Goal: Information Seeking & Learning: Compare options

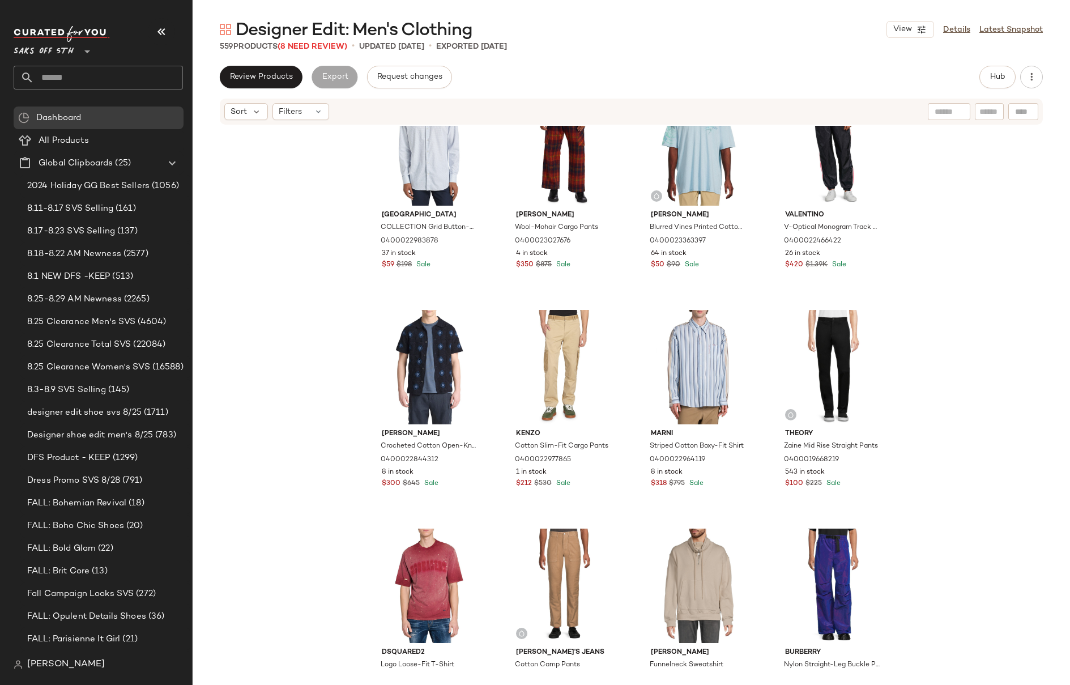
click at [922, 338] on div "Frame Duo Fold Relaxed Shirt 0400022628526 35 in stock $60 $148 Sale Rta Distre…" at bounding box center [631, 398] width 877 height 545
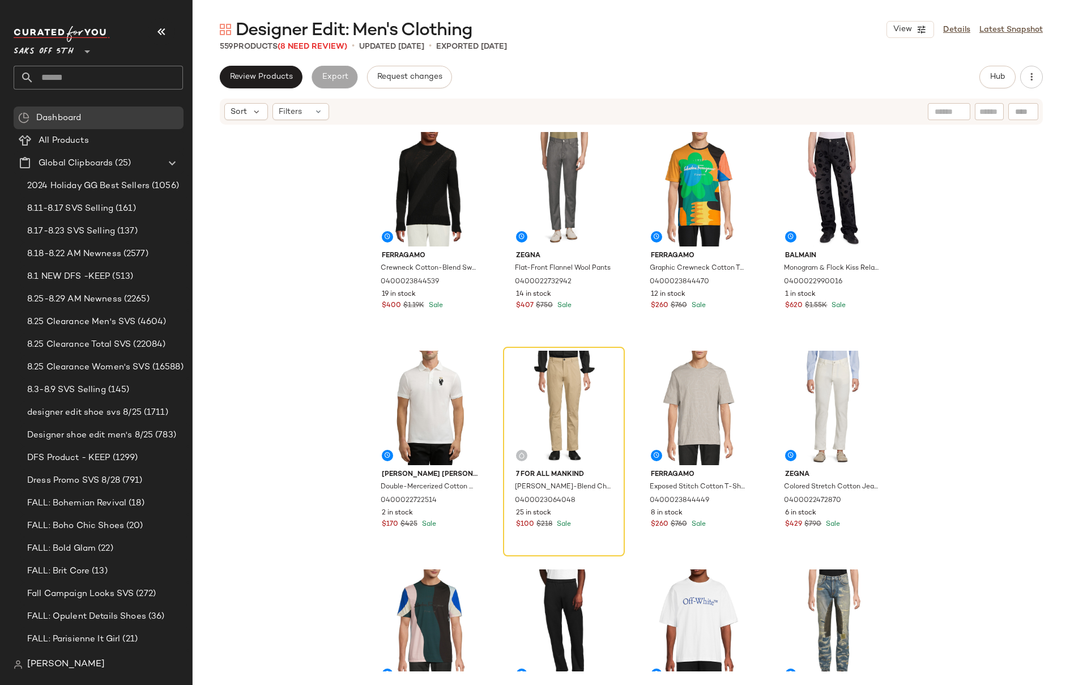
click at [981, 216] on div "Ferragamo Crewneck Cotton-Blend Sweater 0400023844539 19 in stock $400 $1.19K S…" at bounding box center [631, 398] width 877 height 545
click at [934, 284] on div "Ferragamo Crewneck Cotton-Blend Sweater 0400023844539 19 in stock $400 $1.19K S…" at bounding box center [631, 398] width 877 height 545
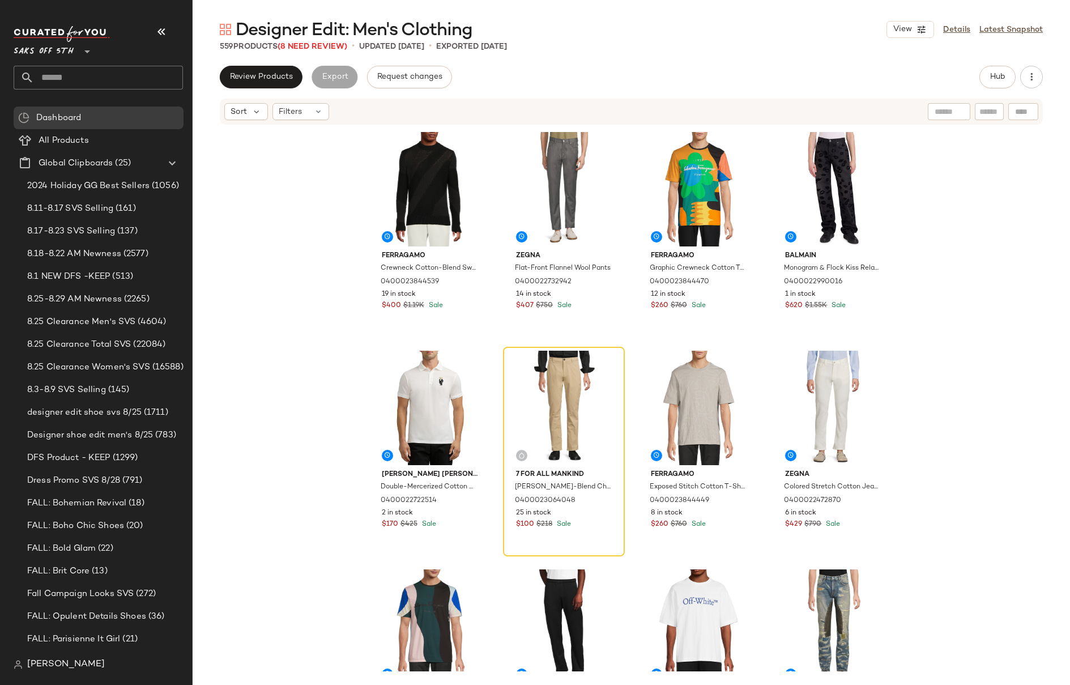
click at [934, 284] on div "Ferragamo Crewneck Cotton-Blend Sweater 0400023844539 19 in stock $400 $1.19K S…" at bounding box center [631, 398] width 877 height 545
click at [952, 203] on div "Ferragamo Crewneck Cotton-Blend Sweater 0400023844539 19 in stock $400 $1.19K S…" at bounding box center [631, 398] width 877 height 545
click at [953, 279] on div "Ferragamo Crewneck Cotton-Blend Sweater 0400023844539 19 in stock $400 $1.19K S…" at bounding box center [631, 398] width 877 height 545
click at [977, 186] on div "Ferragamo Crewneck Cotton-Blend Sweater 0400023844539 19 in stock $400 $1.19K S…" at bounding box center [631, 398] width 877 height 545
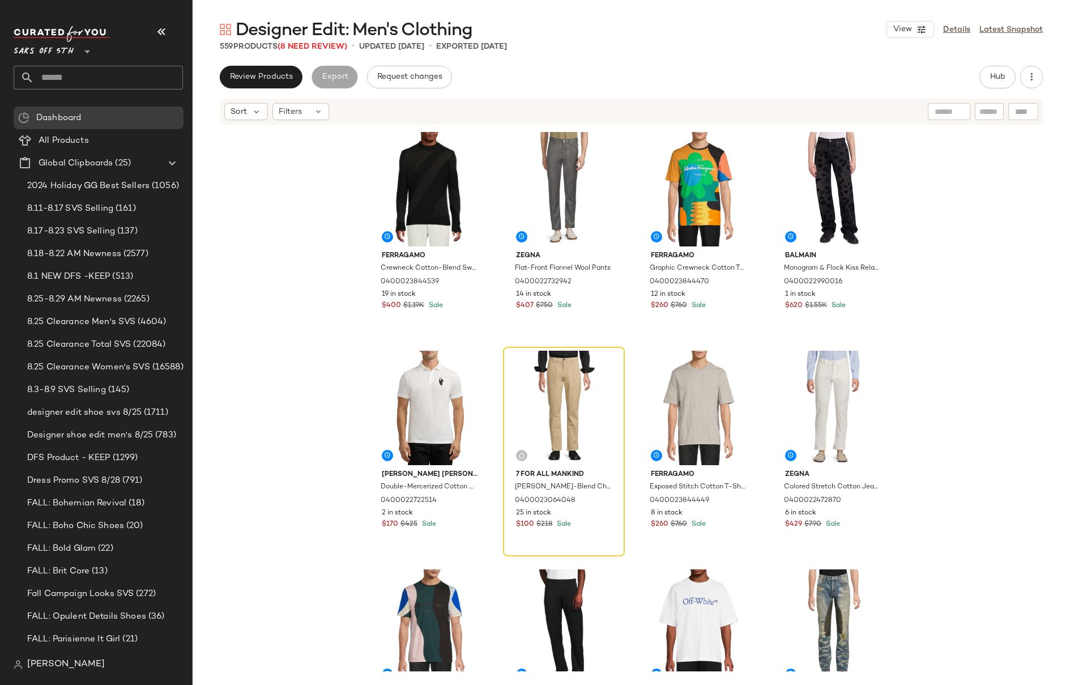
click at [282, 248] on div "Ferragamo Crewneck Cotton-Blend Sweater 0400023844539 19 in stock $400 $1.19K S…" at bounding box center [631, 398] width 877 height 545
click at [67, 76] on input "text" at bounding box center [108, 78] width 149 height 24
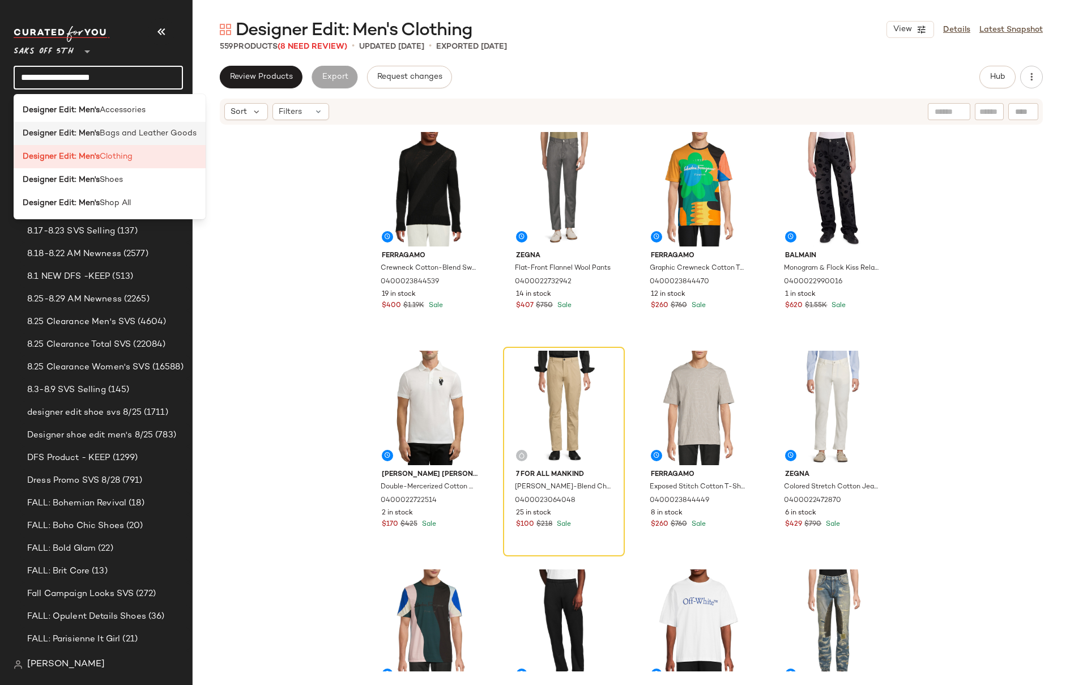
type input "**********"
click at [82, 127] on b "Designer Edit: Men's" at bounding box center [61, 133] width 77 height 12
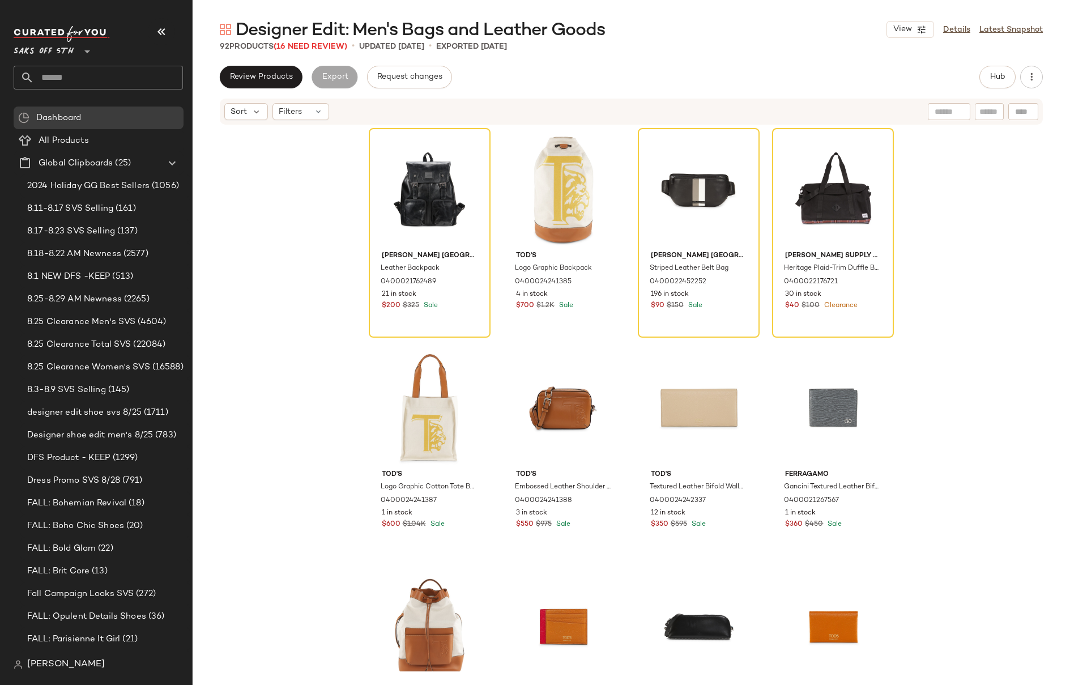
click at [50, 76] on input "text" at bounding box center [108, 78] width 149 height 24
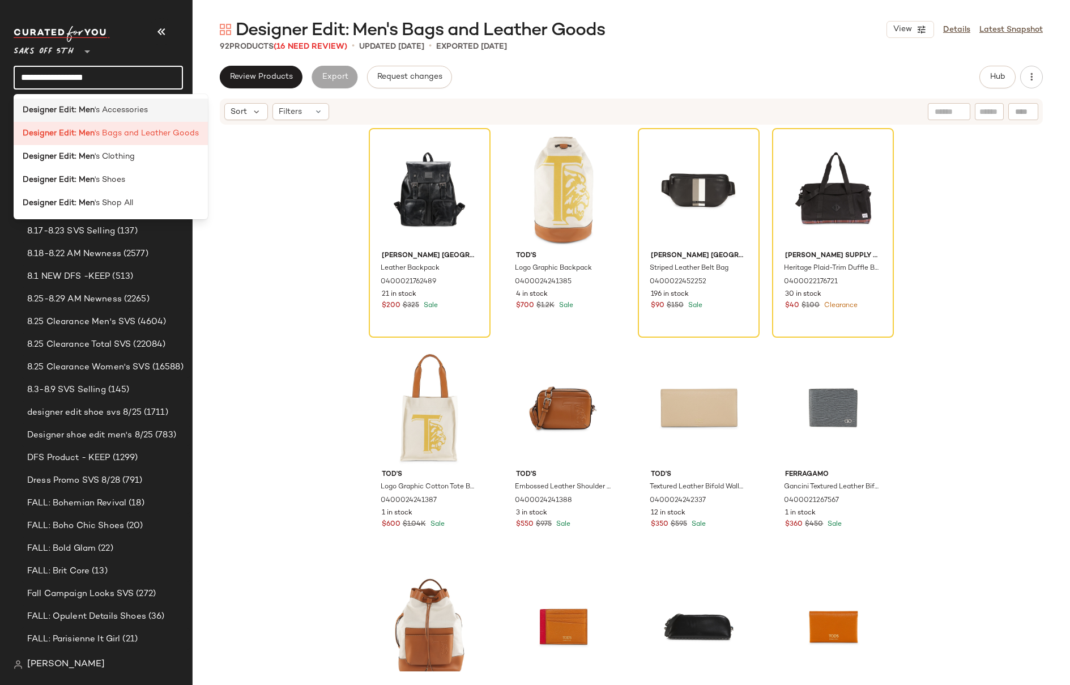
type input "**********"
click at [51, 106] on b "Designer Edit: Men" at bounding box center [59, 110] width 72 height 12
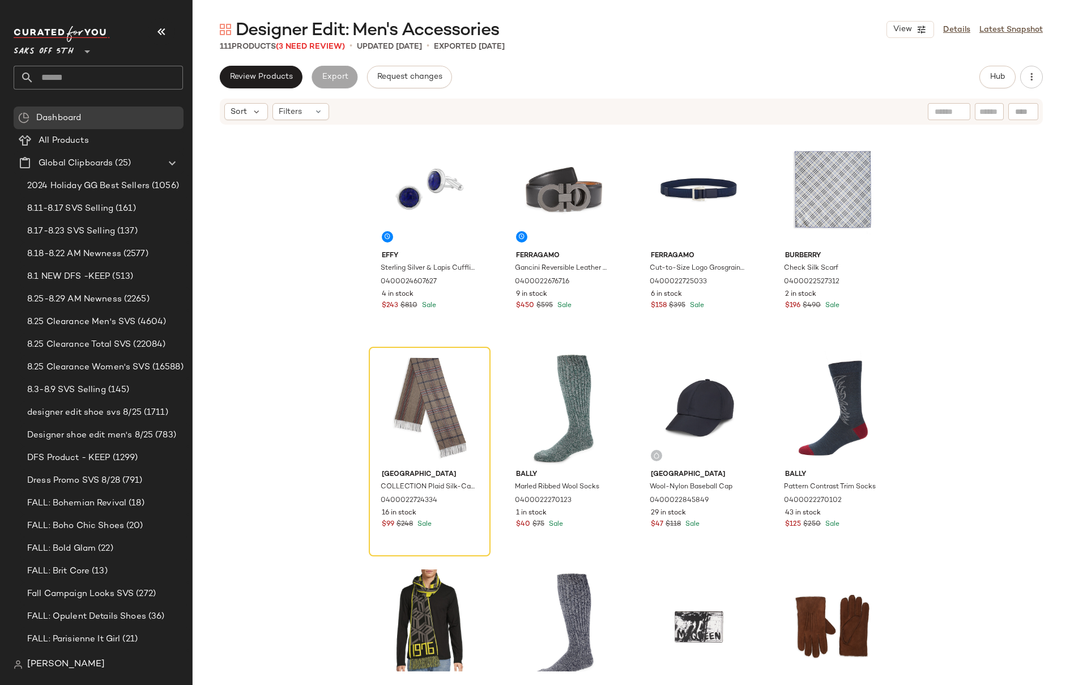
click at [981, 279] on div "Effy Sterling Silver & Lapis Cufflinks 0400024607627 4 in stock $243 $810 Sale …" at bounding box center [631, 398] width 877 height 545
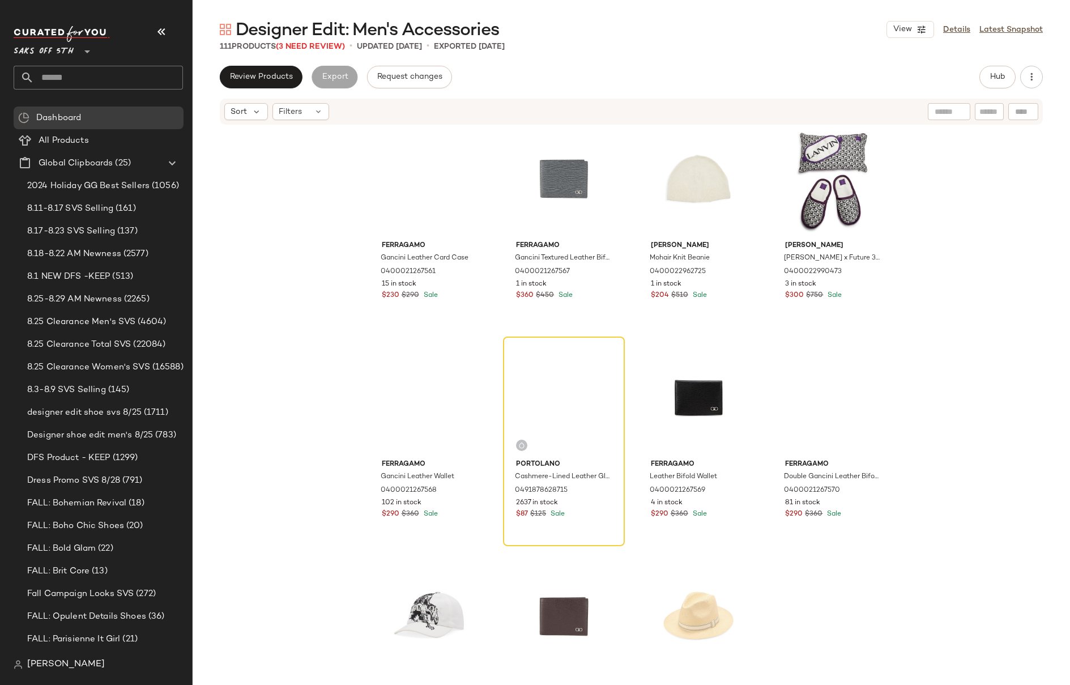
scroll to position [1774, 0]
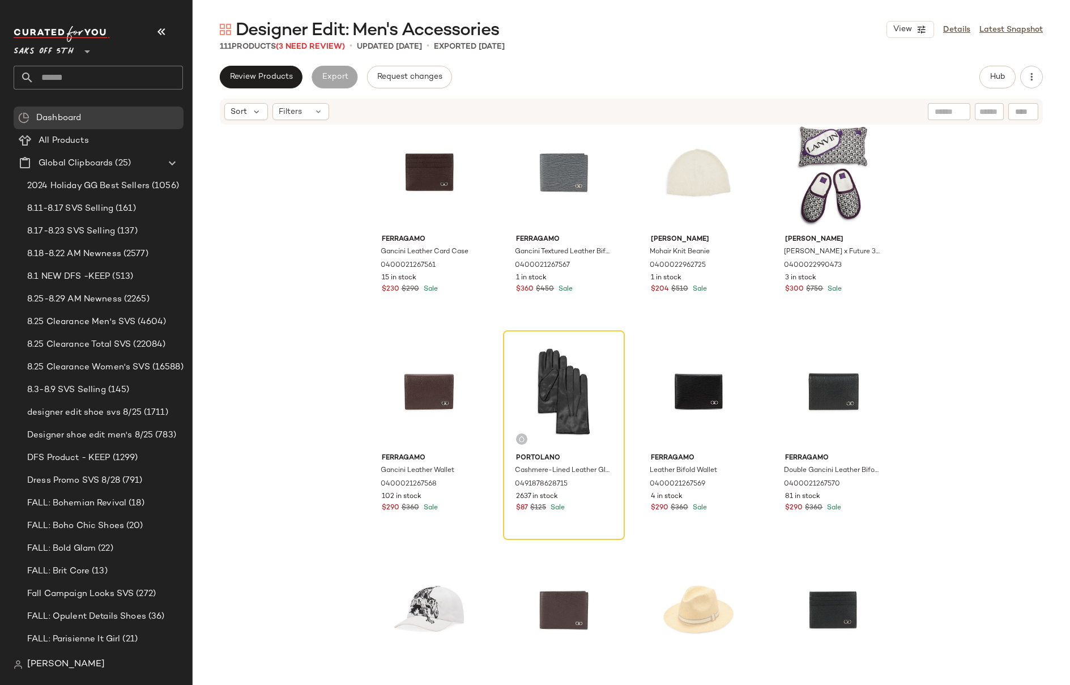
click at [962, 287] on div "Ferragamo Gancini Leather Card Case 0400021267561 15 in stock $230 $290 Sale Fe…" at bounding box center [631, 398] width 877 height 545
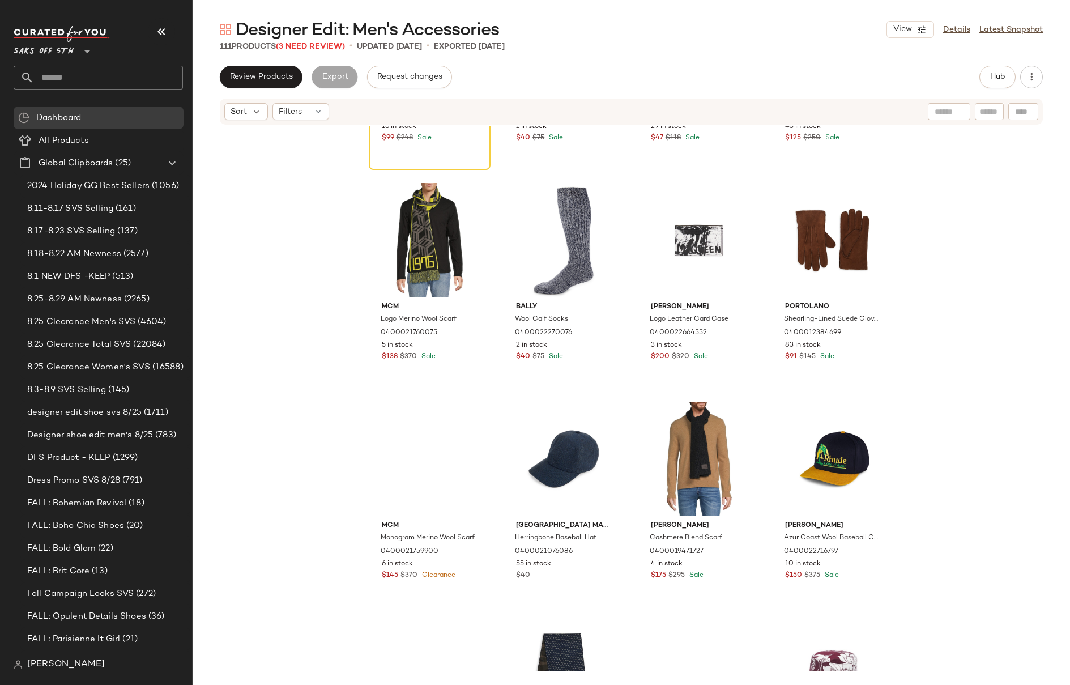
scroll to position [0, 0]
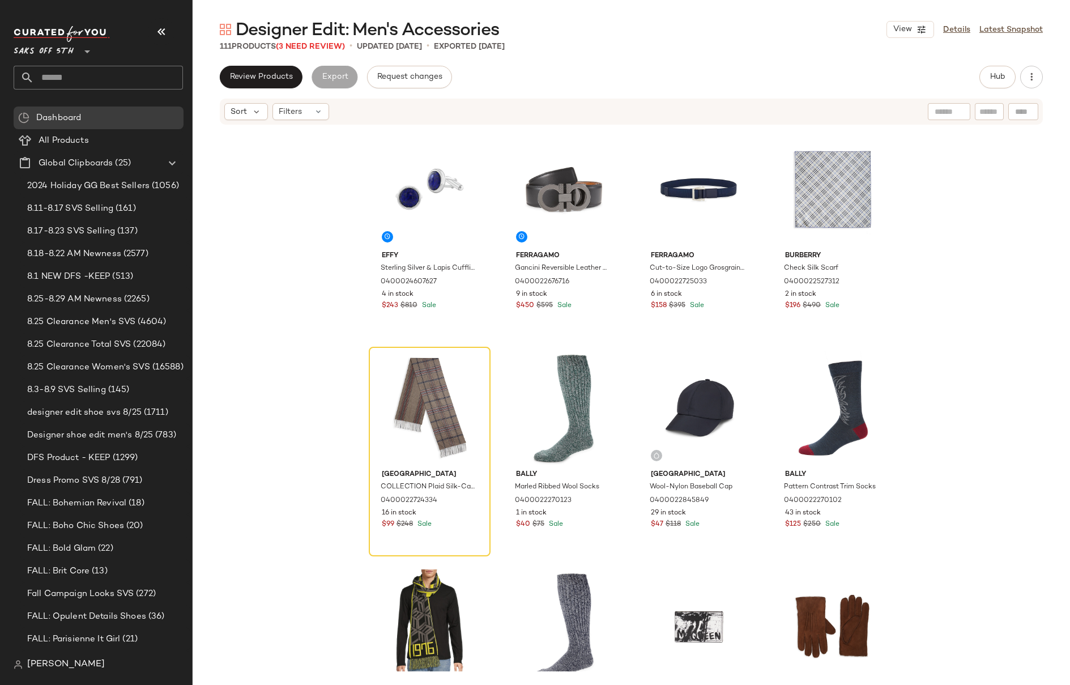
click at [957, 305] on div "Effy Sterling Silver & Lapis Cufflinks 0400024607627 4 in stock $243 $810 Sale …" at bounding box center [631, 398] width 877 height 545
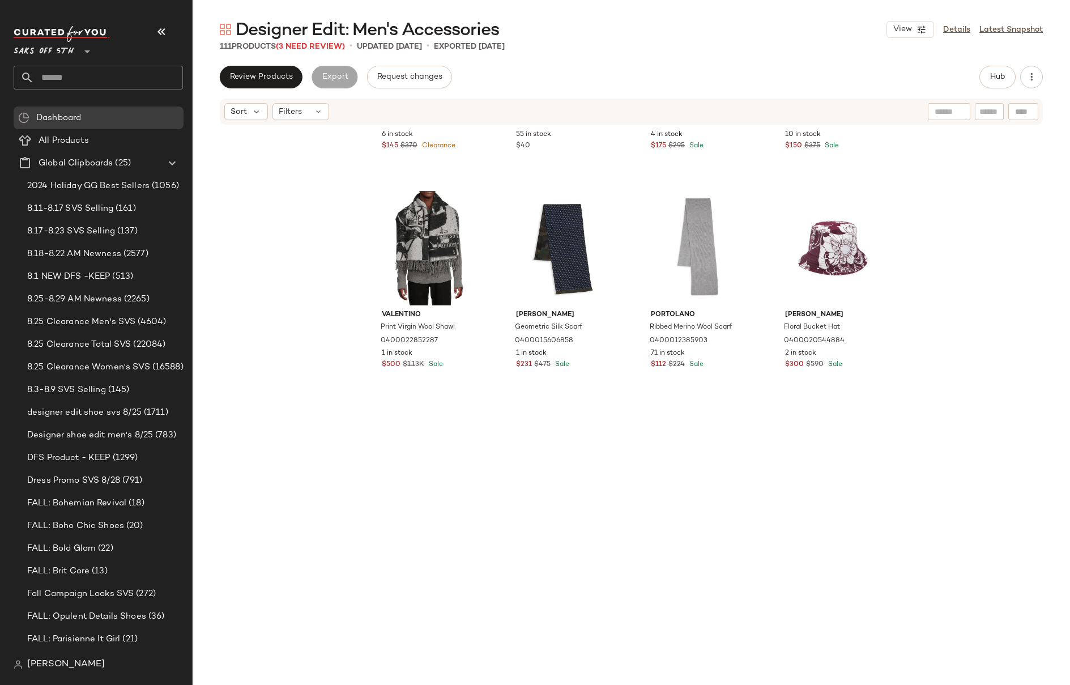
scroll to position [853, 0]
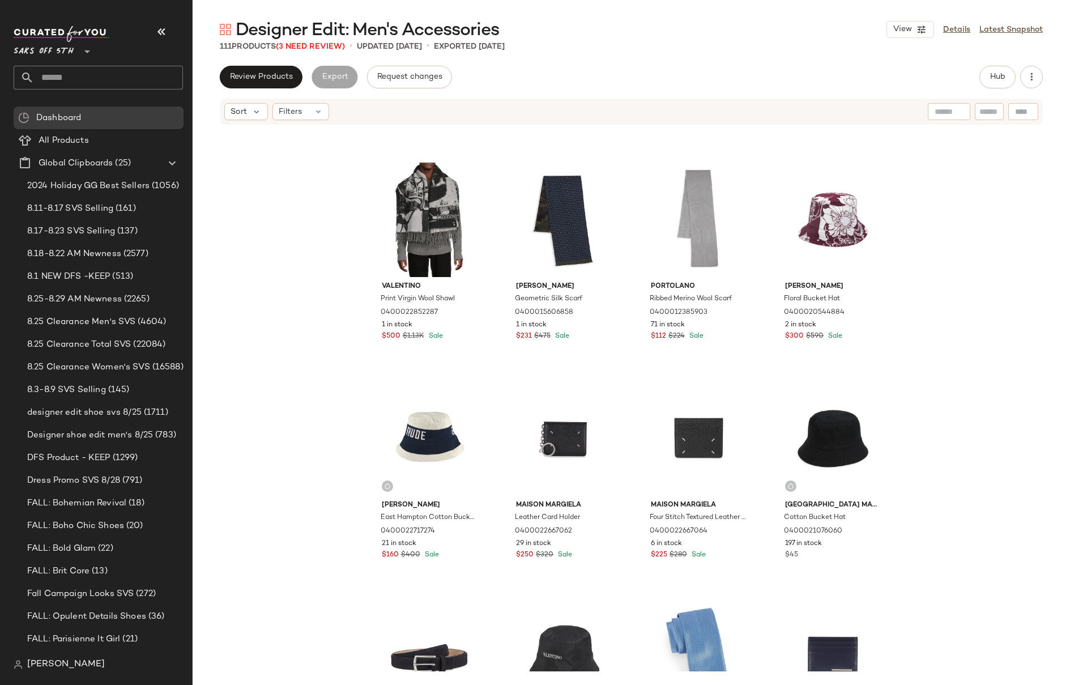
click at [991, 227] on div "Mcm Monogram Merino Wool Scarf 0400021759900 6 in stock $145 $370 Clearance [GE…" at bounding box center [631, 398] width 877 height 545
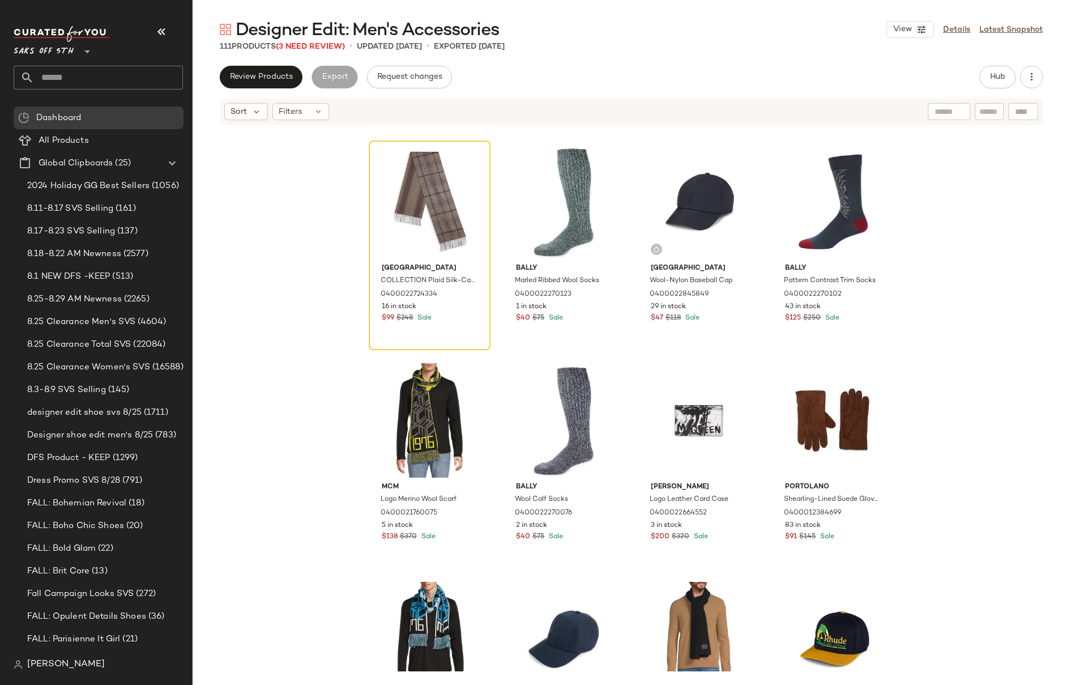
scroll to position [0, 0]
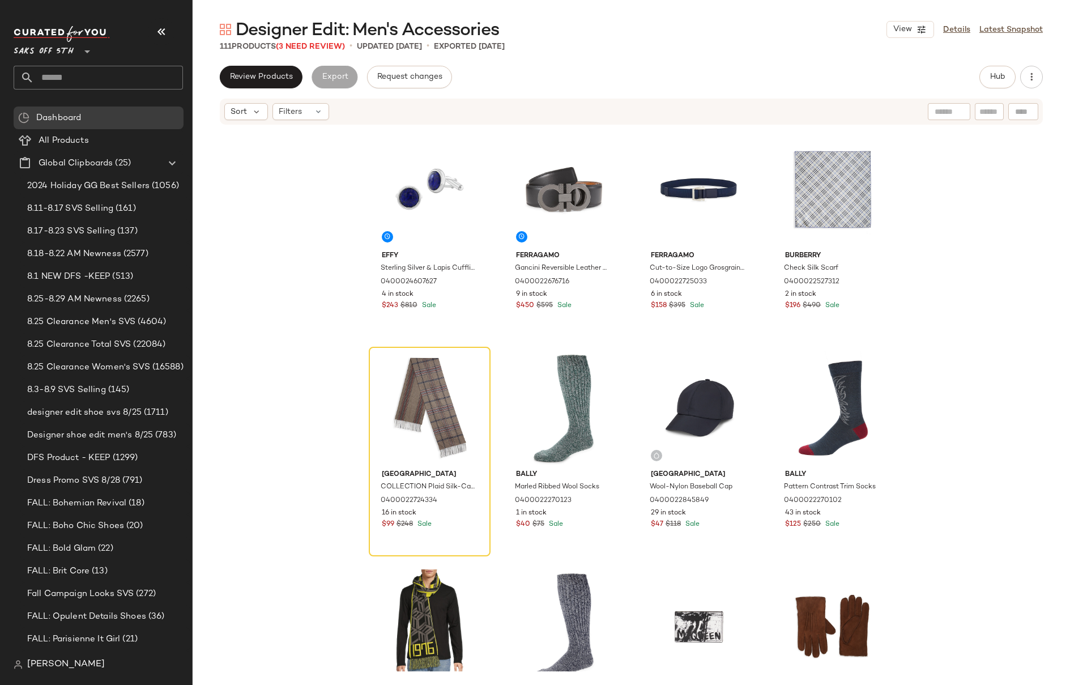
click at [100, 77] on input "text" at bounding box center [108, 78] width 149 height 24
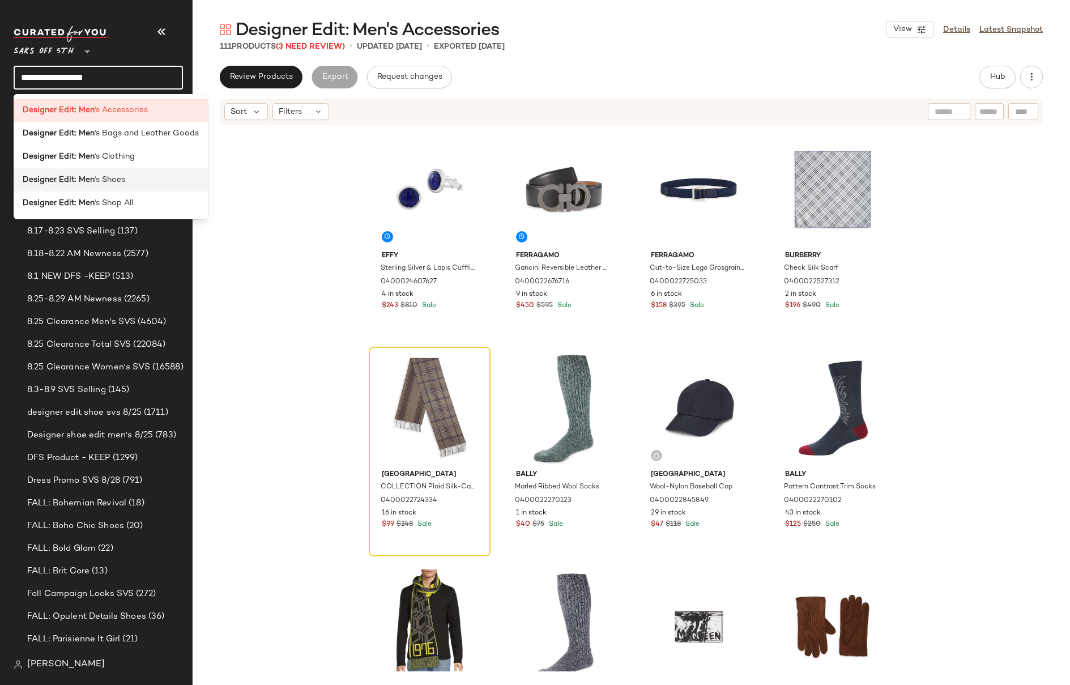
type input "**********"
click at [116, 183] on span "'s Shoes" at bounding box center [110, 180] width 31 height 12
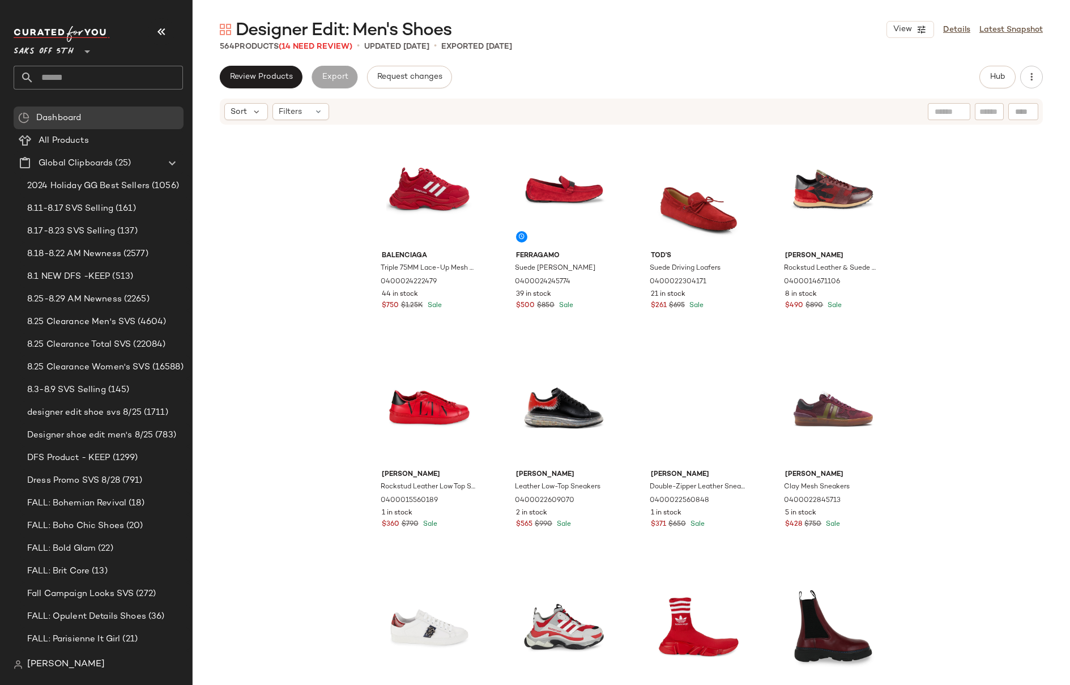
click at [996, 211] on div "Balenciaga Triple 75MM Lace-Up Mesh Chunky Sneakers 0400024222479 44 in stock $…" at bounding box center [631, 398] width 877 height 545
click at [919, 258] on div "Balenciaga Triple 75MM Lace-Up Mesh Chunky Sneakers 0400024222479 44 in stock $…" at bounding box center [631, 398] width 877 height 545
click at [287, 211] on div "Balenciaga Triple 75MM Lace-Up Mesh Chunky Sneakers 0400024222479 44 in stock $…" at bounding box center [631, 398] width 877 height 545
click at [981, 288] on div "Balenciaga Triple 75MM Lace-Up Mesh Chunky Sneakers 0400024222479 44 in stock $…" at bounding box center [631, 398] width 877 height 545
click at [939, 250] on div "Balenciaga Triple 75MM Lace-Up Mesh Chunky Sneakers 0400024222479 44 in stock $…" at bounding box center [631, 398] width 877 height 545
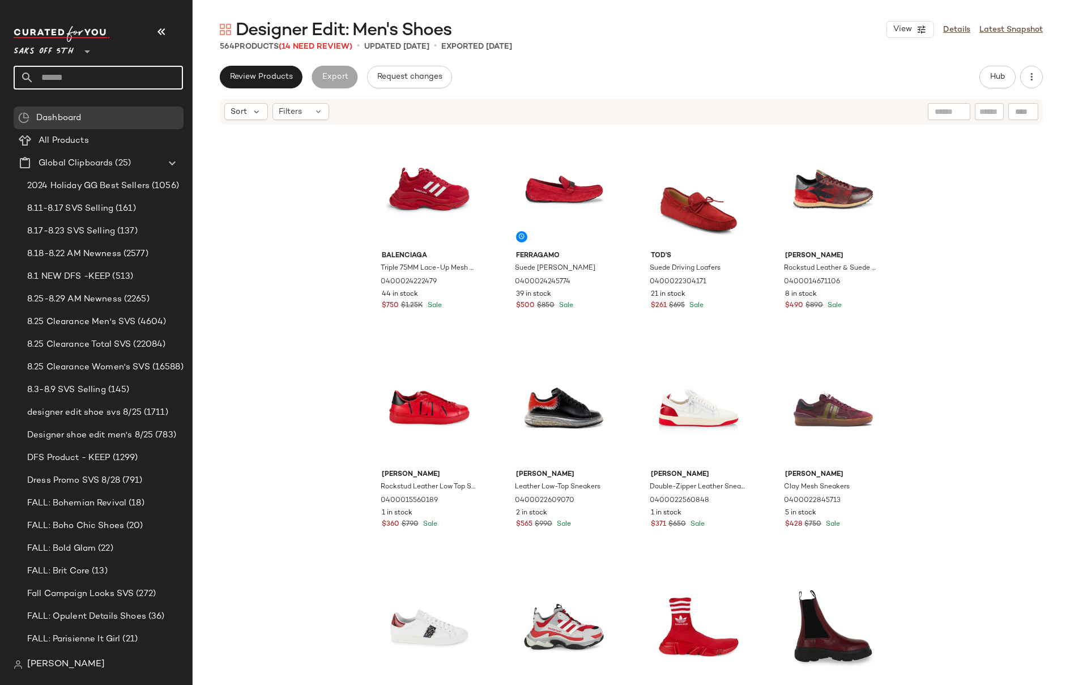
click at [103, 78] on input "text" at bounding box center [108, 78] width 149 height 24
click at [933, 312] on div "Balenciaga Triple 75MM Lace-Up Mesh Chunky Sneakers 0400024222479 44 in stock $…" at bounding box center [631, 398] width 877 height 545
click at [92, 76] on input "**********" at bounding box center [98, 78] width 169 height 24
type input "**********"
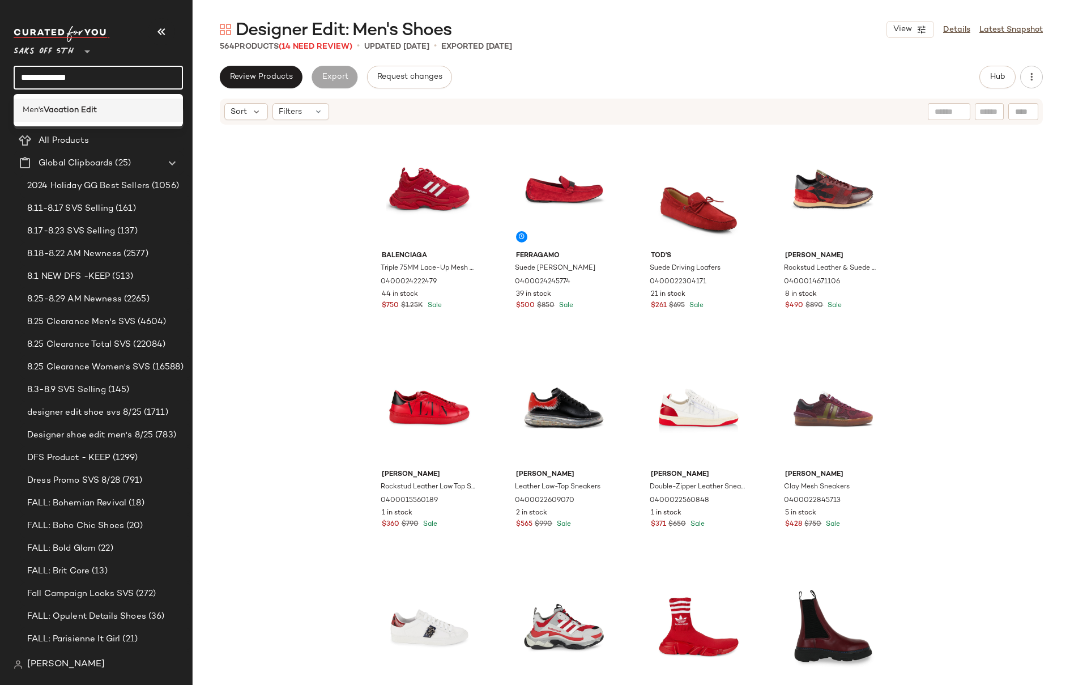
click at [76, 114] on b "Vacation Edit" at bounding box center [70, 110] width 53 height 12
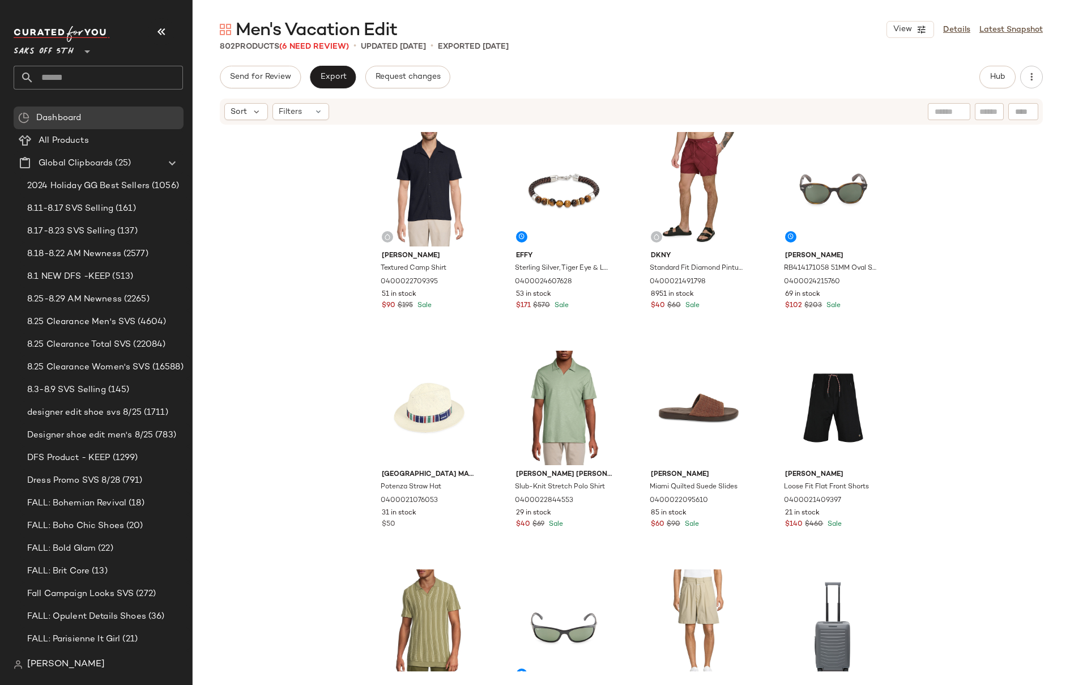
click at [941, 232] on div "[PERSON_NAME] Textured Camp Shirt 0400022709395 51 in stock $90 $195 Sale Effy …" at bounding box center [631, 398] width 877 height 545
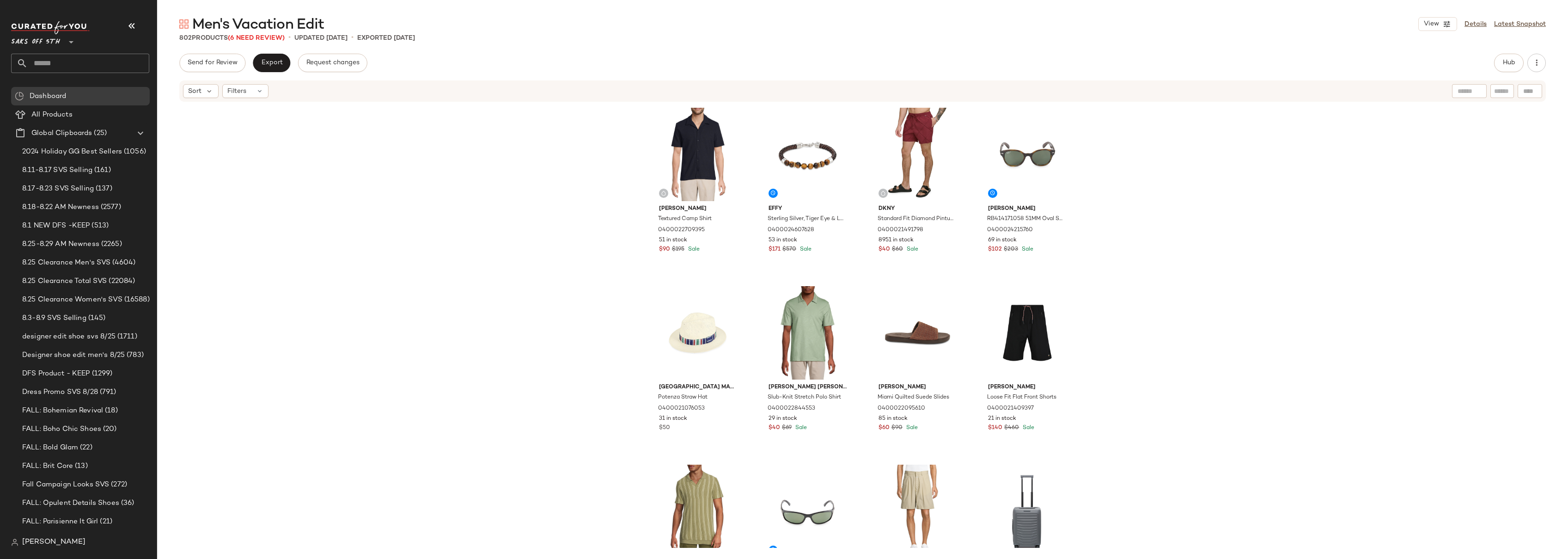
click at [872, 202] on div "[PERSON_NAME] Textured Camp Shirt 0400022709395 51 in stock $90 $195 Sale Effy …" at bounding box center [862, 325] width 1411 height 445
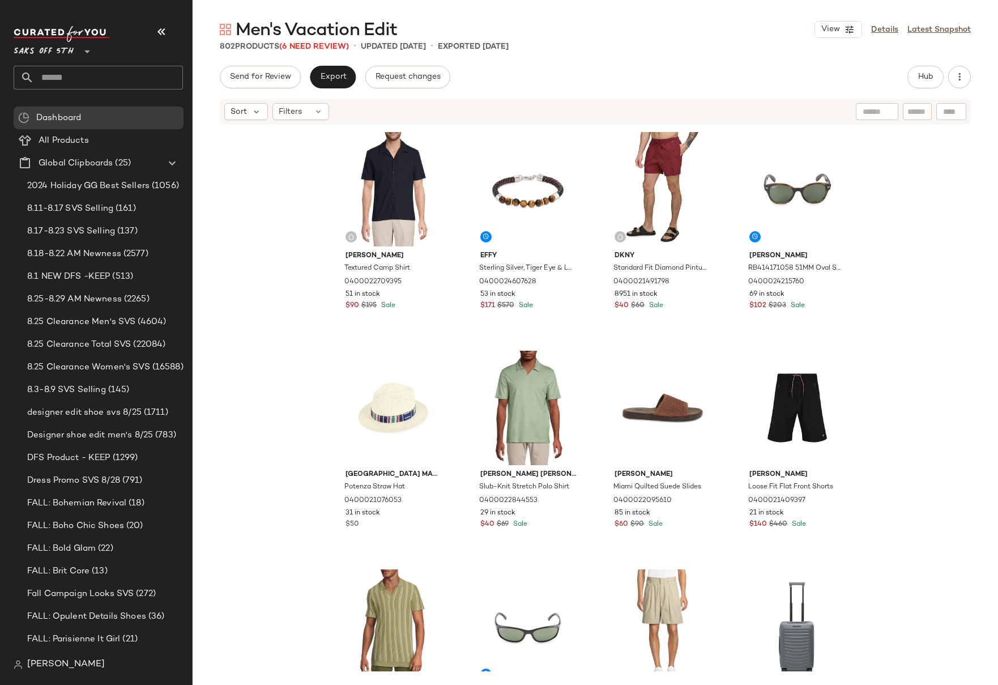
click at [911, 240] on div "[PERSON_NAME] Textured Camp Shirt 0400022709395 51 in stock $90 $195 Sale Effy …" at bounding box center [595, 398] width 805 height 545
click at [885, 258] on div "[PERSON_NAME] Textured Camp Shirt 0400022709395 51 in stock $90 $195 Sale Effy …" at bounding box center [595, 398] width 805 height 545
click at [906, 297] on div "[PERSON_NAME] Textured Camp Shirt 0400022709395 51 in stock $90 $195 Sale Effy …" at bounding box center [595, 398] width 805 height 545
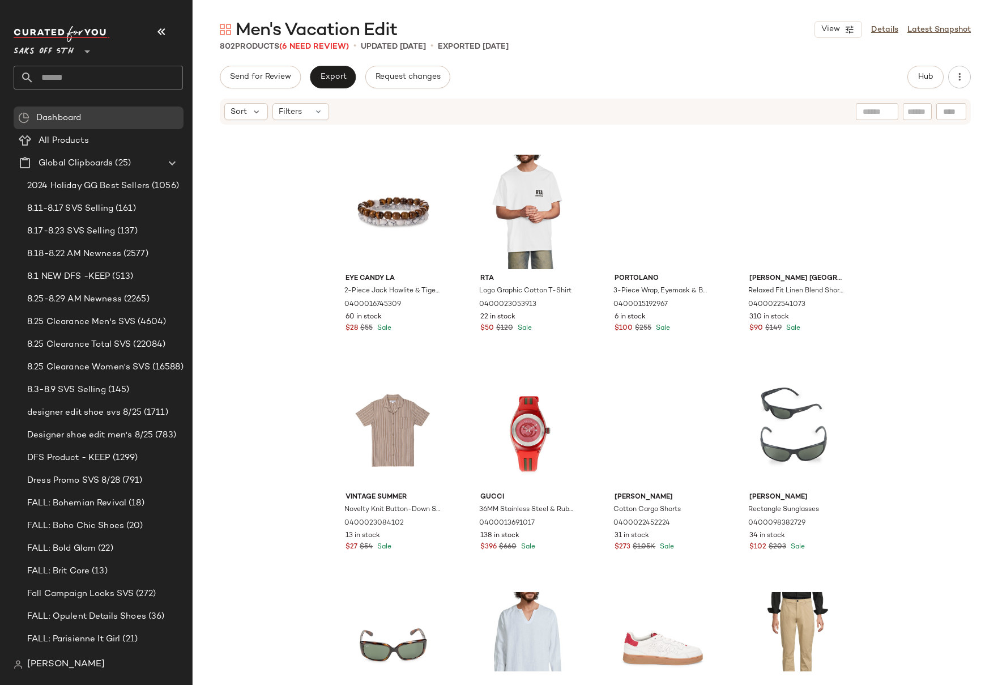
scroll to position [1951, 0]
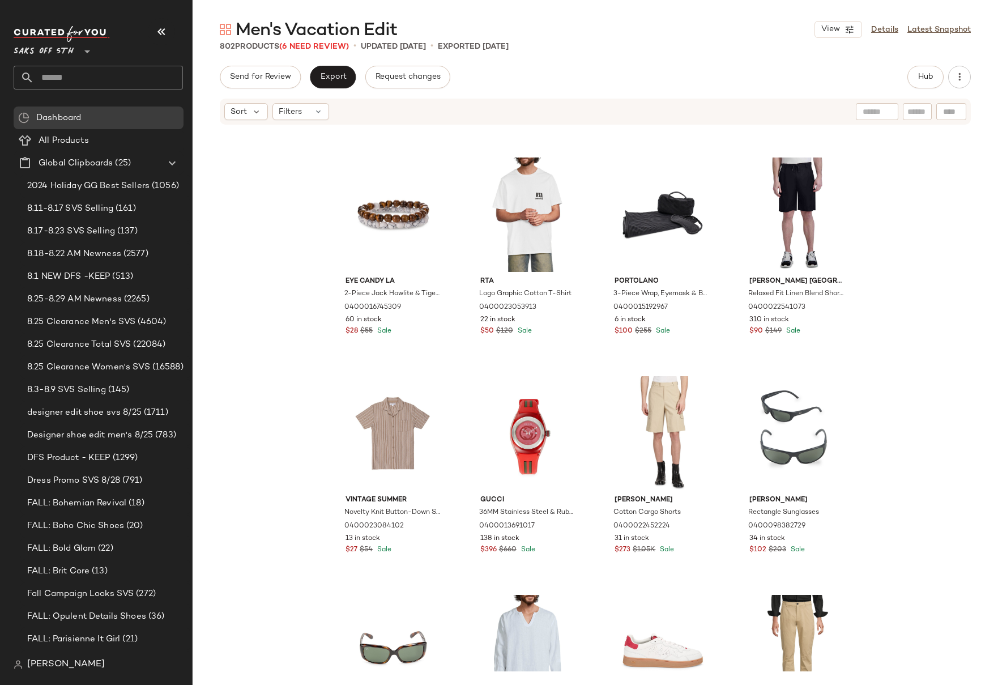
click at [87, 79] on input "text" at bounding box center [108, 78] width 149 height 24
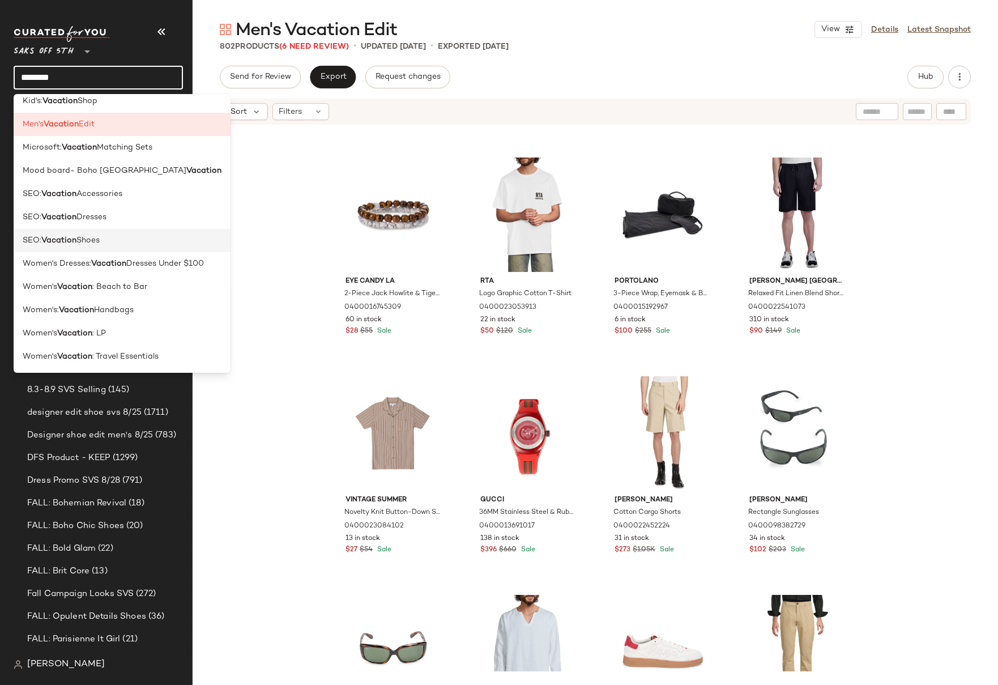
scroll to position [0, 0]
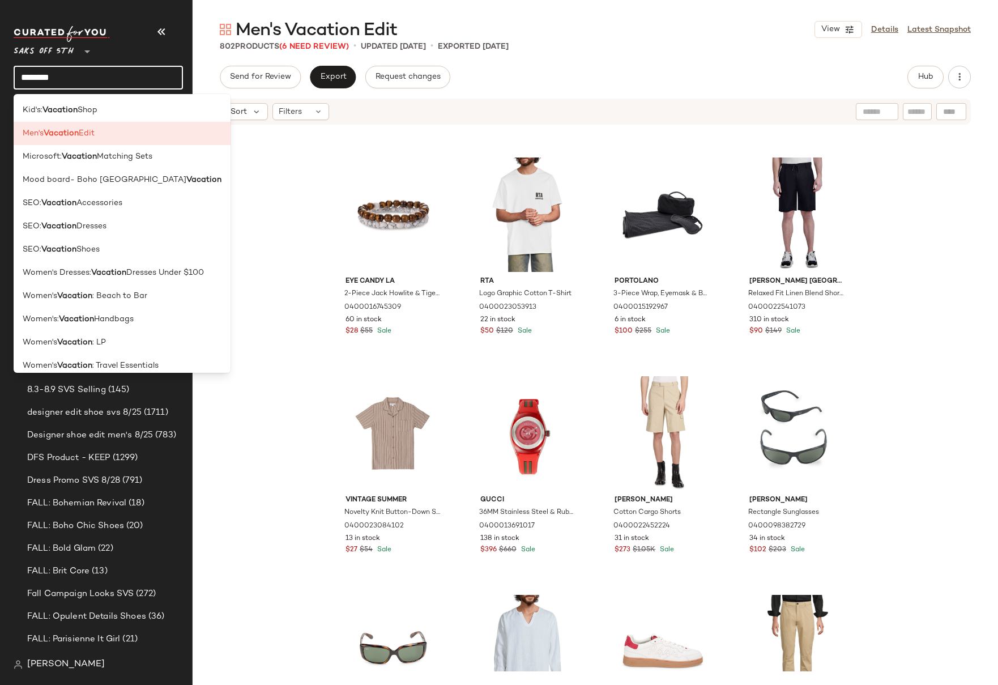
click at [54, 76] on input "********" at bounding box center [98, 78] width 169 height 24
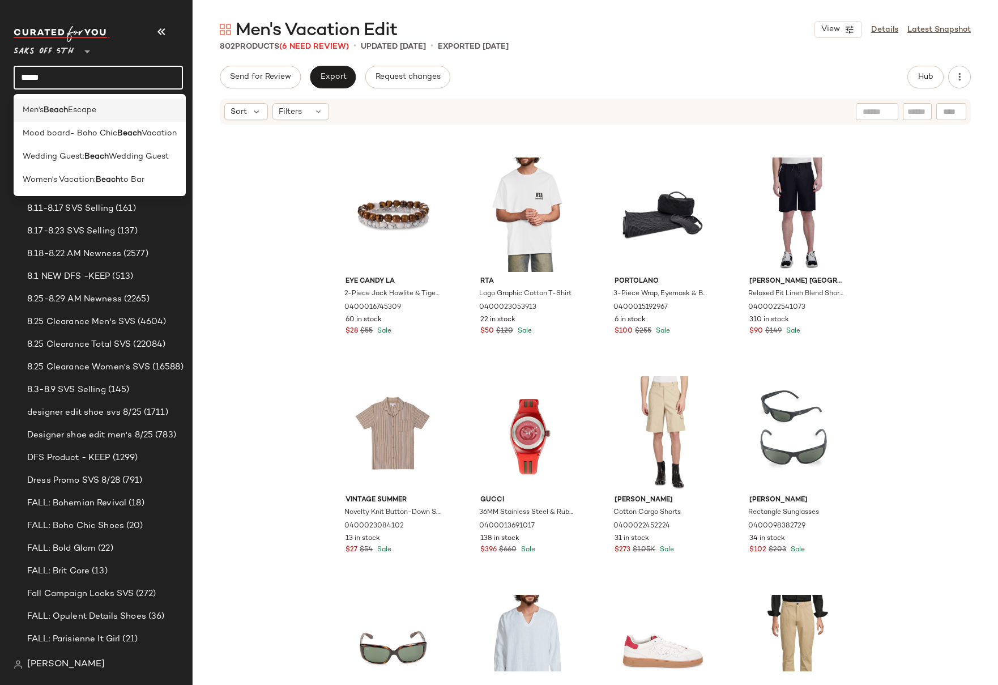
type input "*****"
click at [83, 145] on div "Men's Beach Escape" at bounding box center [100, 156] width 172 height 23
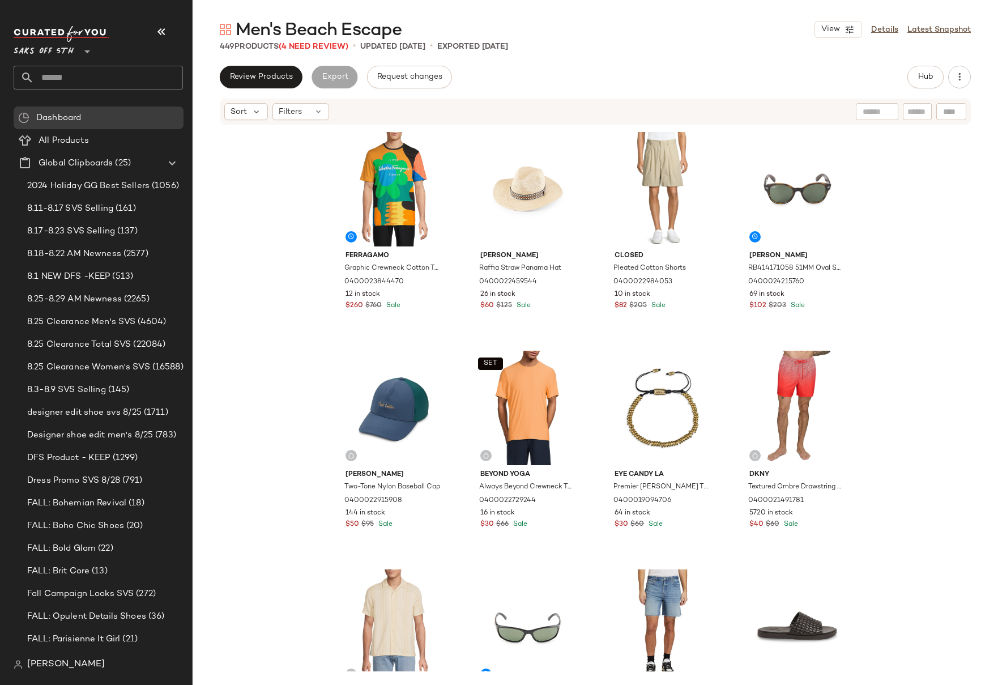
click at [900, 289] on div "Ferragamo Graphic Crewneck Cotton T-Shirt 0400023844470 12 in stock $260 $760 S…" at bounding box center [595, 398] width 805 height 545
click at [945, 206] on div "Ferragamo Graphic Crewneck Cotton T-Shirt 0400023844470 12 in stock $260 $760 S…" at bounding box center [595, 398] width 805 height 545
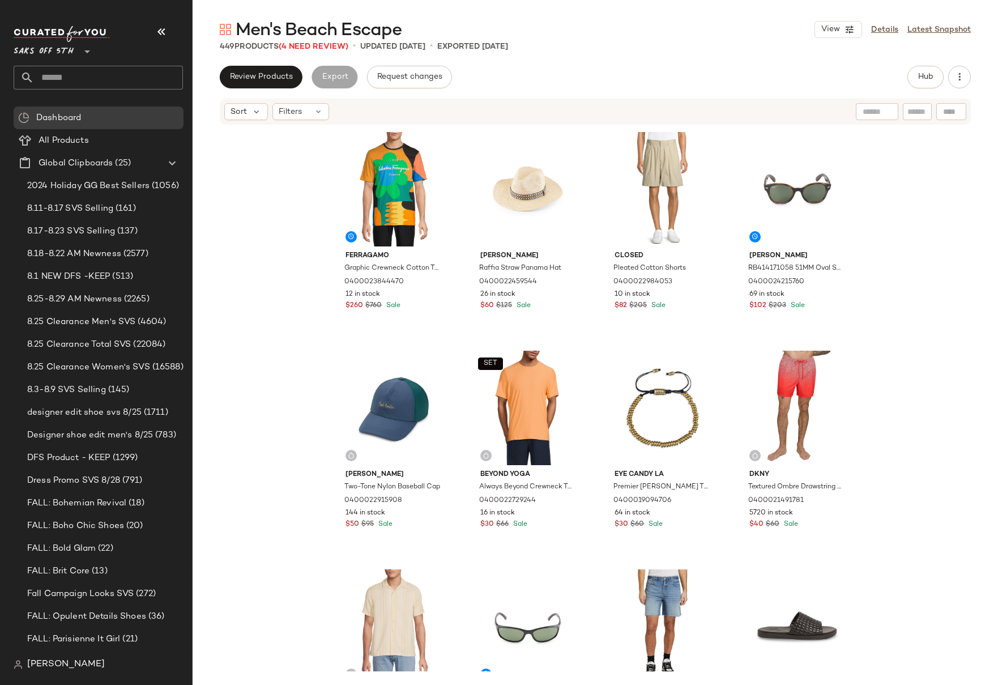
click at [933, 249] on div "Ferragamo Graphic Crewneck Cotton T-Shirt 0400023844470 12 in stock $260 $760 S…" at bounding box center [595, 398] width 805 height 545
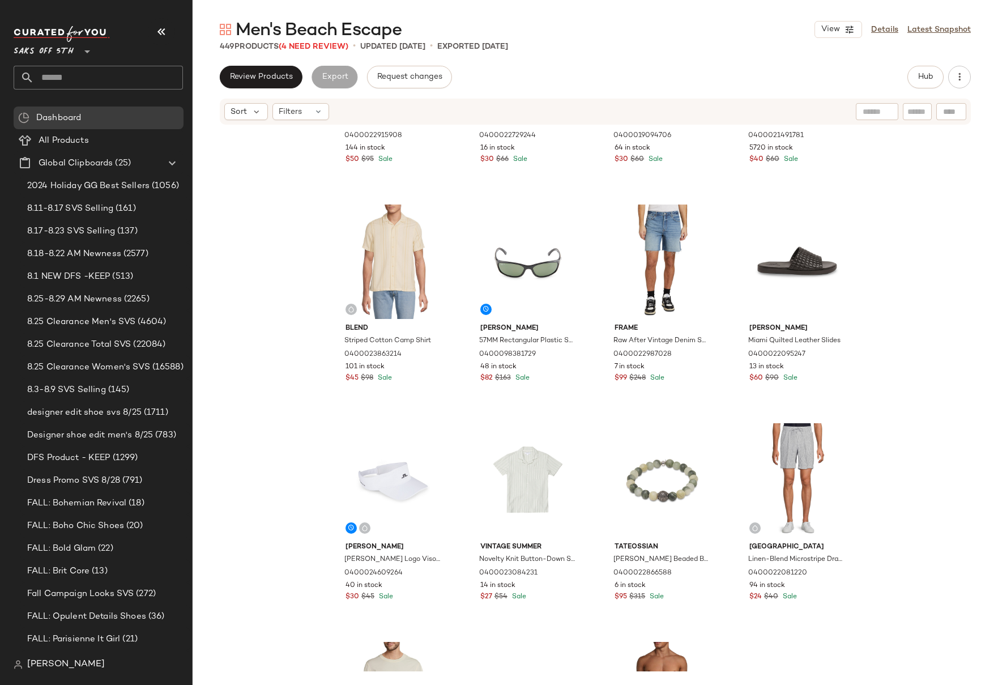
scroll to position [390, 0]
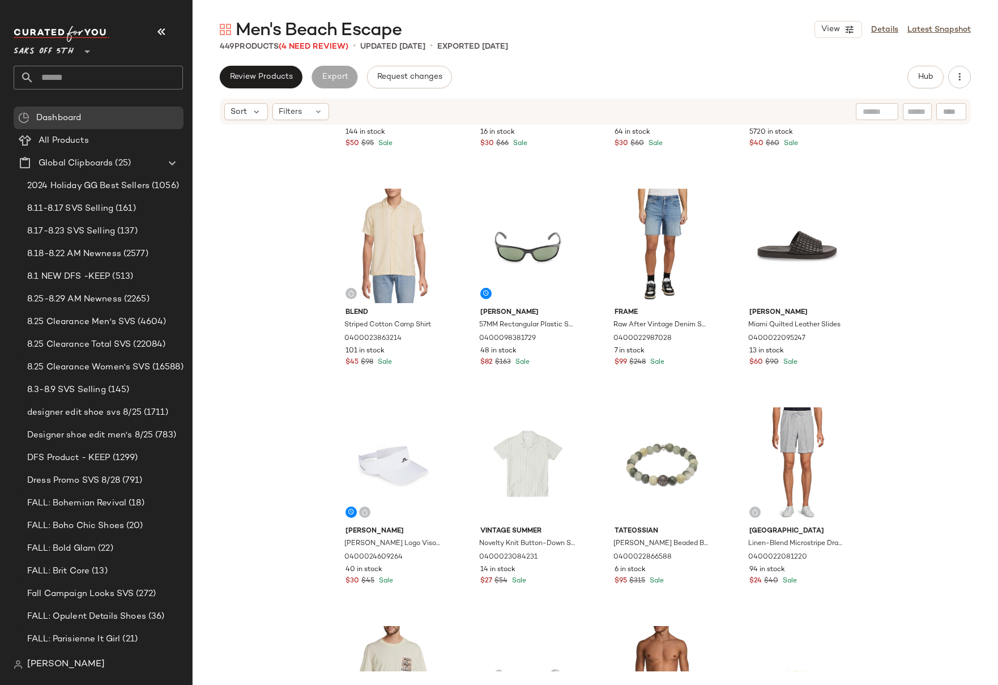
click at [86, 76] on input "text" at bounding box center [108, 78] width 149 height 24
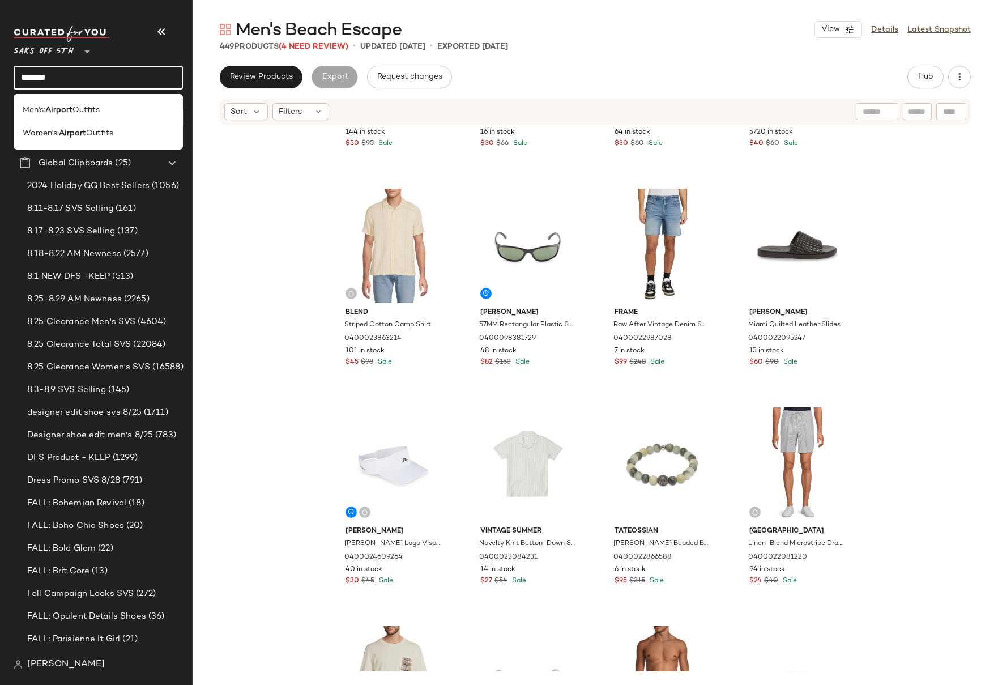
type input "*******"
click at [933, 263] on div "[PERSON_NAME] Two-Tone Nylon Baseball Cap 0400022915908 144 in stock $50 $95 Sa…" at bounding box center [595, 398] width 805 height 545
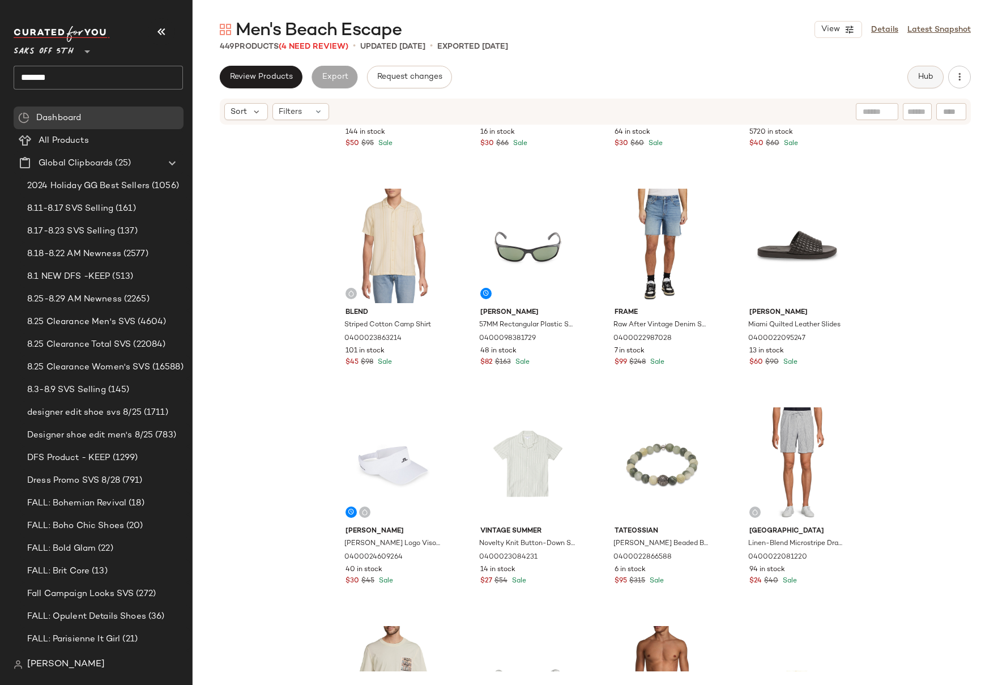
click at [917, 81] on span "Hub" at bounding box center [925, 76] width 16 height 9
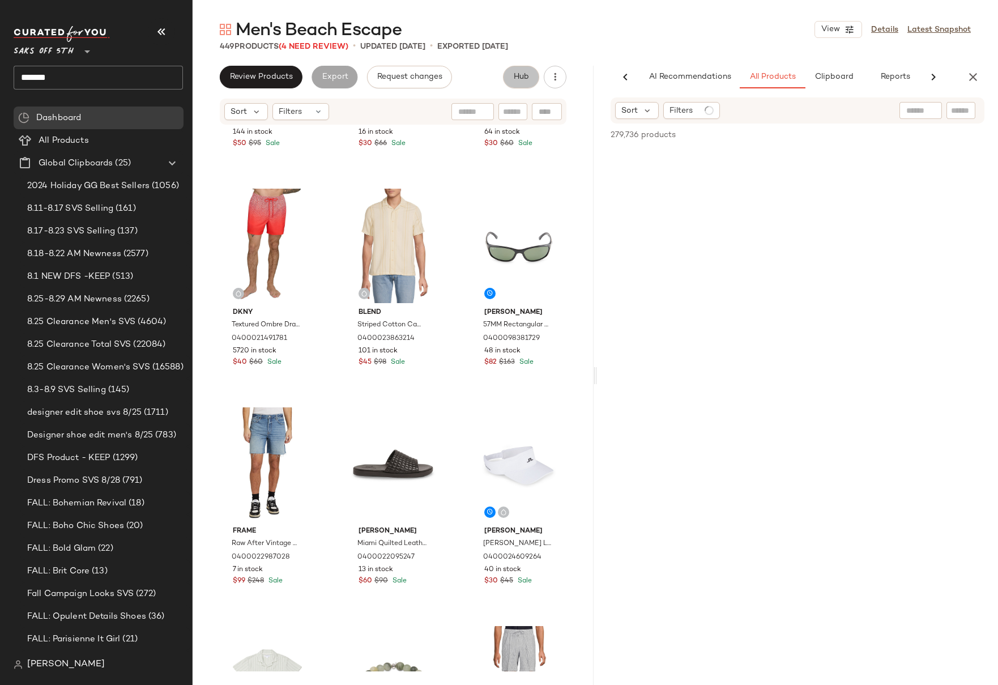
scroll to position [0, 9]
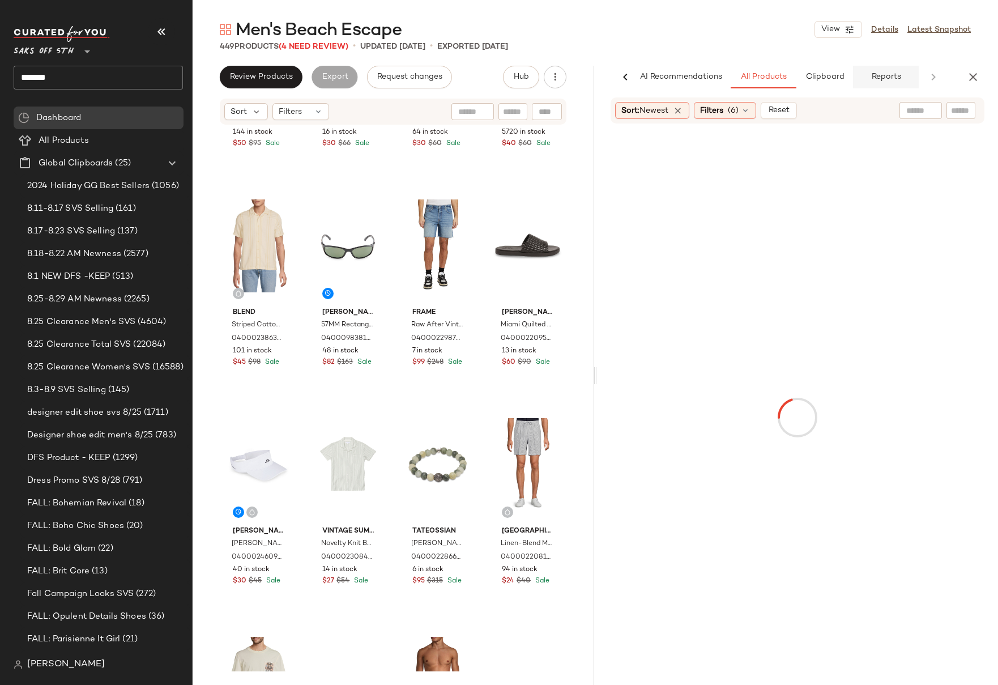
click at [891, 79] on span "Reports" at bounding box center [885, 76] width 30 height 9
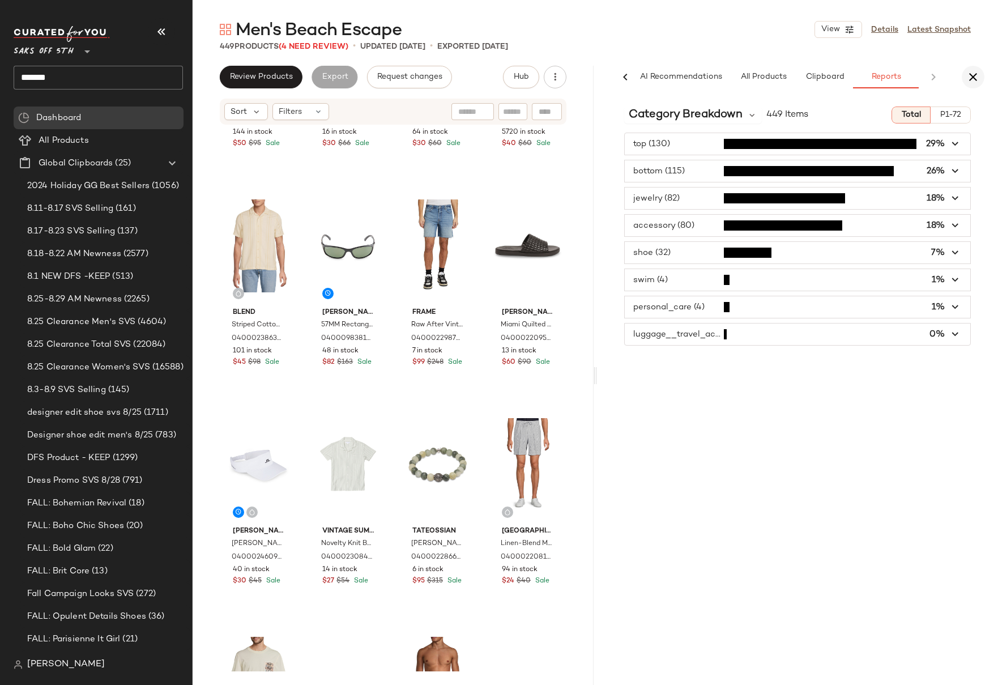
click at [975, 71] on icon "button" at bounding box center [973, 77] width 14 height 14
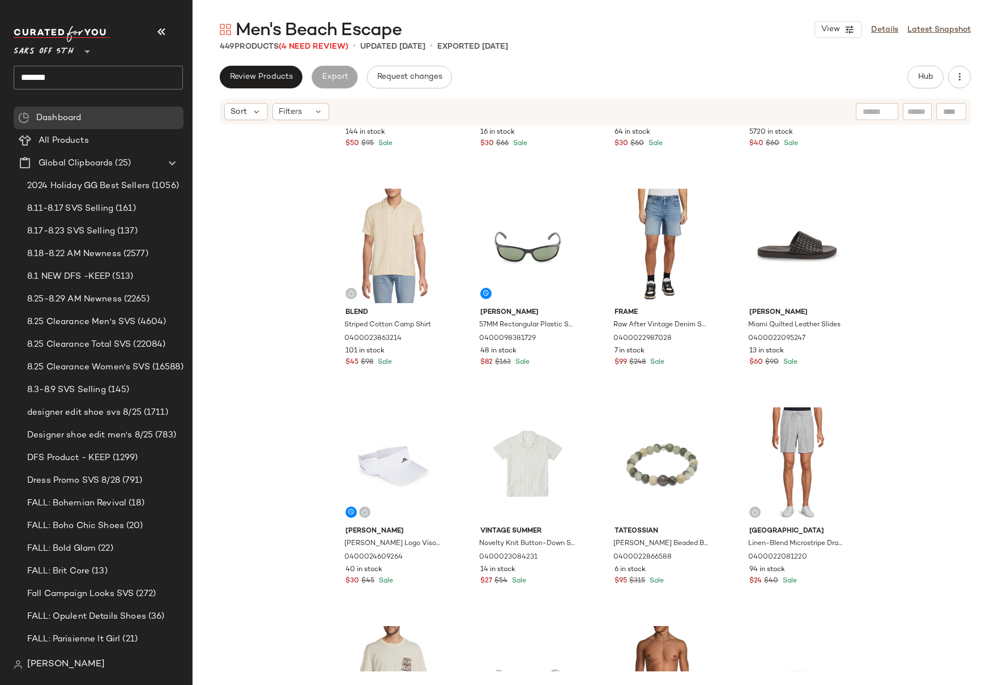
click at [238, 173] on div "[PERSON_NAME] Two-Tone Nylon Baseball Cap 0400022915908 144 in stock $50 $95 Sa…" at bounding box center [595, 398] width 805 height 545
click at [84, 80] on input "*******" at bounding box center [98, 78] width 169 height 24
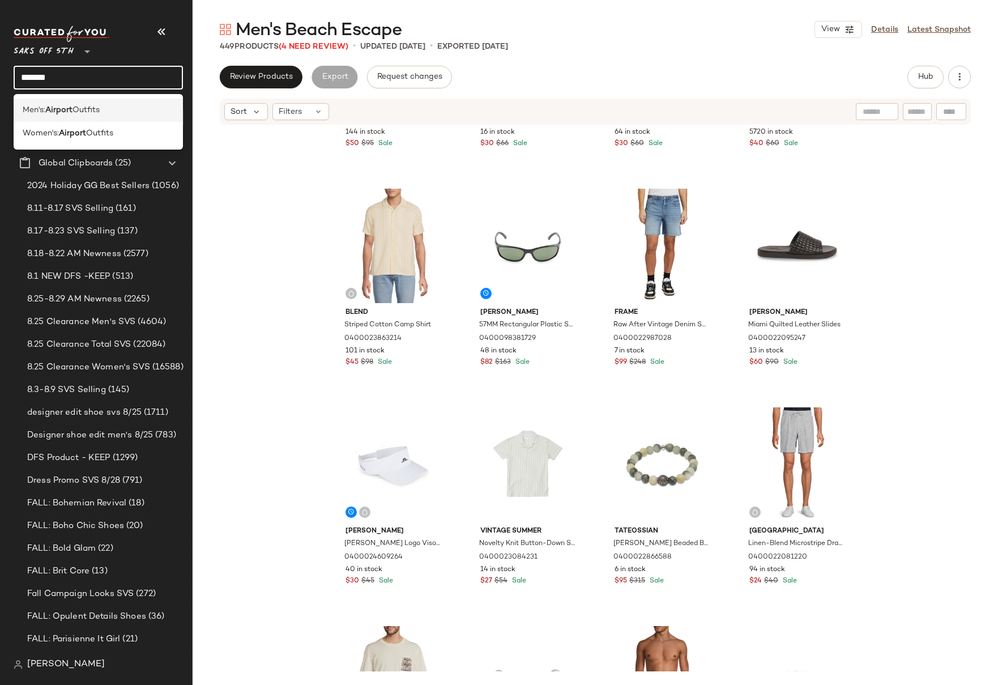
click at [76, 110] on span "Outfits" at bounding box center [85, 110] width 27 height 12
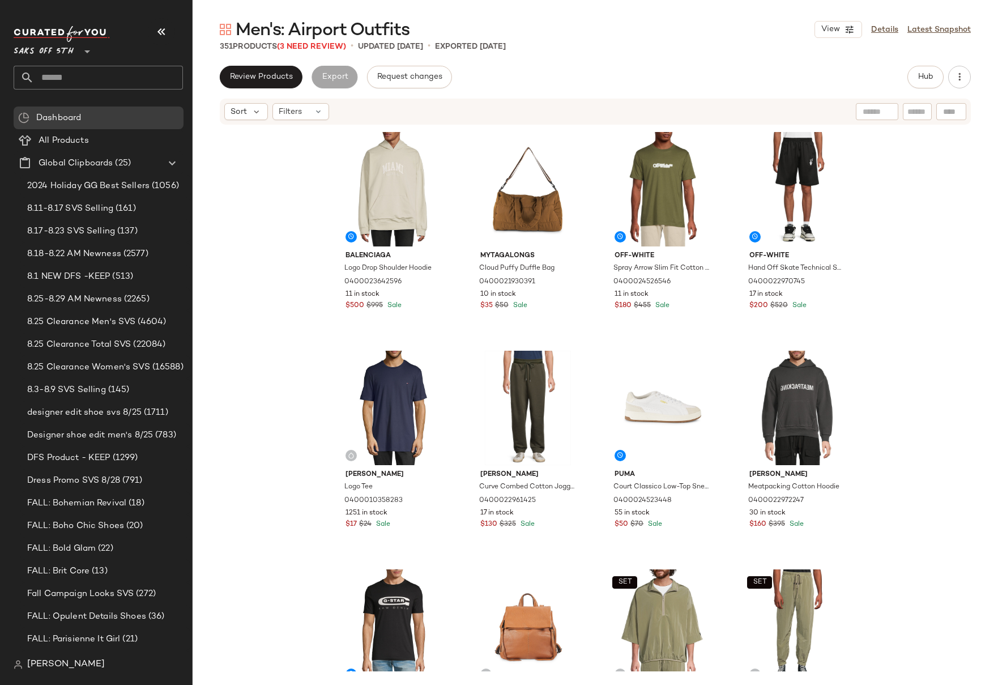
click at [939, 228] on div "Balenciaga Logo Drop Shoulder Hoodie 0400023642596 11 in stock $500 $995 Sale M…" at bounding box center [595, 398] width 805 height 545
click at [938, 225] on div "Balenciaga Logo Drop Shoulder Hoodie 0400023642596 11 in stock $500 $995 Sale M…" at bounding box center [595, 398] width 805 height 545
click at [88, 78] on input "text" at bounding box center [108, 78] width 149 height 24
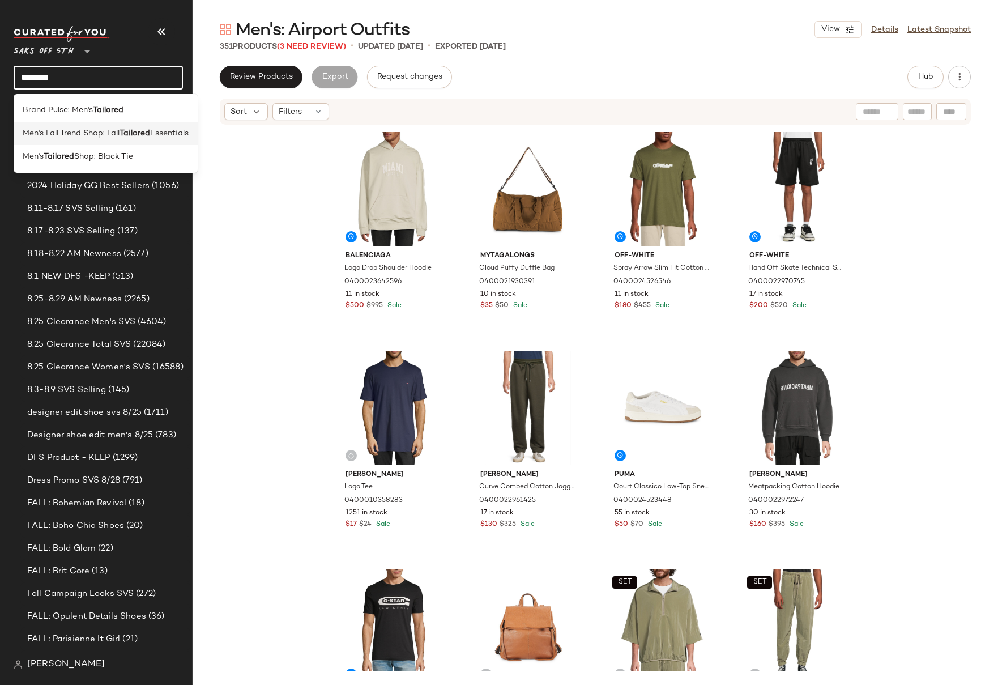
type input "********"
click at [105, 134] on span "Men's Fall Trend Shop: Fall" at bounding box center [71, 133] width 97 height 12
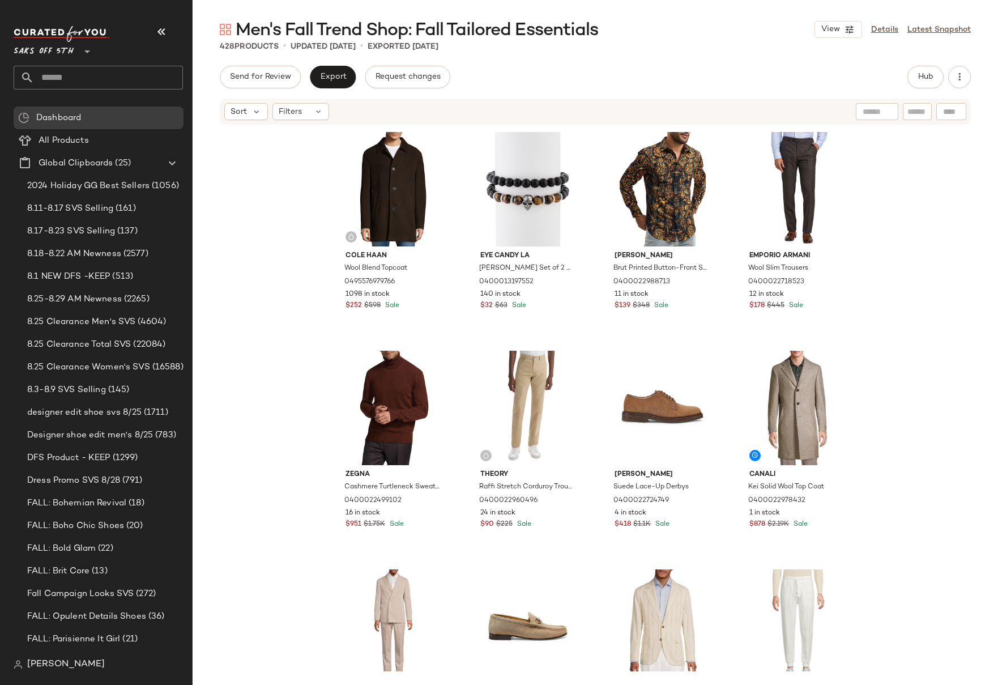
click at [932, 240] on div "Cole Haan Wool Blend Topcoat 0495576979766 1098 in stock $252 $598 Sale Eye [PE…" at bounding box center [595, 398] width 805 height 545
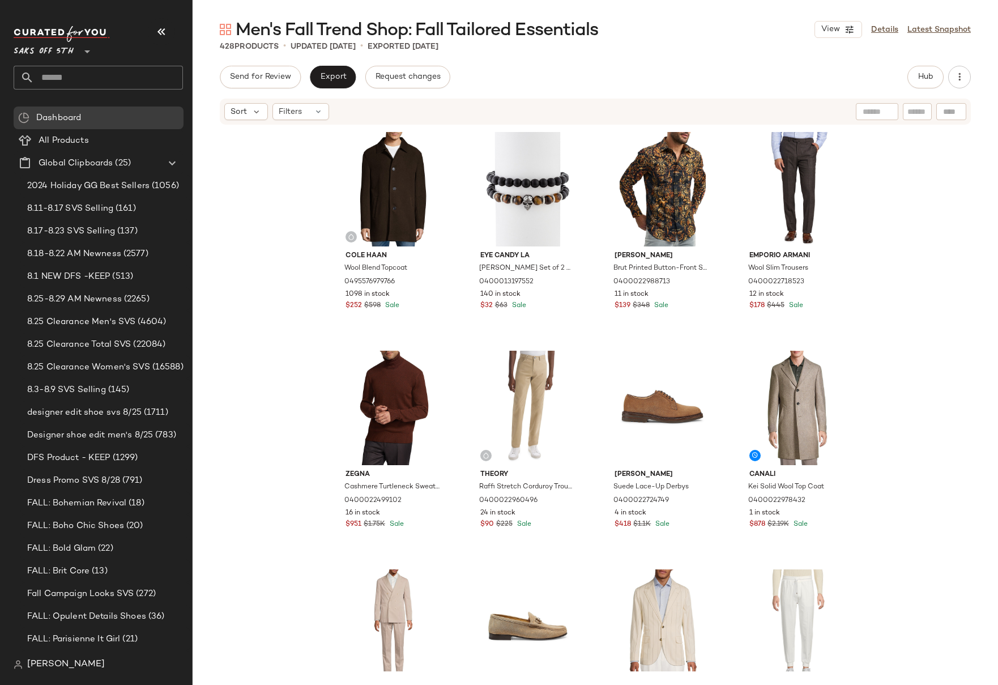
click at [914, 249] on div "Cole Haan Wool Blend Topcoat 0495576979766 1098 in stock $252 $598 Sale Eye [PE…" at bounding box center [595, 398] width 805 height 545
click at [76, 74] on input "text" at bounding box center [108, 78] width 149 height 24
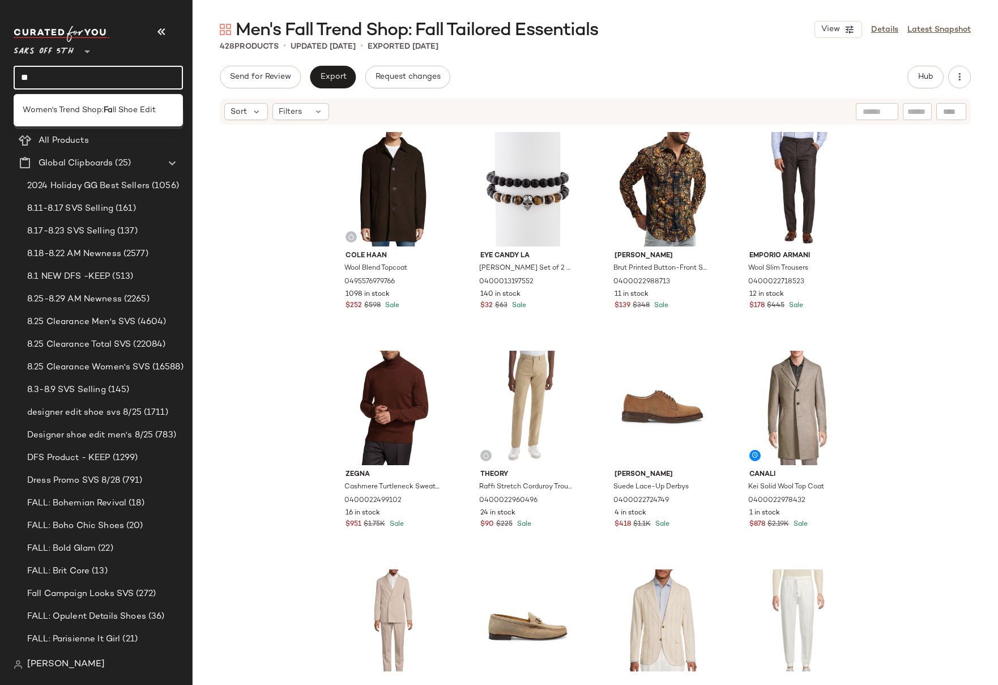
type input "*"
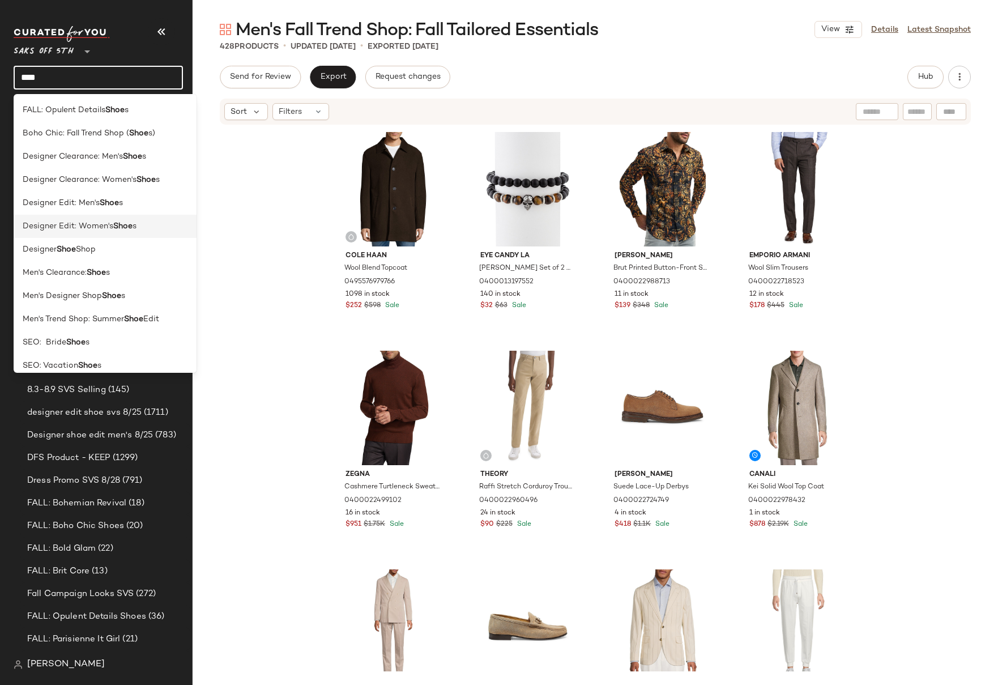
scroll to position [70, 0]
type input "****"
click at [134, 317] on b "Shoe" at bounding box center [133, 319] width 19 height 12
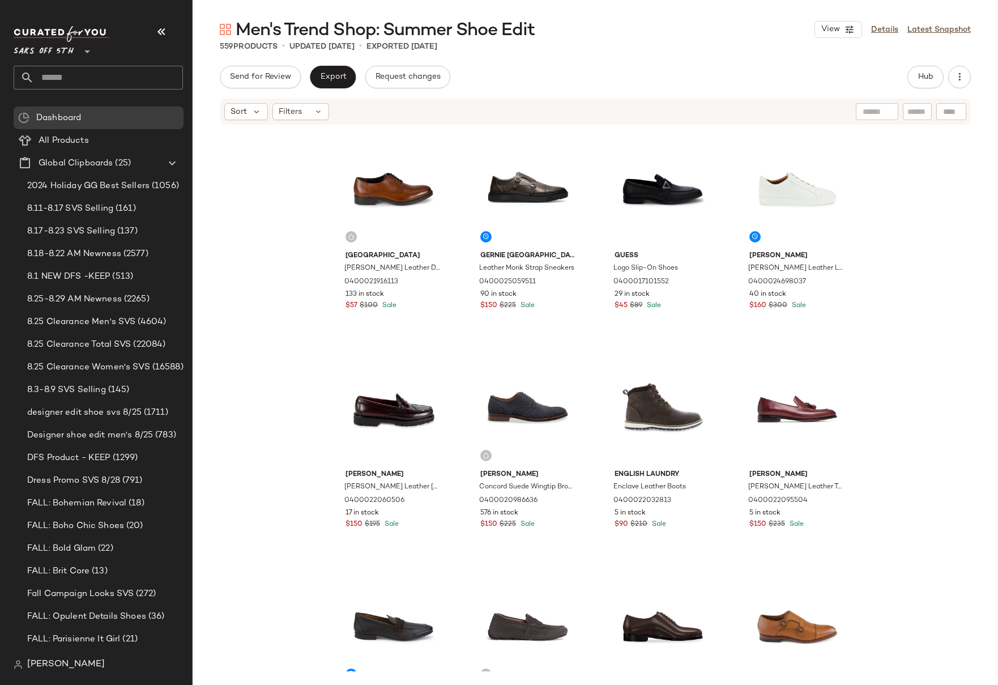
click at [910, 267] on div "[GEOGRAPHIC_DATA] [PERSON_NAME] Leather Derbys 0400021916113 133 in stock $57 $…" at bounding box center [595, 398] width 805 height 545
click at [928, 214] on div "[GEOGRAPHIC_DATA] [PERSON_NAME] Leather Derbys 0400021916113 133 in stock $57 $…" at bounding box center [595, 398] width 805 height 545
click at [66, 80] on input "text" at bounding box center [108, 78] width 149 height 24
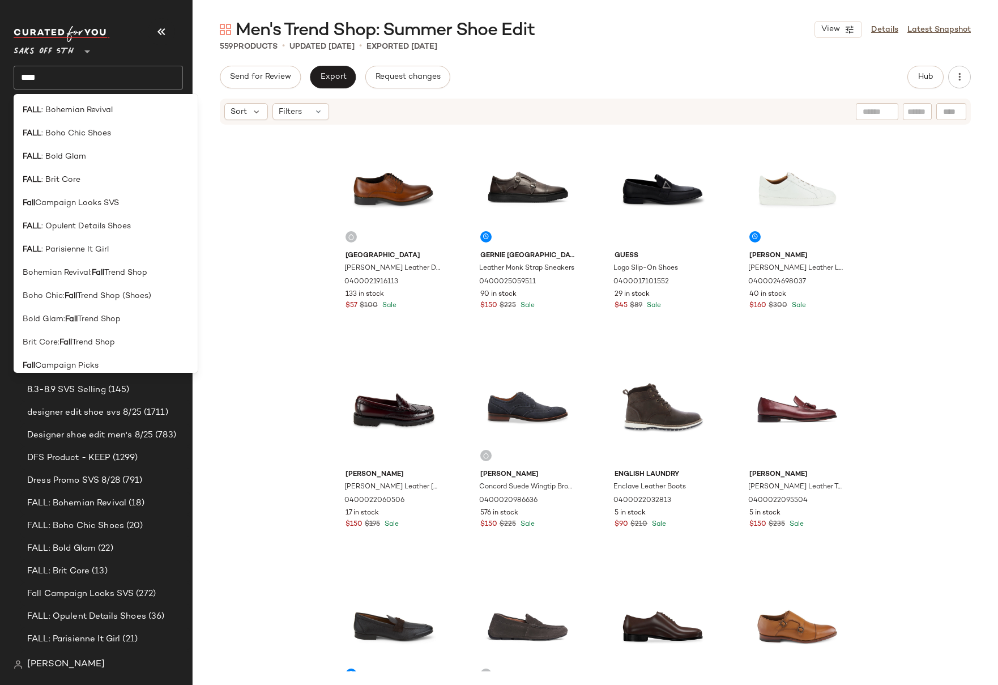
click at [913, 264] on div "[GEOGRAPHIC_DATA] [PERSON_NAME] Leather Derbys 0400021916113 133 in stock $57 $…" at bounding box center [595, 398] width 805 height 545
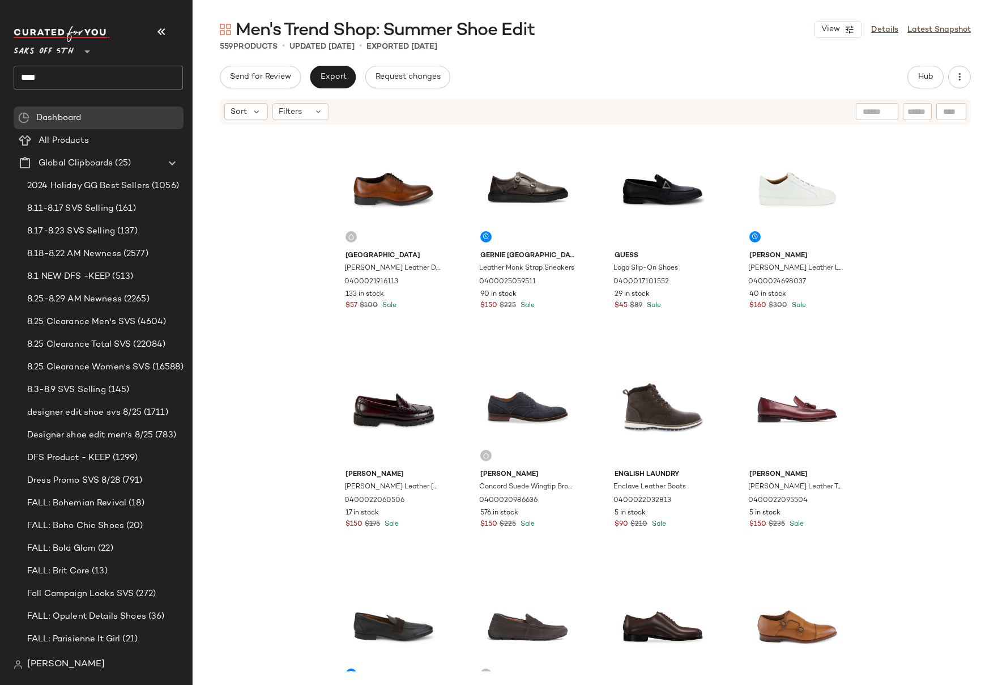
click at [913, 264] on div "[GEOGRAPHIC_DATA] [PERSON_NAME] Leather Derbys 0400021916113 133 in stock $57 $…" at bounding box center [595, 398] width 805 height 545
click at [94, 85] on input "****" at bounding box center [98, 78] width 169 height 24
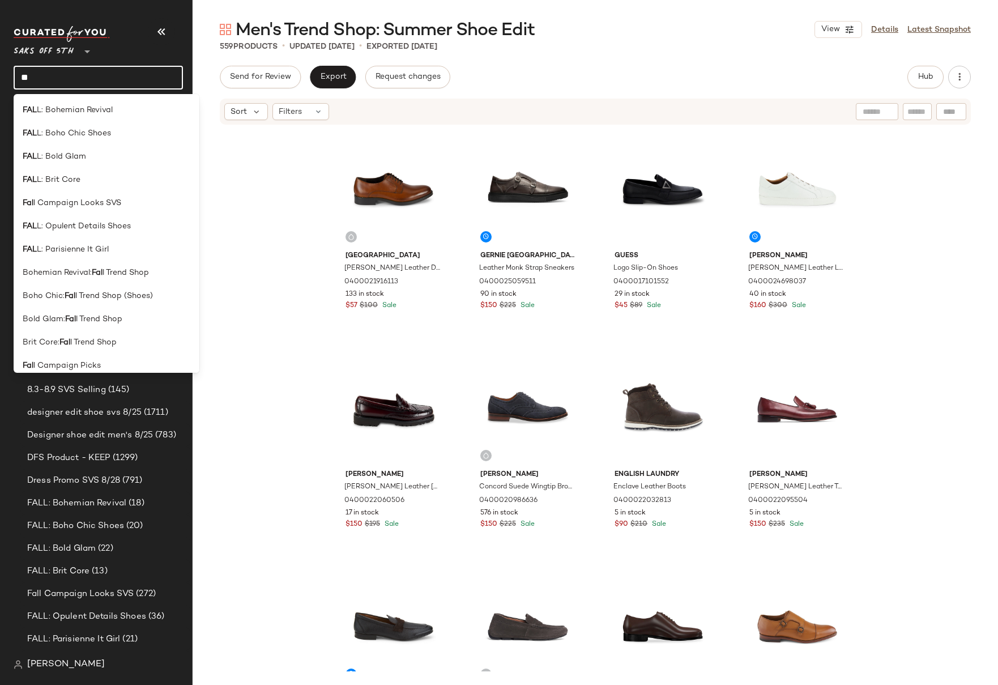
type input "*"
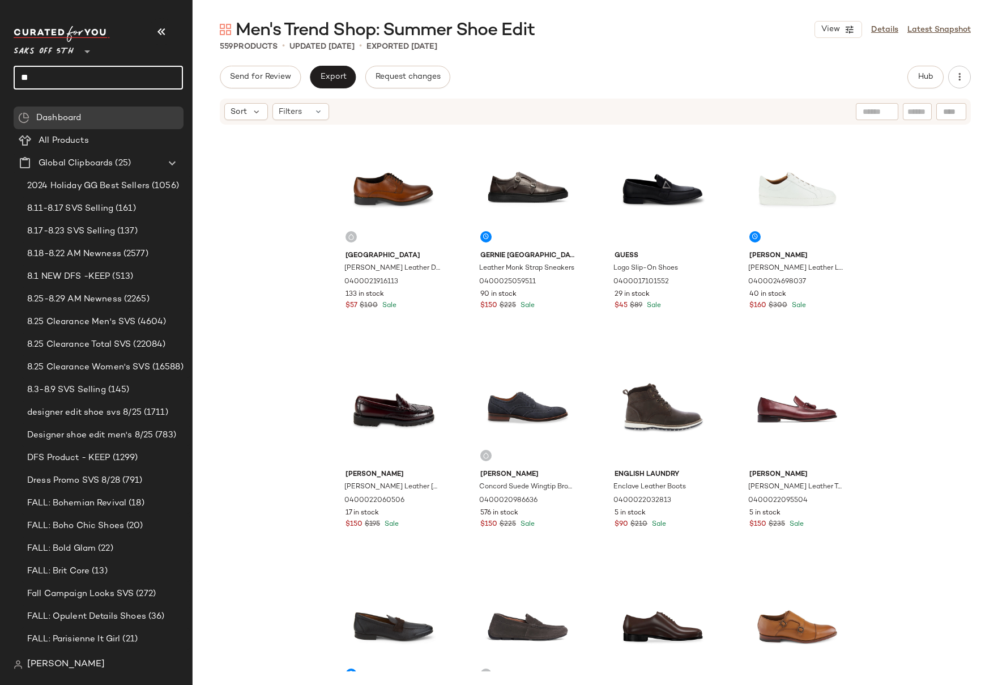
type input "*"
click at [65, 82] on input "*****" at bounding box center [98, 78] width 169 height 24
click at [65, 79] on input "*****" at bounding box center [98, 78] width 169 height 24
type input "*"
click at [253, 197] on div "[GEOGRAPHIC_DATA] [PERSON_NAME] Leather Derbys 0400021916113 133 in stock $57 $…" at bounding box center [595, 398] width 805 height 545
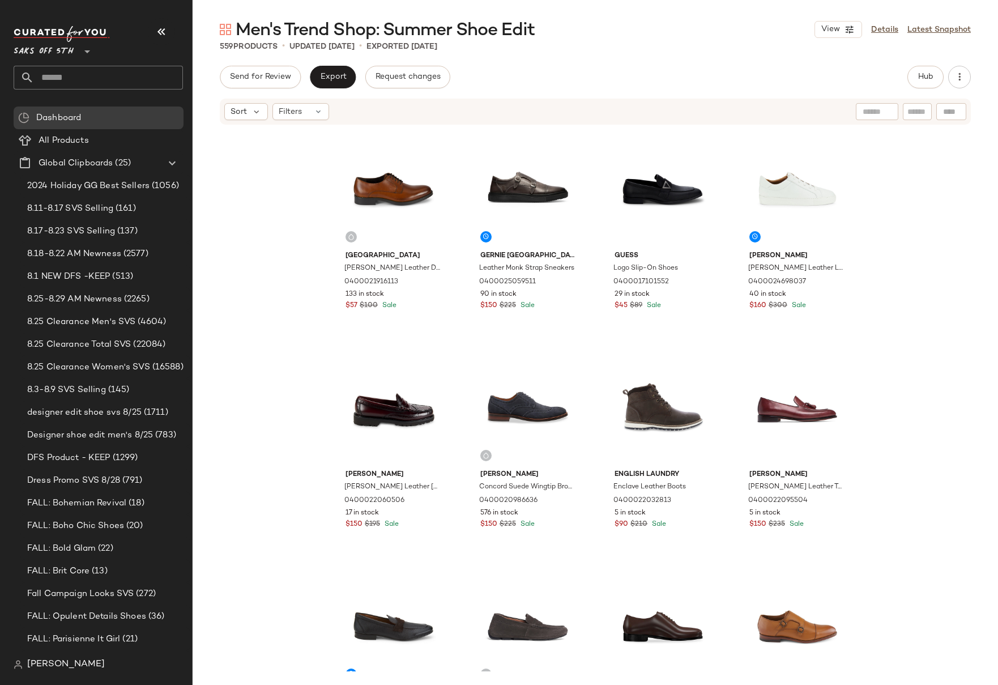
click at [78, 82] on input "text" at bounding box center [108, 78] width 149 height 24
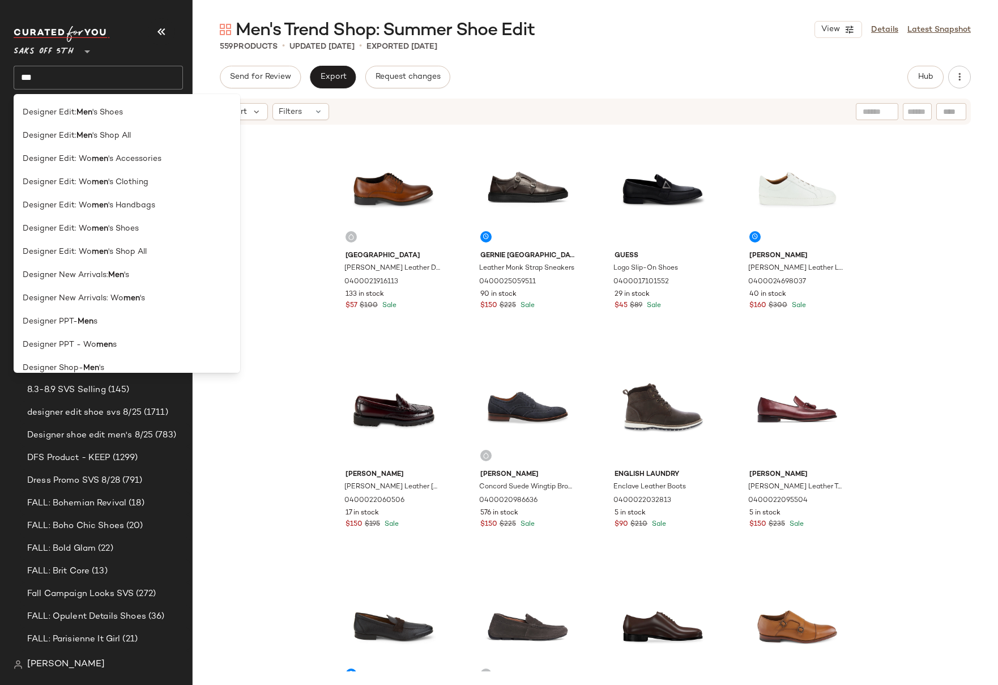
scroll to position [1094, 0]
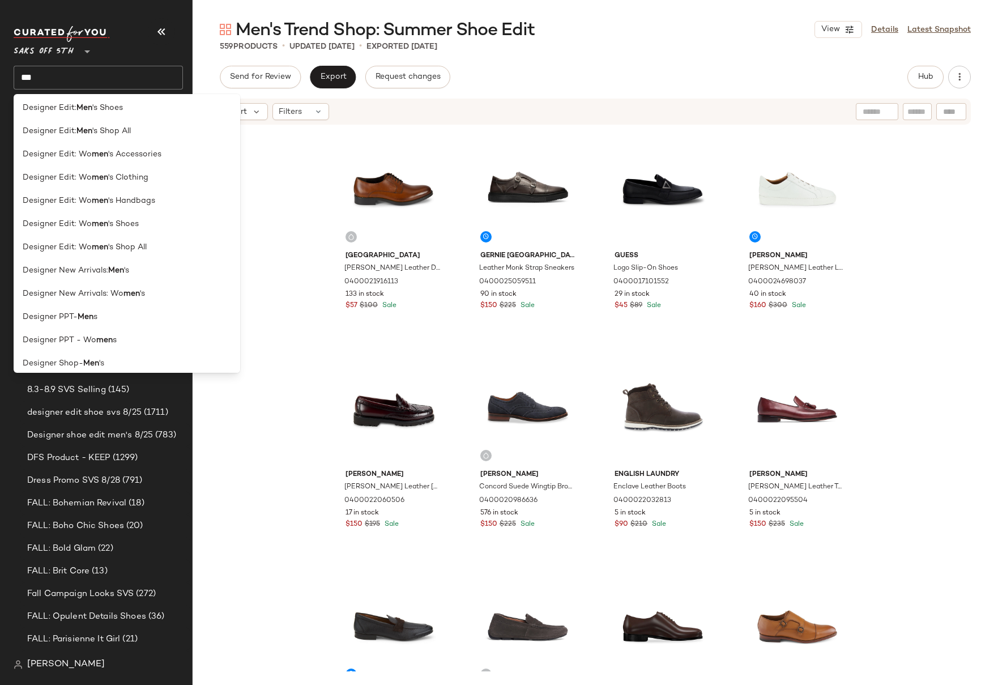
click at [67, 79] on input "***" at bounding box center [98, 78] width 169 height 24
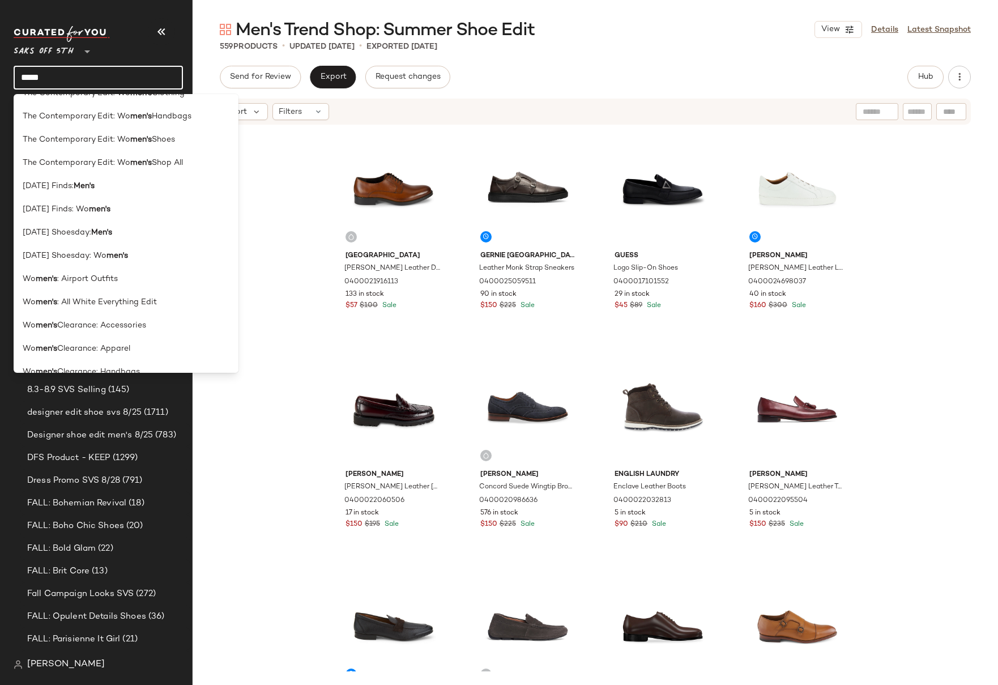
scroll to position [2364, 0]
drag, startPoint x: 50, startPoint y: 76, endPoint x: 19, endPoint y: 81, distance: 32.0
click at [19, 81] on input "*****" at bounding box center [98, 78] width 169 height 24
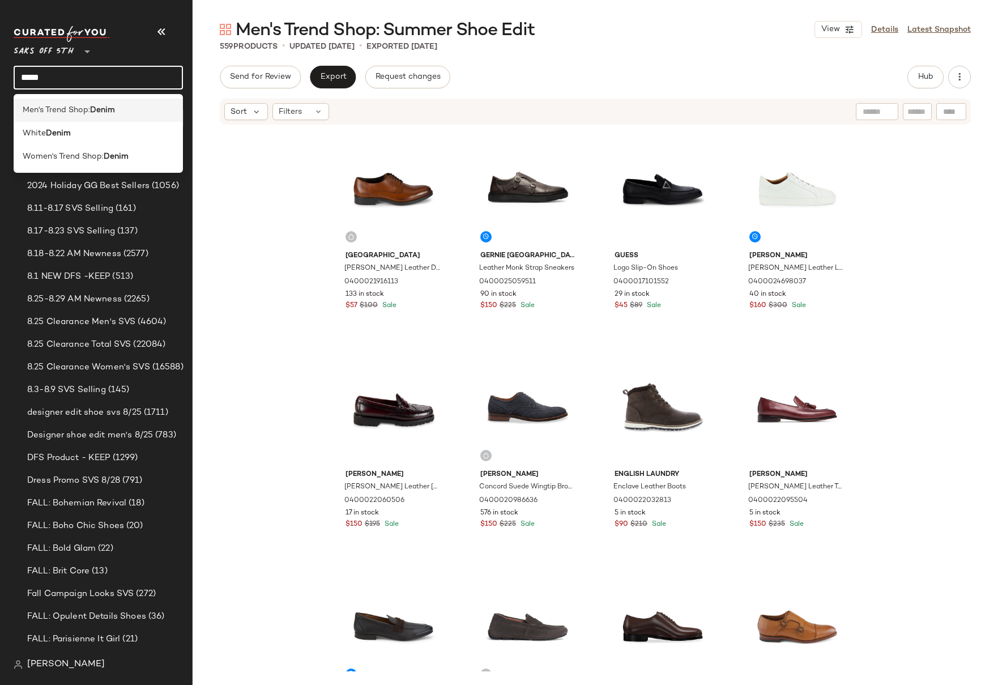
type input "*****"
click at [50, 110] on span "Men's Trend Shop:" at bounding box center [56, 110] width 67 height 12
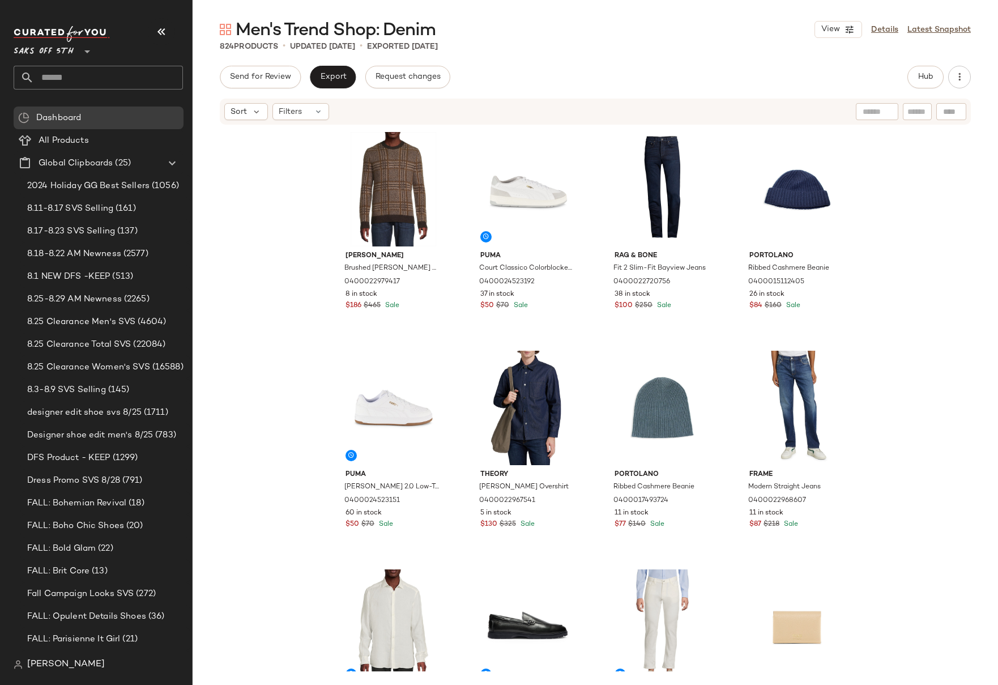
click at [894, 268] on div "[PERSON_NAME] [PERSON_NAME] Plaid Crewneck Sweater 0400022979417 8 in stock $18…" at bounding box center [595, 398] width 805 height 545
click at [939, 227] on div "[PERSON_NAME] [PERSON_NAME] Plaid Crewneck Sweater 0400022979417 8 in stock $18…" at bounding box center [595, 398] width 805 height 545
click at [942, 251] on div "[PERSON_NAME] [PERSON_NAME] Plaid Crewneck Sweater 0400022979417 8 in stock $18…" at bounding box center [595, 398] width 805 height 545
click at [941, 296] on div "[PERSON_NAME] [PERSON_NAME] Plaid Crewneck Sweater 0400022979417 8 in stock $18…" at bounding box center [595, 398] width 805 height 545
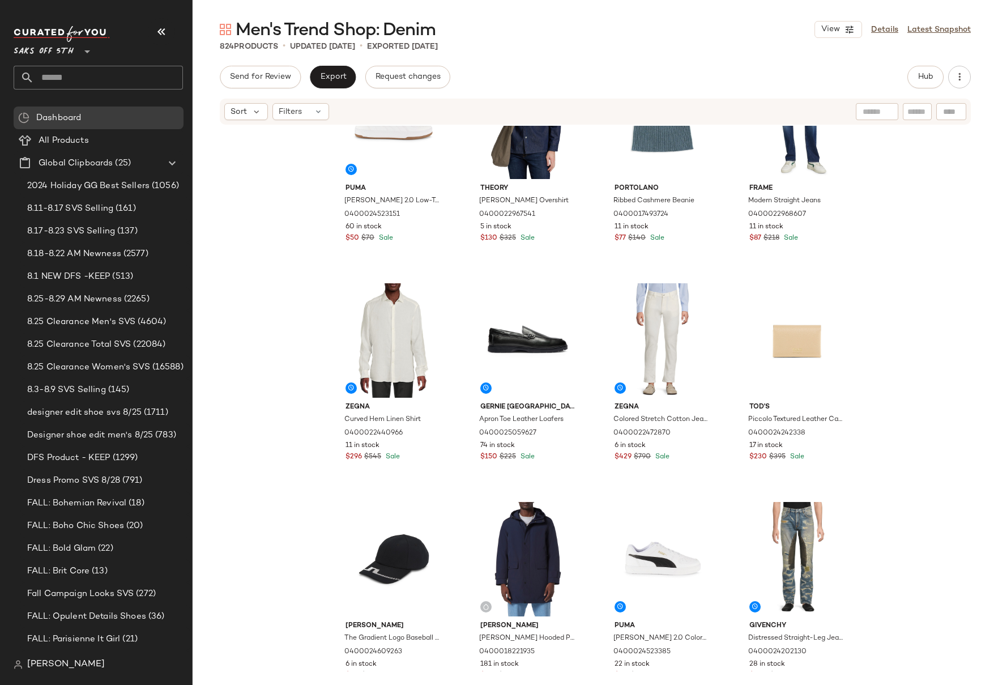
scroll to position [458, 0]
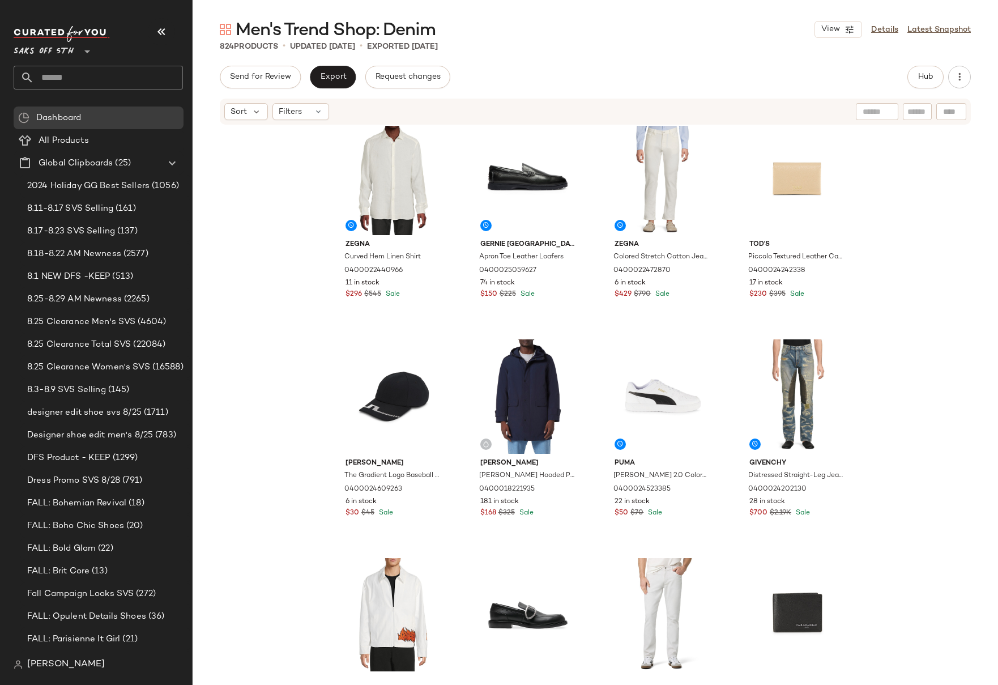
click at [949, 349] on div "Puma [PERSON_NAME] 2.0 Low-Top Sneakers 0400024523151 60 in stock $50 $70 Sale …" at bounding box center [595, 398] width 805 height 545
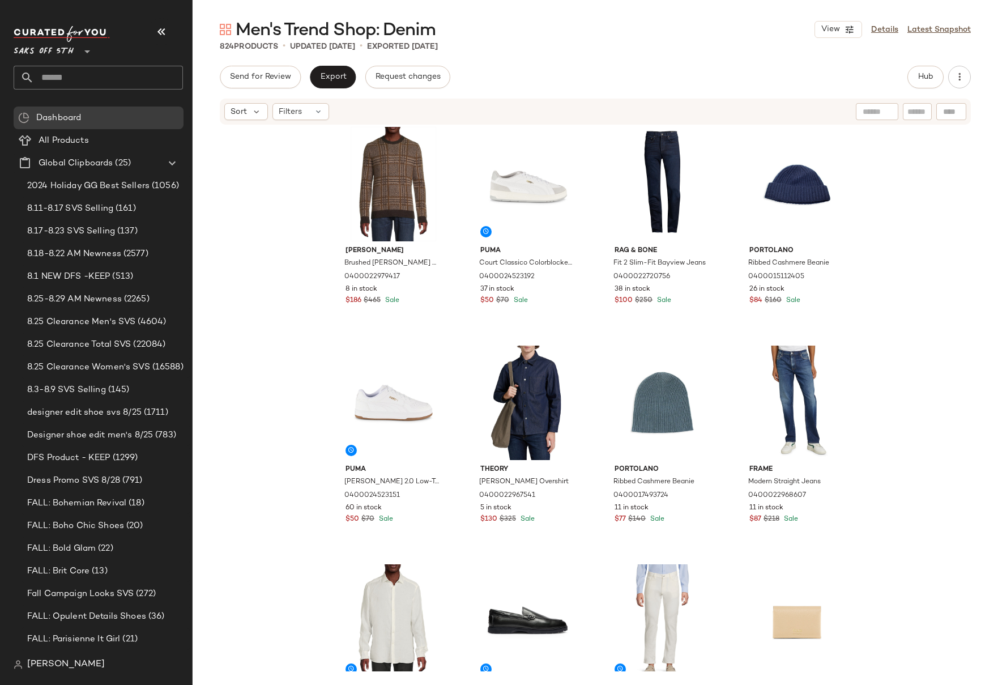
scroll to position [0, 0]
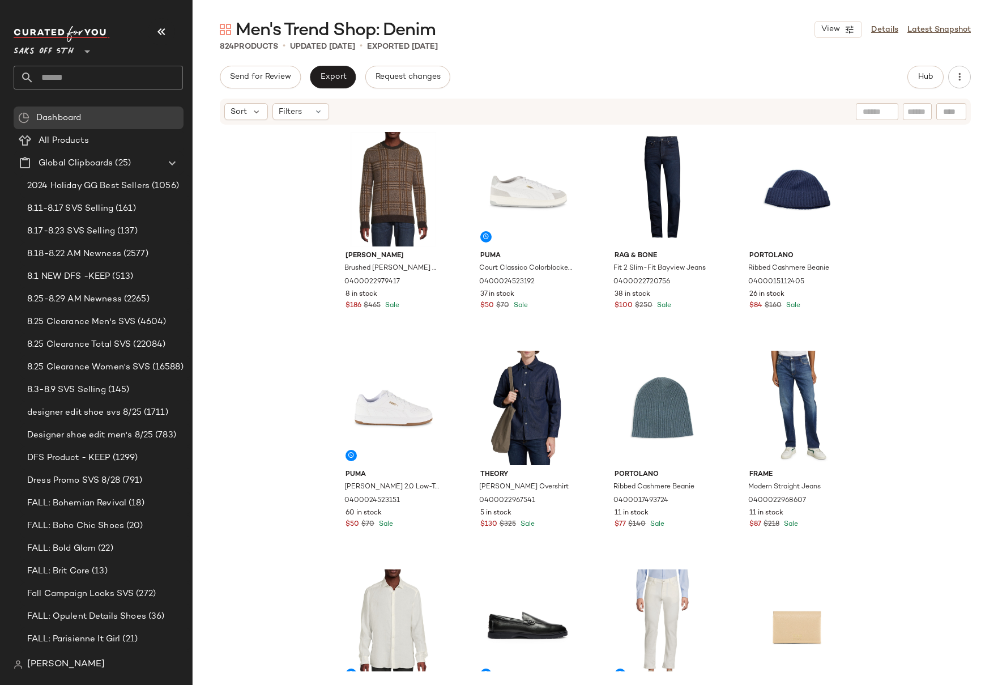
click at [911, 217] on div "[PERSON_NAME] [PERSON_NAME] Plaid Crewneck Sweater 0400022979417 8 in stock $18…" at bounding box center [595, 398] width 805 height 545
click at [912, 236] on div "[PERSON_NAME] [PERSON_NAME] Plaid Crewneck Sweater 0400022979417 8 in stock $18…" at bounding box center [595, 398] width 805 height 545
click at [93, 78] on input "text" at bounding box center [108, 78] width 149 height 24
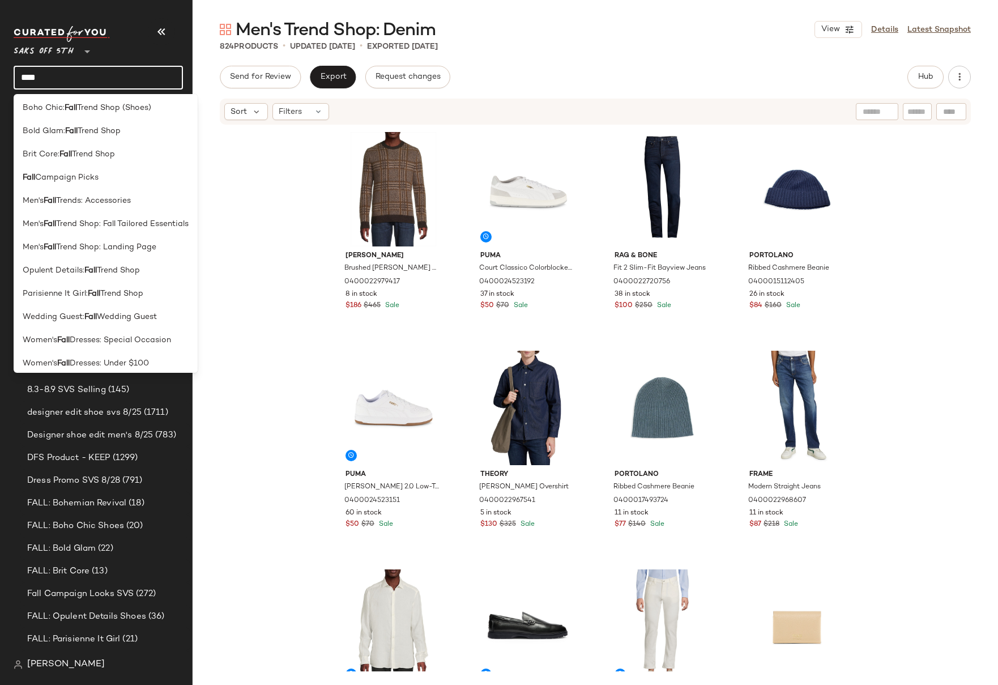
scroll to position [207, 0]
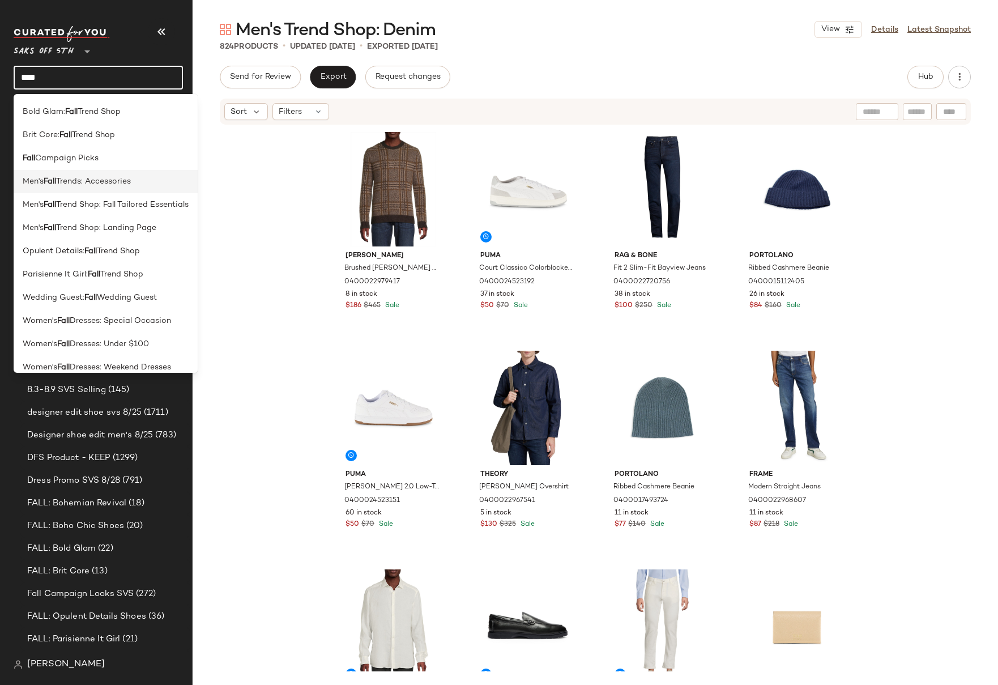
type input "****"
click at [92, 185] on span "Trends: Accessories" at bounding box center [93, 182] width 75 height 12
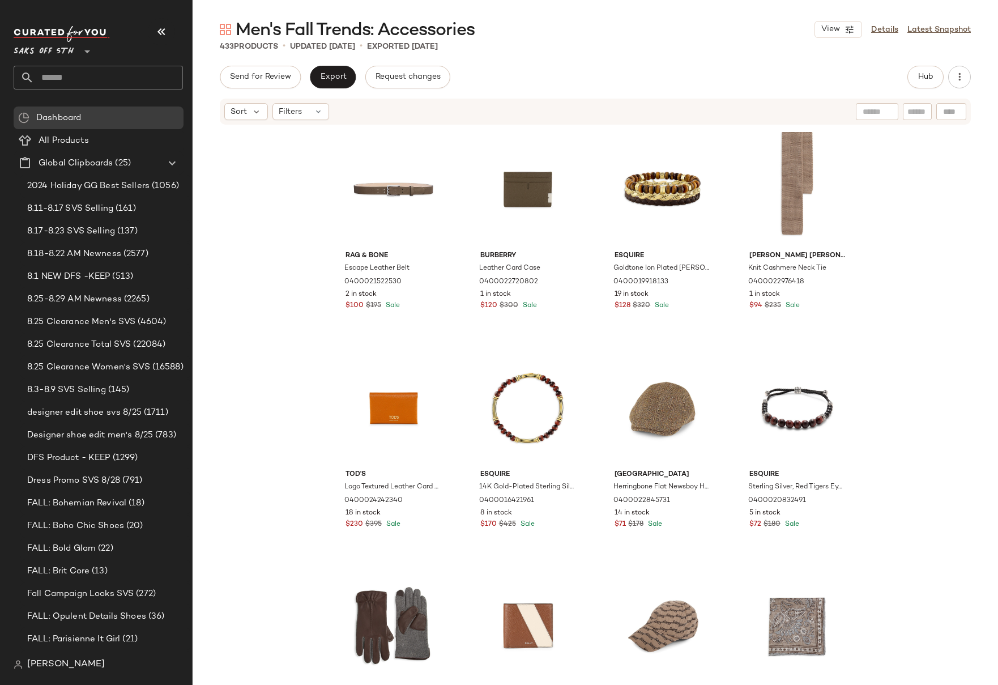
click at [919, 176] on div "rag & bone Escape Leather Belt 0400021522530 2 in stock $100 $195 Sale Burberry…" at bounding box center [595, 398] width 805 height 545
click at [106, 78] on input "text" at bounding box center [108, 78] width 149 height 24
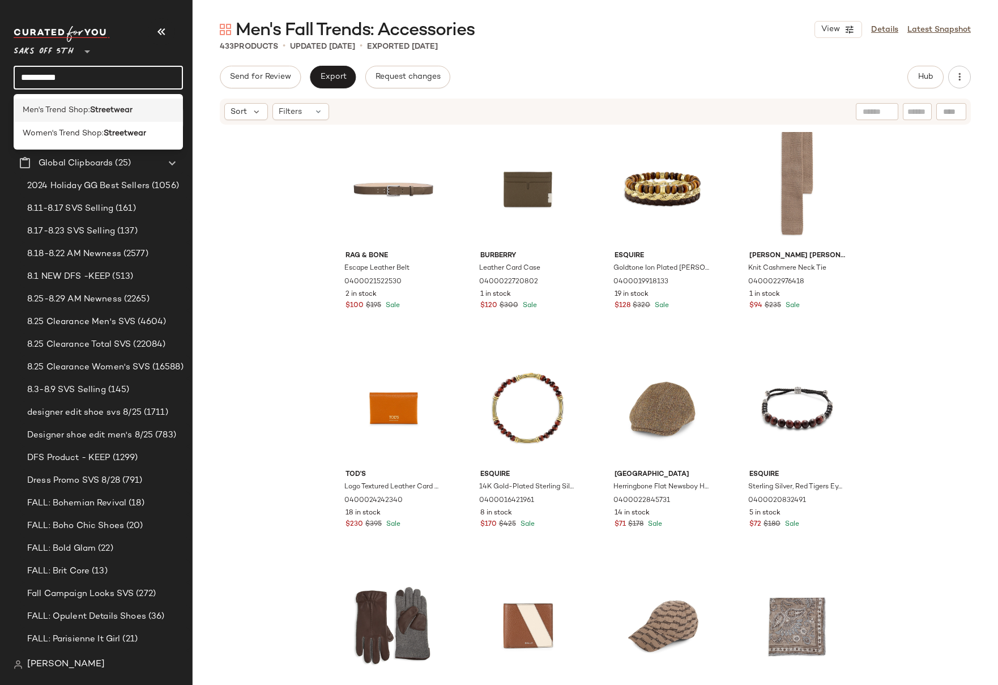
type input "**********"
click at [107, 108] on b "Streetwear" at bounding box center [111, 110] width 42 height 12
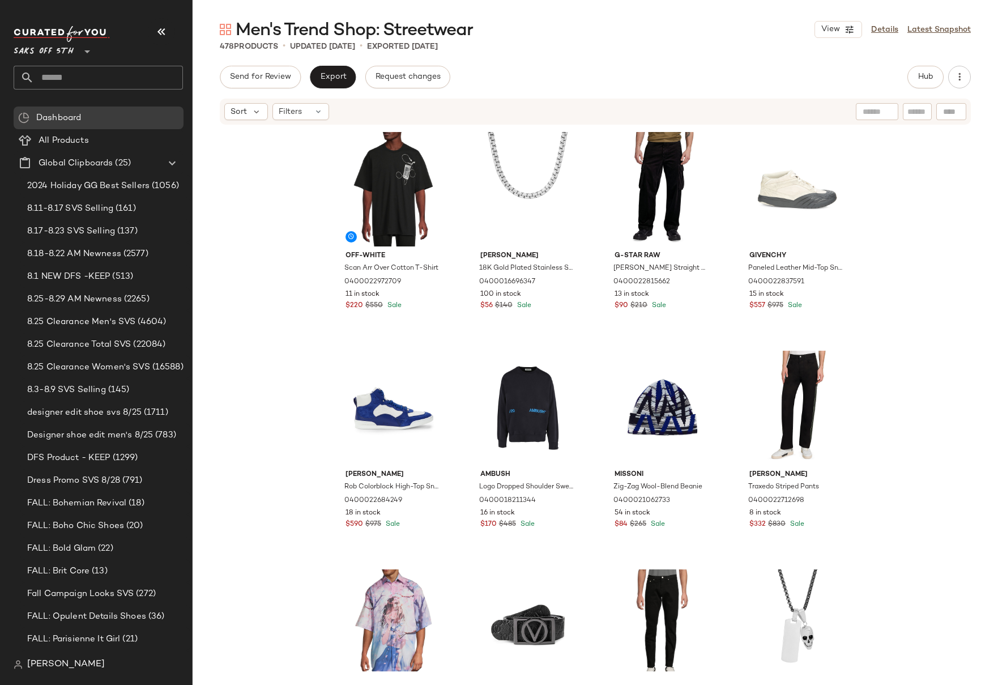
click at [280, 268] on div "Off-White Scan Arr Over Cotton T-Shirt 0400022972709 11 in stock $220 $550 Sale…" at bounding box center [595, 398] width 805 height 545
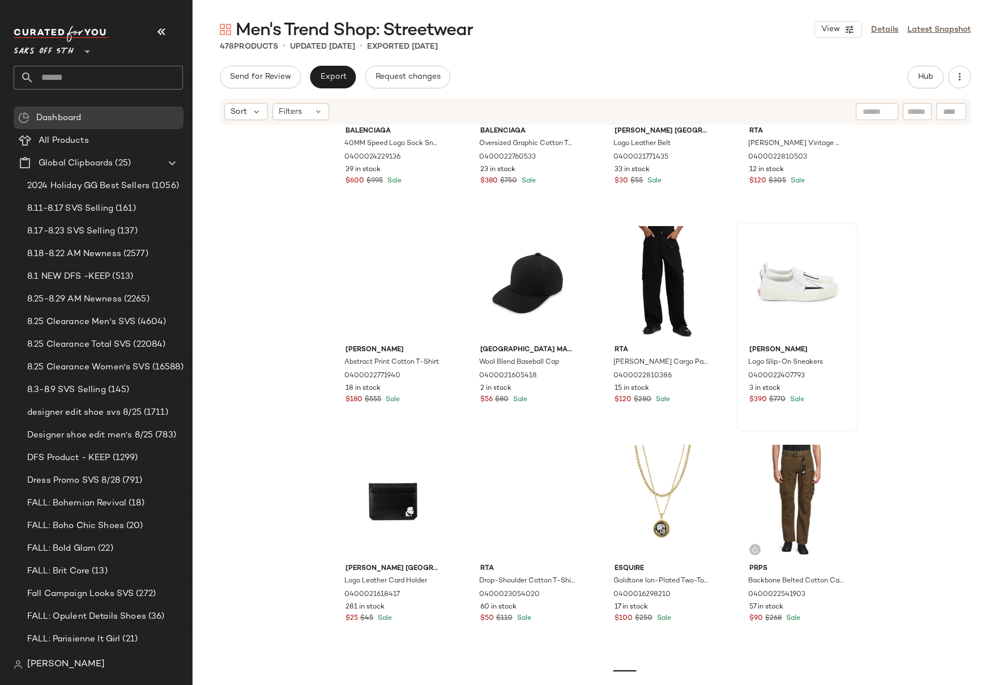
scroll to position [3041, 0]
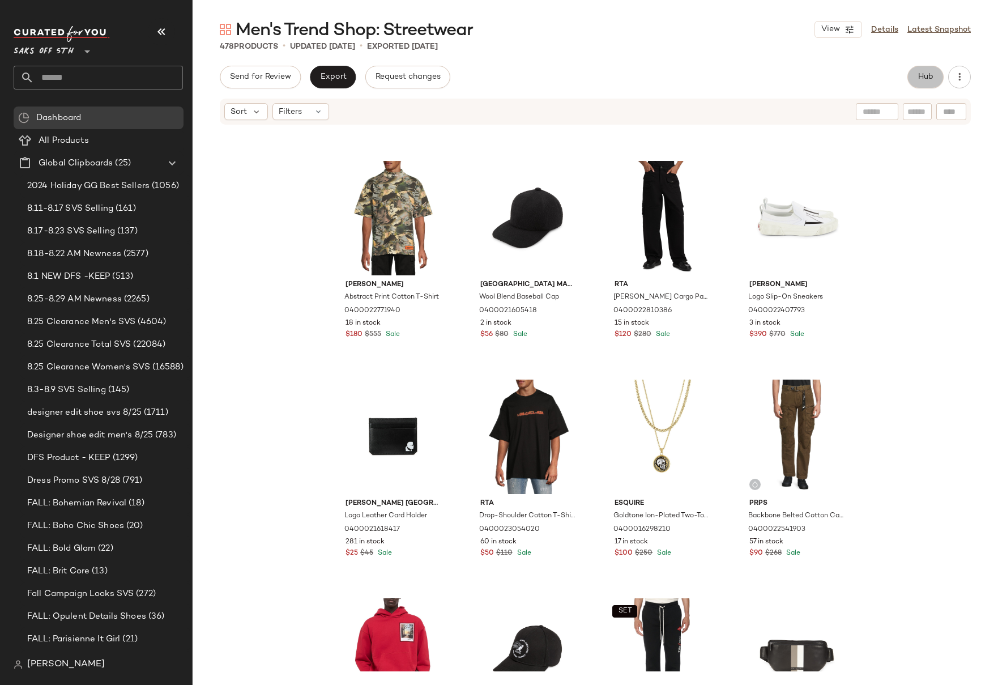
click at [929, 81] on span "Hub" at bounding box center [925, 76] width 16 height 9
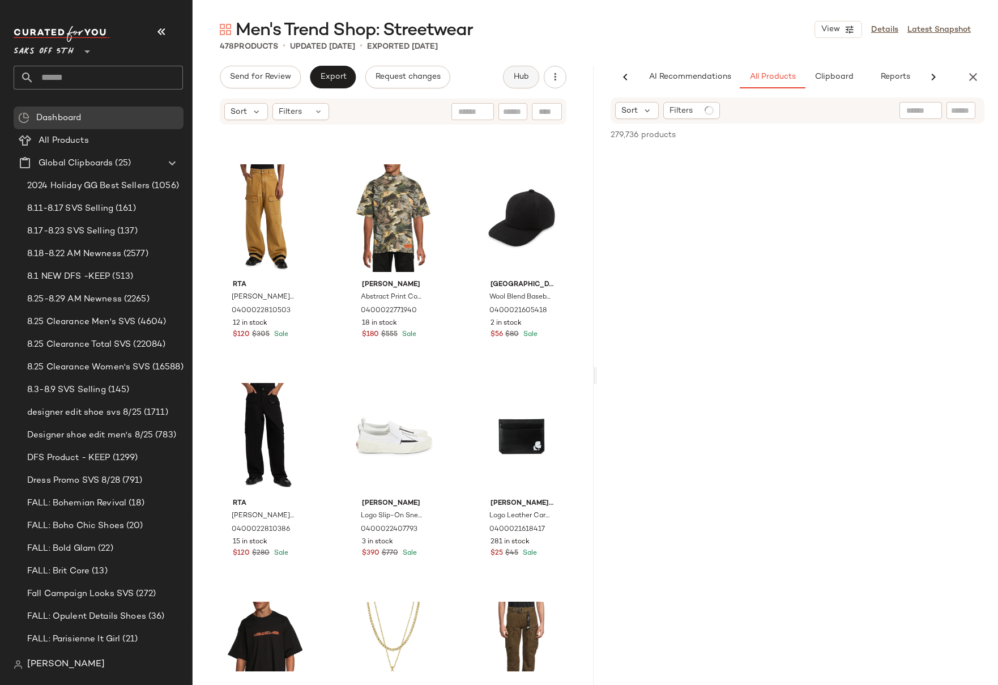
scroll to position [0, 9]
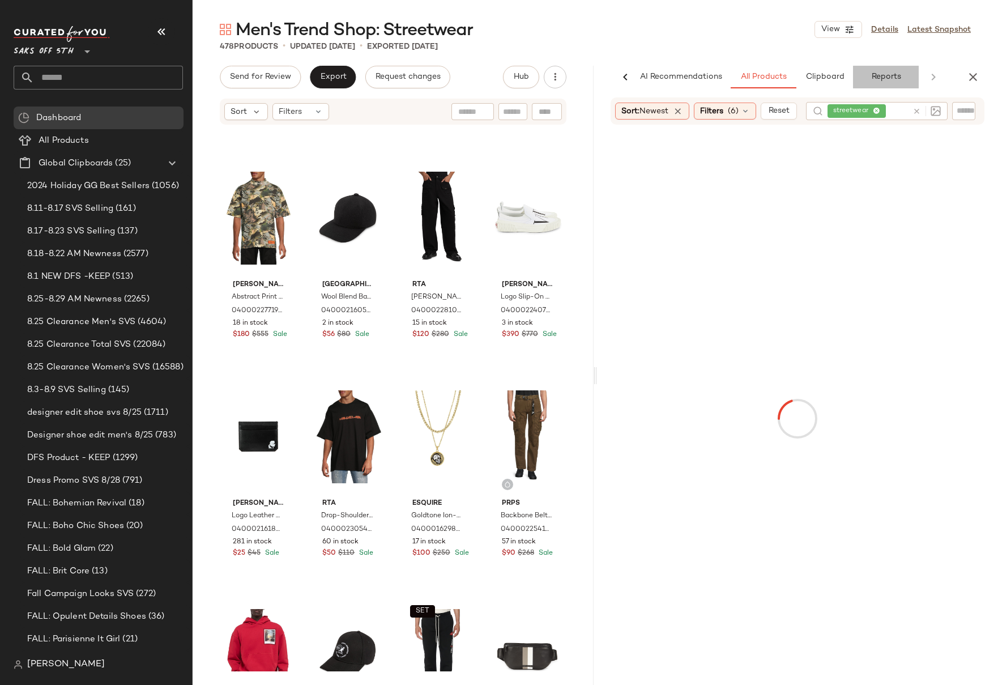
click at [885, 76] on span "Reports" at bounding box center [885, 76] width 30 height 9
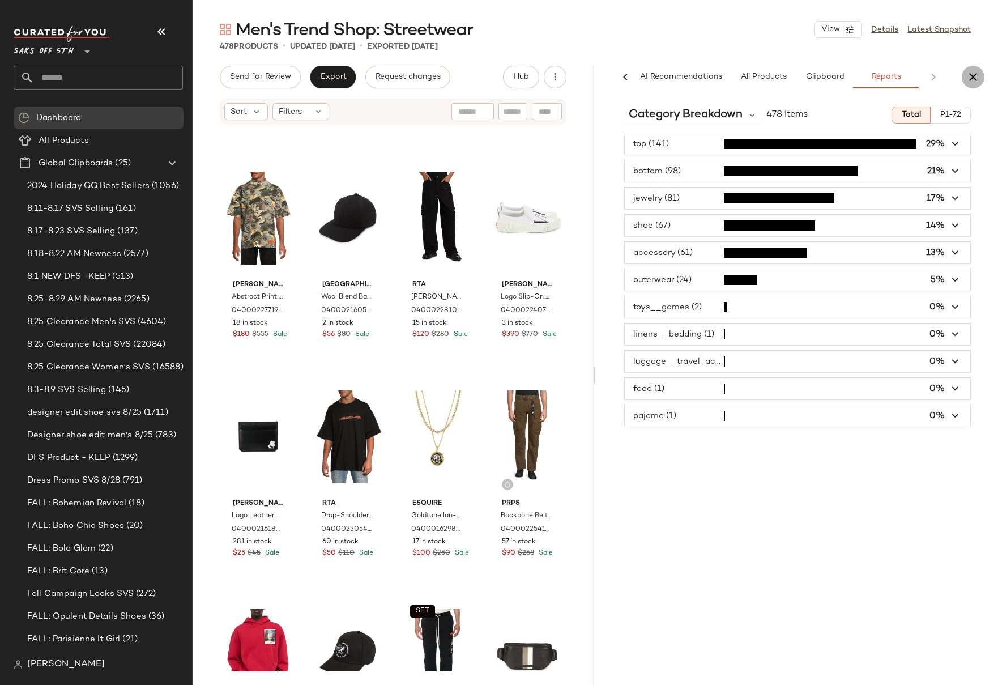
click at [972, 77] on icon "button" at bounding box center [973, 77] width 14 height 14
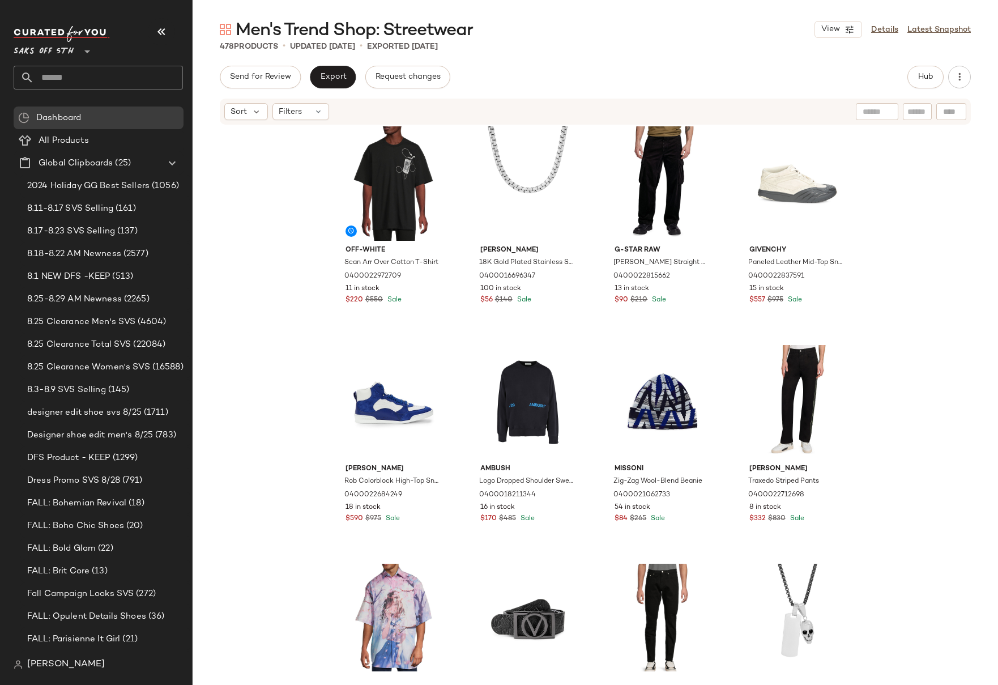
scroll to position [0, 0]
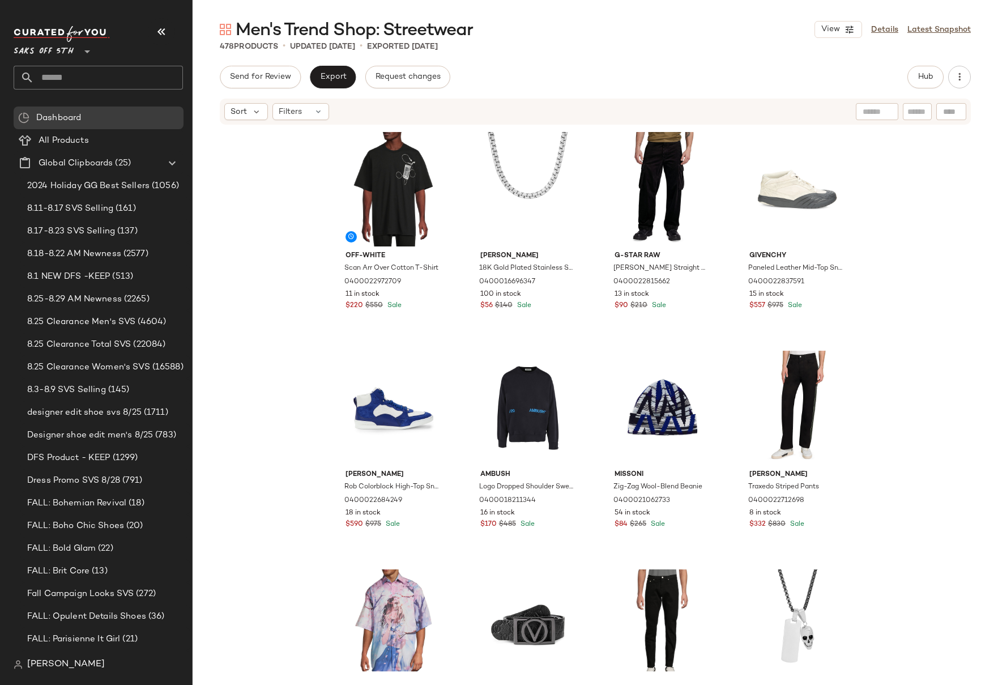
click at [907, 234] on div "Off-White Scan Arr Over Cotton T-Shirt 0400022972709 11 in stock $220 $550 Sale…" at bounding box center [595, 398] width 805 height 545
click at [907, 275] on div "Off-White Scan Arr Over Cotton T-Shirt 0400022972709 11 in stock $220 $550 Sale…" at bounding box center [595, 398] width 805 height 545
click at [61, 75] on input "text" at bounding box center [108, 78] width 149 height 24
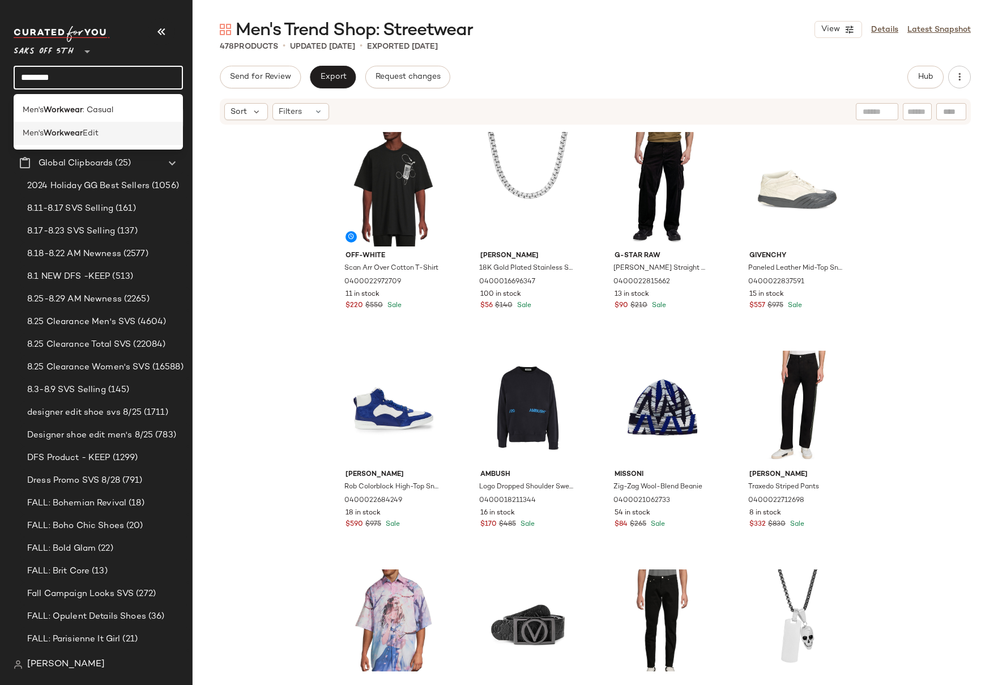
type input "********"
click at [92, 135] on span "Edit" at bounding box center [91, 133] width 16 height 12
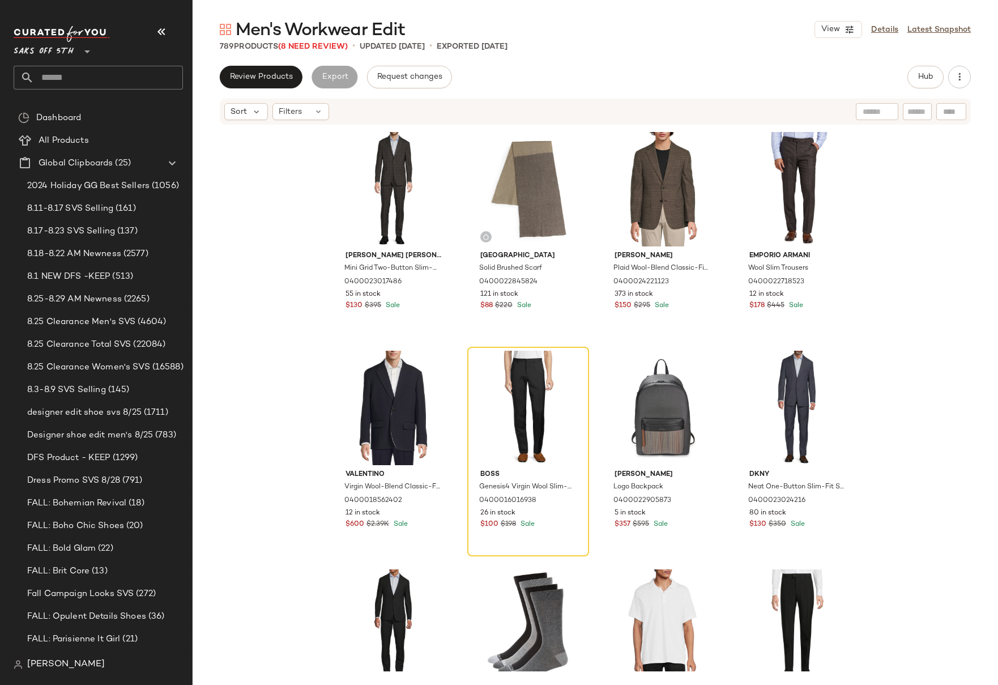
click at [897, 242] on div "Kenneth Cole Mini Grid Two-Button Slim-Fit Suit 0400023017486 55 in stock $130 …" at bounding box center [595, 398] width 805 height 545
click at [895, 243] on div "Kenneth Cole Mini Grid Two-Button Slim-Fit Suit 0400023017486 55 in stock $130 …" at bounding box center [595, 398] width 805 height 545
click at [920, 147] on div "Kenneth Cole Mini Grid Two-Button Slim-Fit Suit 0400023017486 55 in stock $130 …" at bounding box center [595, 398] width 805 height 545
click at [935, 245] on div "Kenneth Cole Mini Grid Two-Button Slim-Fit Suit 0400023017486 55 in stock $130 …" at bounding box center [595, 398] width 805 height 545
click at [57, 79] on input "text" at bounding box center [108, 78] width 149 height 24
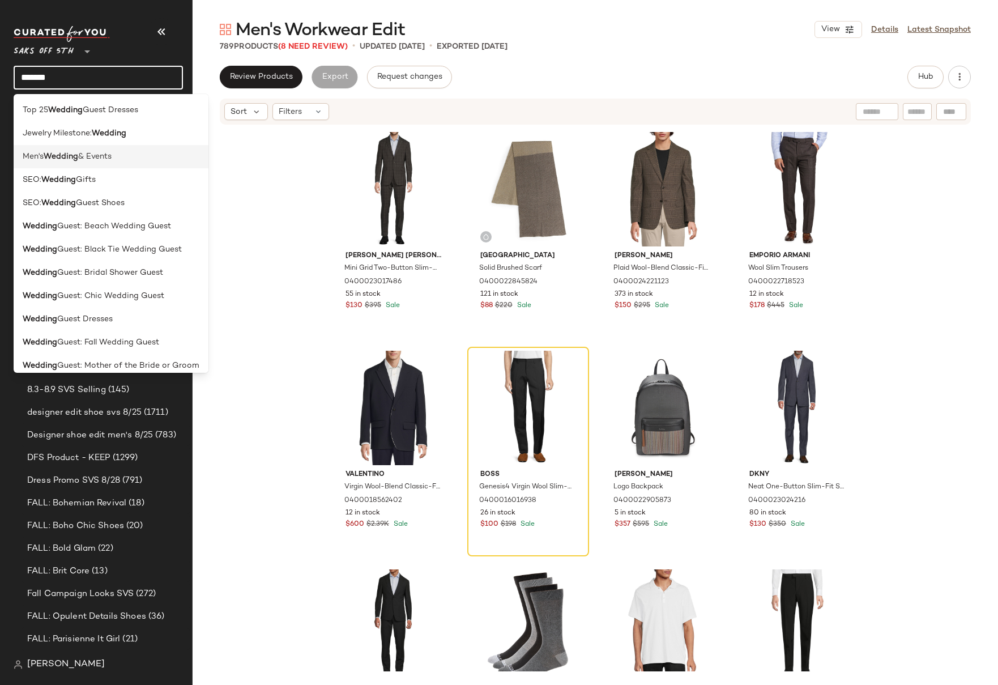
type input "*******"
click at [65, 157] on b "Wedding" at bounding box center [61, 157] width 35 height 12
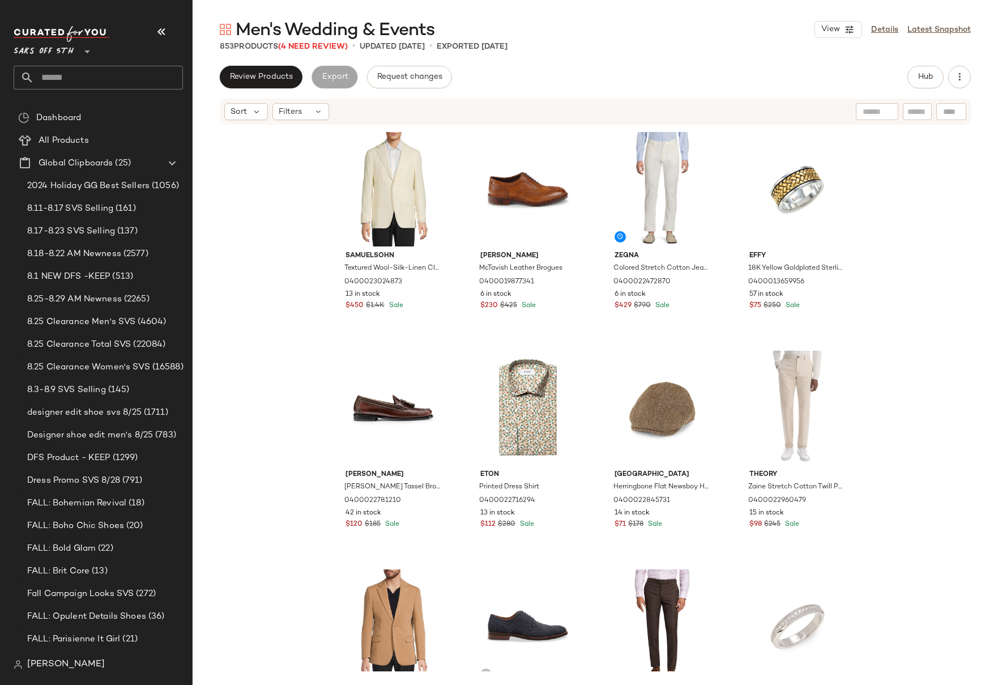
click at [917, 206] on div "Samuelsohn Textured Wool-Silk-Linen Classic-Fit Sport Coat 0400023024873 13 in …" at bounding box center [595, 398] width 805 height 545
click at [903, 205] on div "Samuelsohn Textured Wool-Silk-Linen Classic-Fit Sport Coat 0400023024873 13 in …" at bounding box center [595, 398] width 805 height 545
click at [902, 206] on div "Samuelsohn Textured Wool-Silk-Linen Classic-Fit Sport Coat 0400023024873 13 in …" at bounding box center [595, 398] width 805 height 545
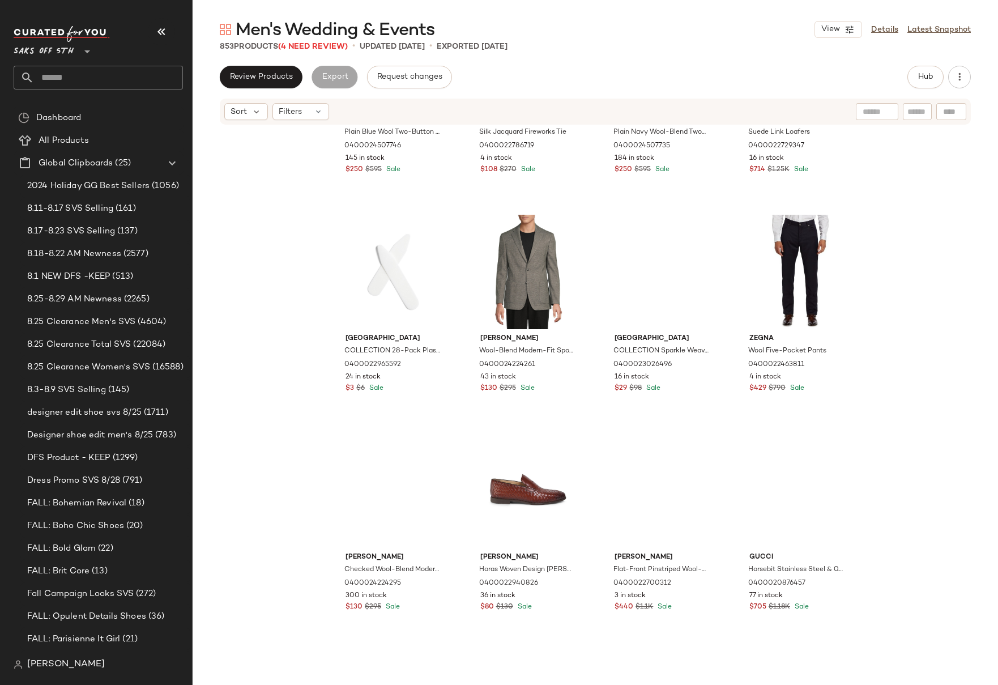
scroll to position [1020, 0]
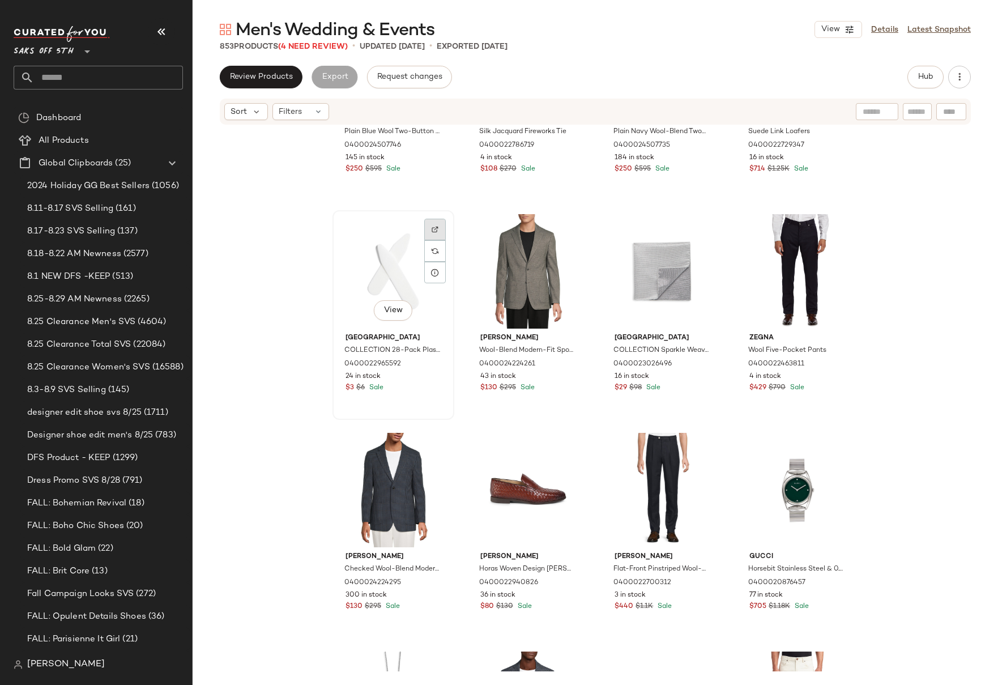
click at [432, 240] on div at bounding box center [435, 251] width 22 height 22
click at [937, 233] on div "Calvin Klein Plain Blue Wool Two-Button Slim-Fit Suit 0400024507746 145 in stoc…" at bounding box center [595, 398] width 805 height 545
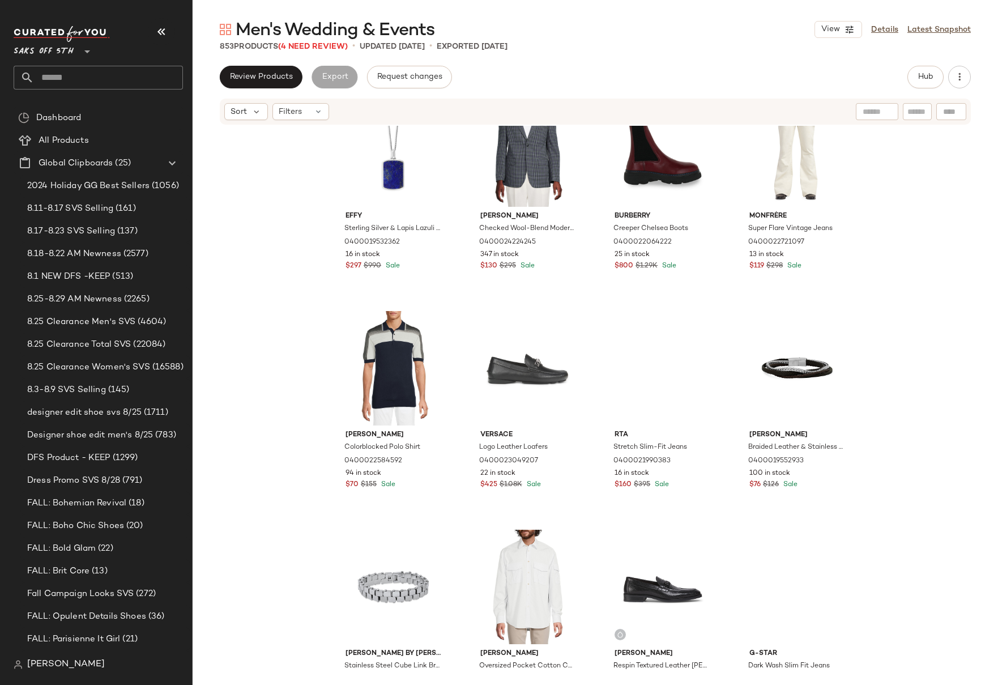
scroll to position [1647, 0]
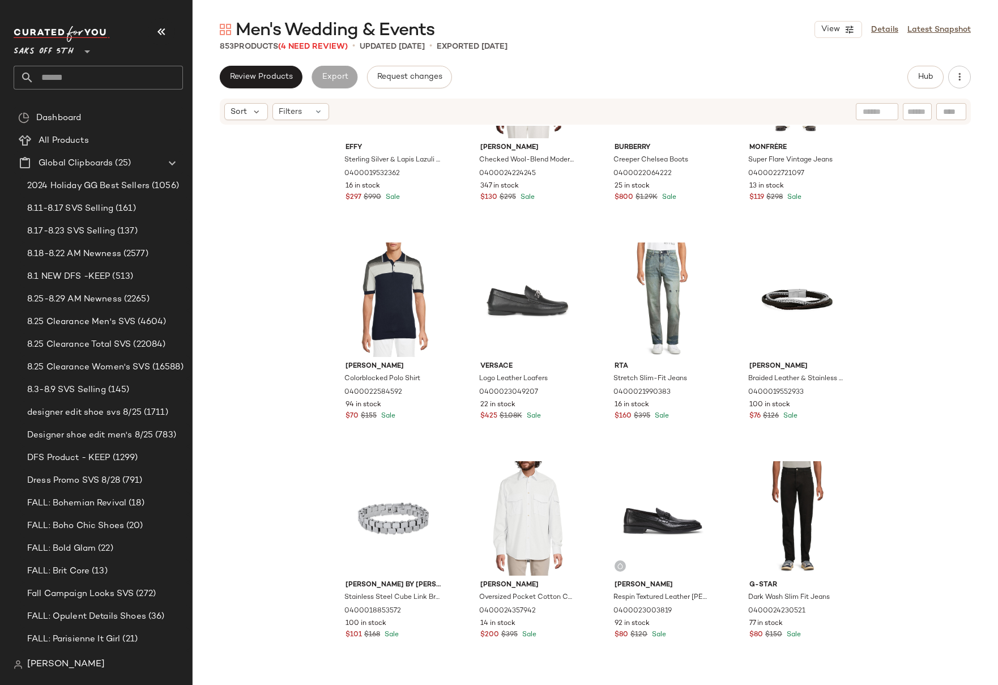
click at [932, 226] on div "Effy Sterling Silver & Lapis Lazuli Pendant Necklace 0400019532362 16 in stock …" at bounding box center [595, 398] width 805 height 545
click at [933, 264] on div "Effy Sterling Silver & Lapis Lazuli Pendant Necklace 0400019532362 16 in stock …" at bounding box center [595, 398] width 805 height 545
click at [919, 298] on div "Effy Sterling Silver & Lapis Lazuli Pendant Necklace 0400019532362 16 in stock …" at bounding box center [595, 398] width 805 height 545
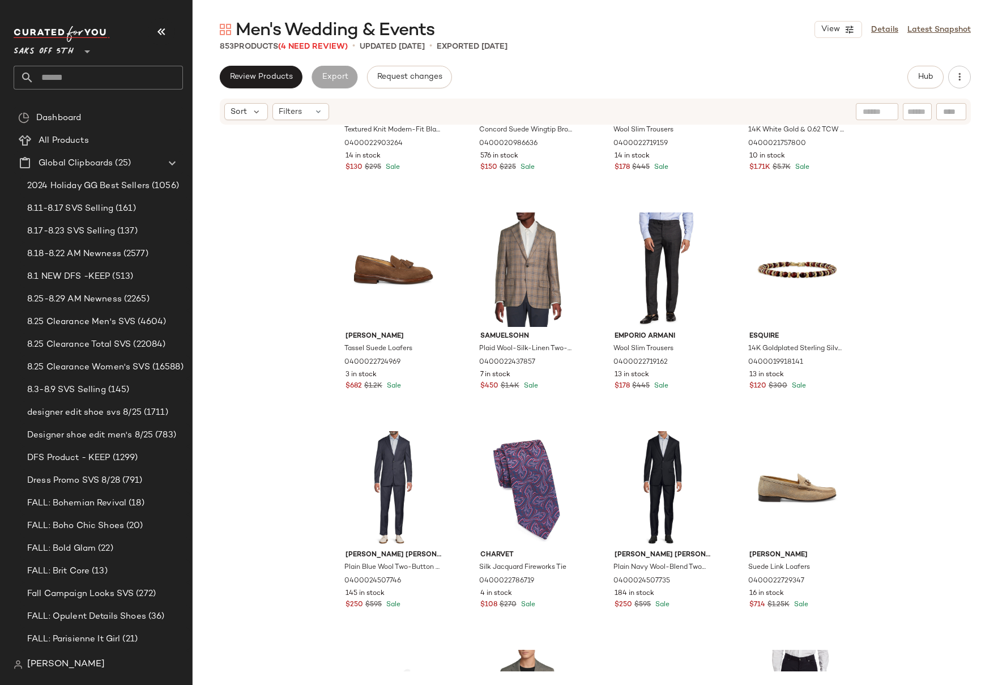
scroll to position [0, 0]
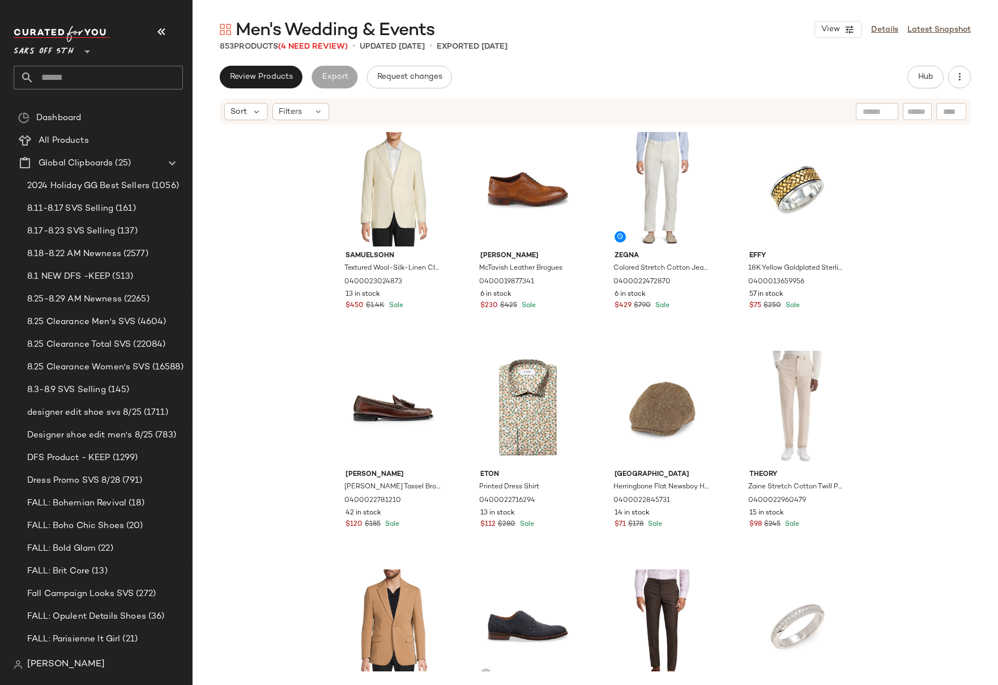
click at [926, 185] on div "Samuelsohn Textured Wool-Silk-Linen Classic-Fit Sport Coat 0400023024873 13 in …" at bounding box center [595, 398] width 805 height 545
click at [914, 234] on div "Samuelsohn Textured Wool-Silk-Linen Classic-Fit Sport Coat 0400023024873 13 in …" at bounding box center [595, 398] width 805 height 545
click at [104, 78] on input "text" at bounding box center [108, 78] width 149 height 24
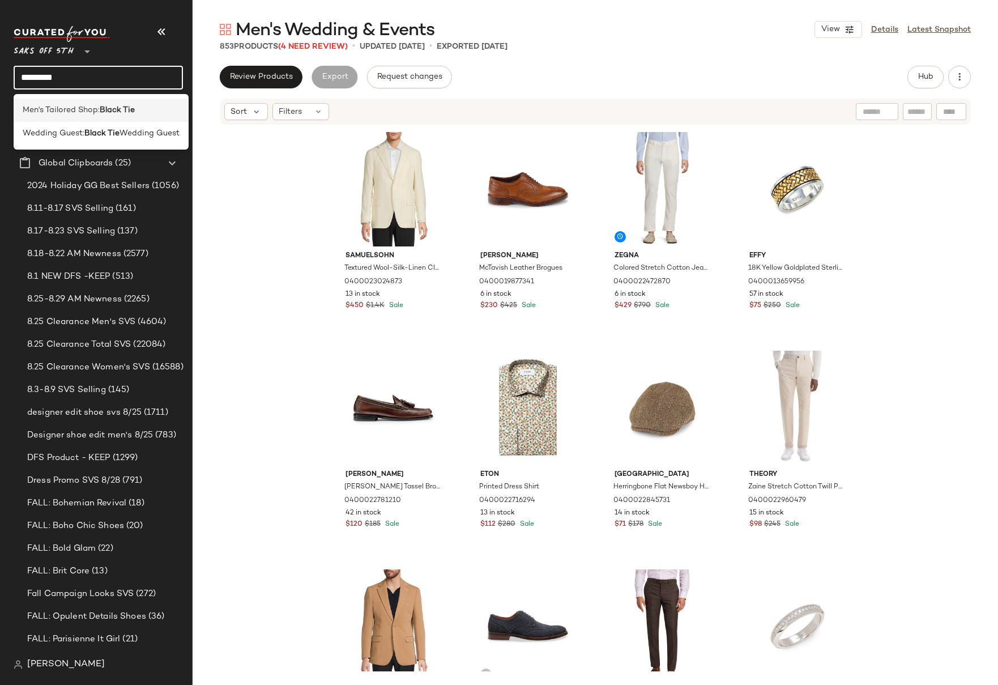
type input "*********"
click at [105, 114] on b "Black Tie" at bounding box center [117, 110] width 35 height 12
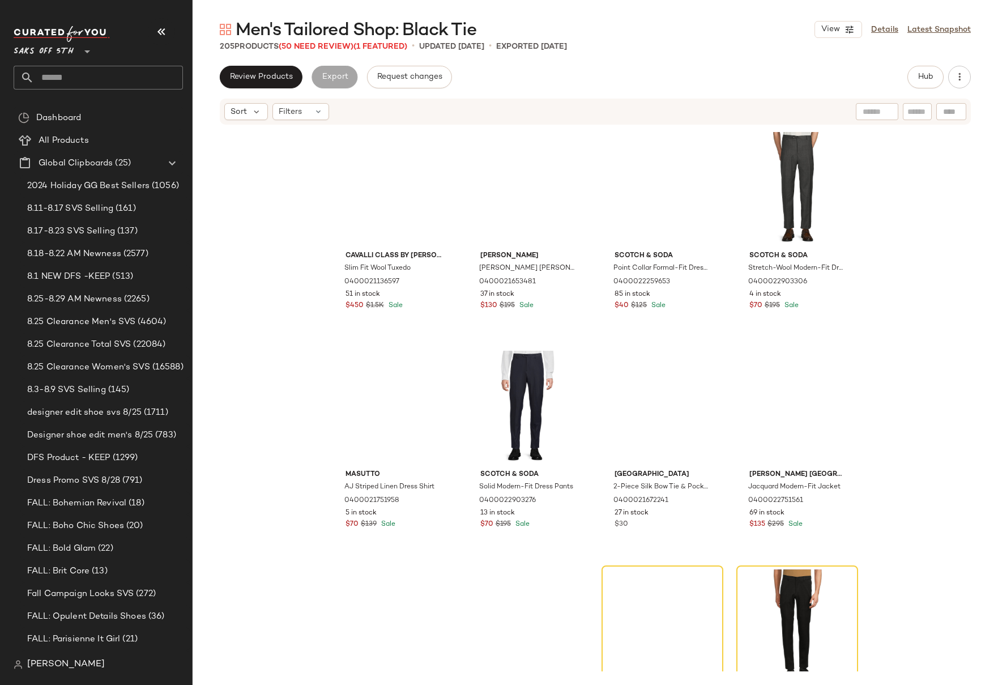
click at [94, 80] on input "text" at bounding box center [108, 78] width 149 height 24
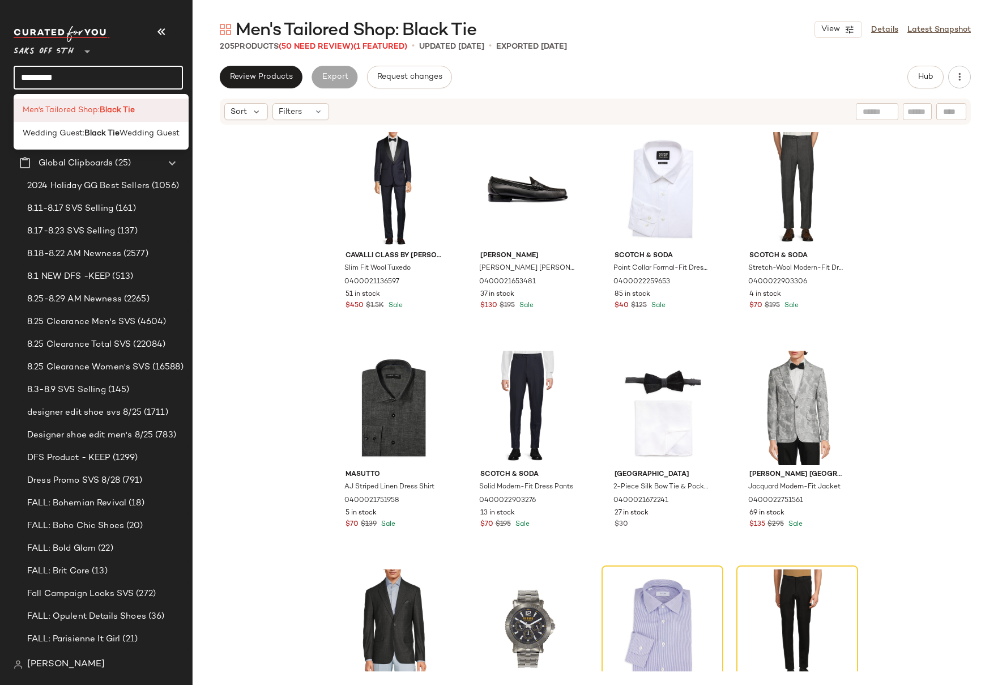
type input "*********"
click at [118, 110] on b "Black Tie" at bounding box center [117, 110] width 35 height 12
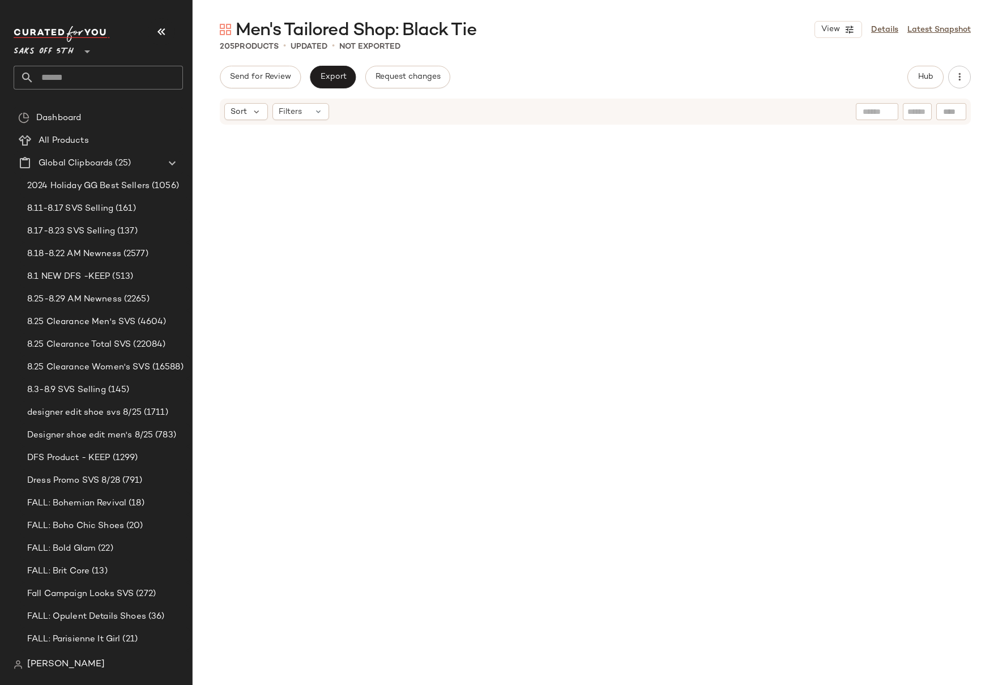
click at [950, 178] on div at bounding box center [595, 398] width 805 height 545
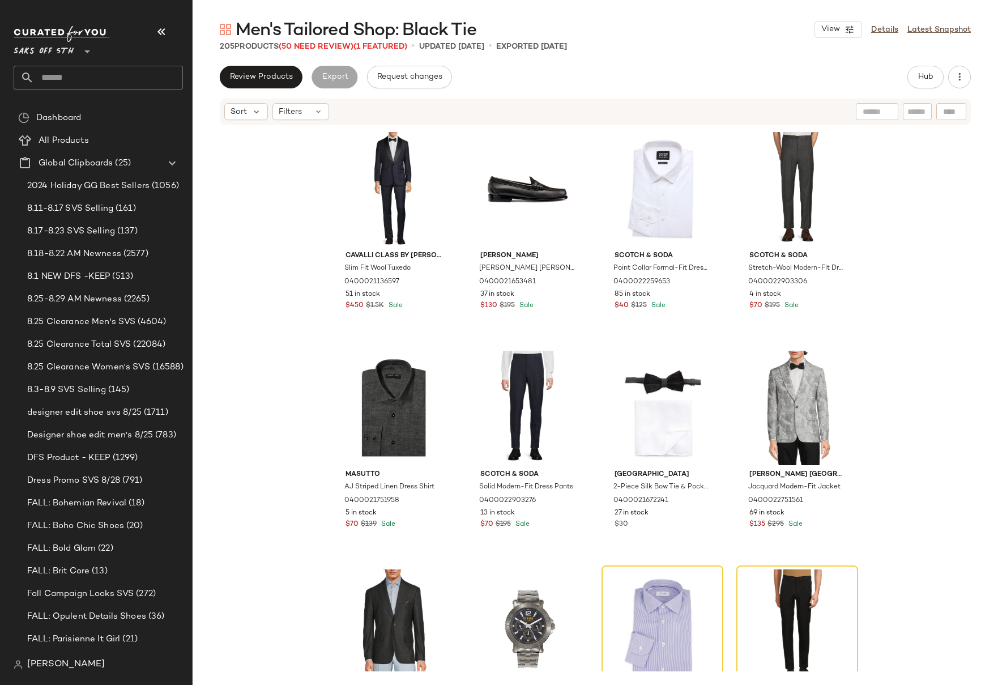
click at [936, 257] on div "Cavalli Class by [PERSON_NAME] Slim Fit Wool Tuxedo 0400021136597 51 in stock $…" at bounding box center [595, 398] width 805 height 545
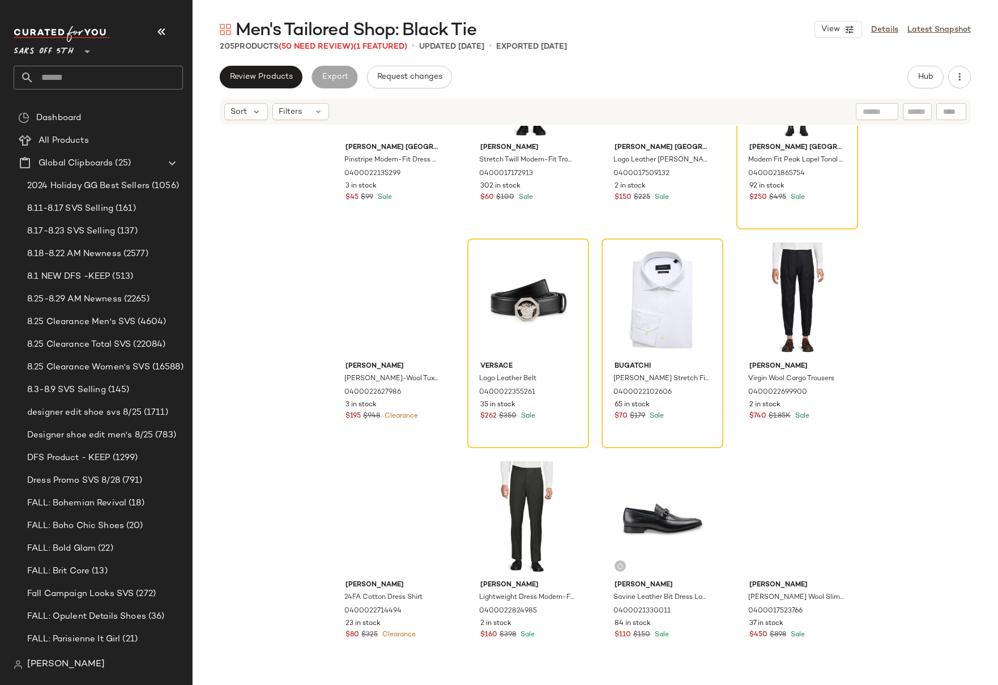
scroll to position [4755, 0]
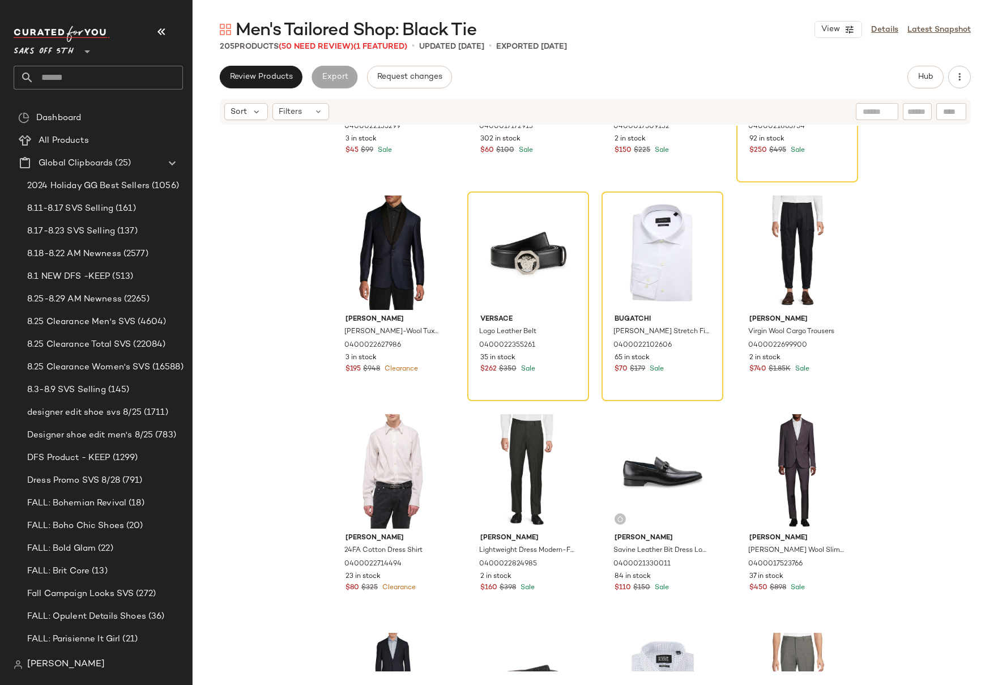
click at [912, 334] on div "Karl Lagerfeld Paris Pinstripe Modern-Fit Dress Shirt 0400022135299 3 in stock …" at bounding box center [595, 398] width 805 height 545
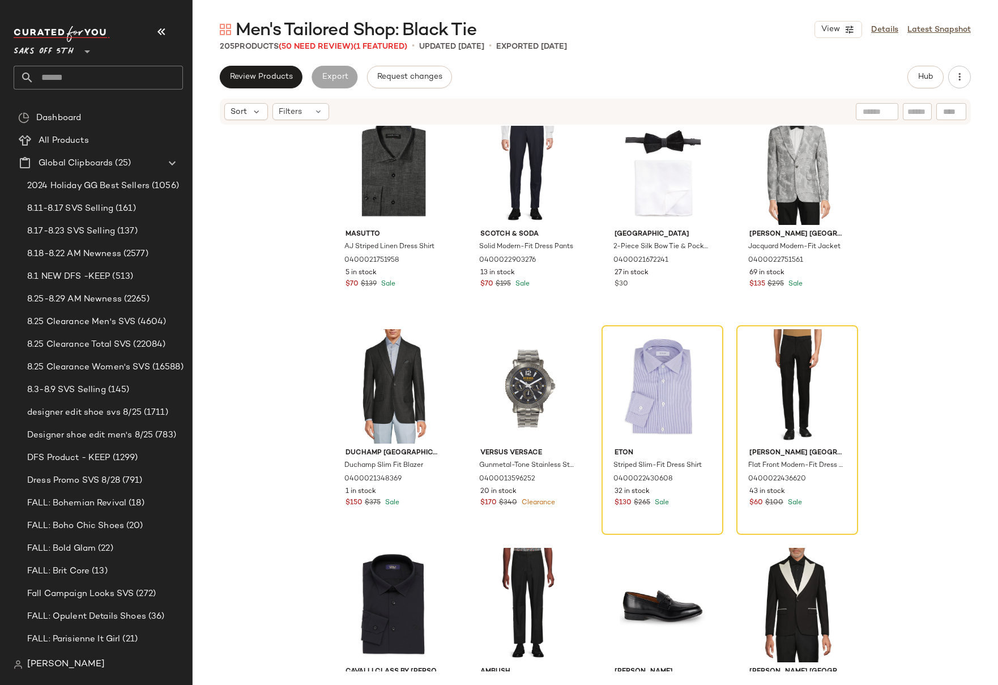
scroll to position [0, 0]
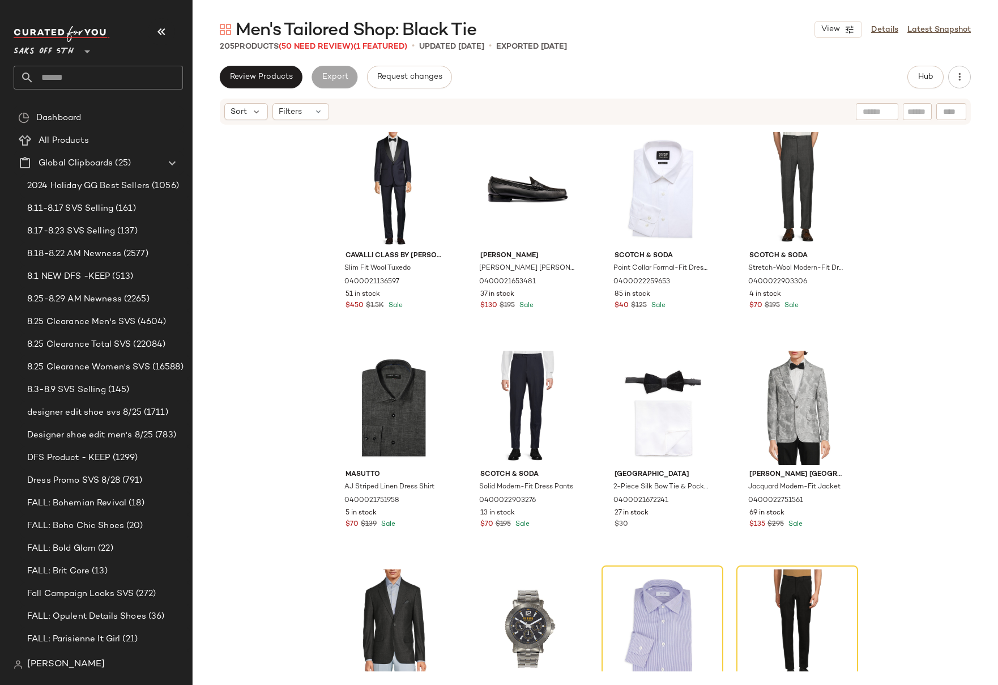
click at [889, 238] on div "Cavalli Class by Roberto Cavalli Slim Fit Wool Tuxedo 0400021136597 51 in stock…" at bounding box center [595, 398] width 805 height 545
click at [897, 234] on div "Cavalli Class by Roberto Cavalli Slim Fit Wool Tuxedo 0400021136597 51 in stock…" at bounding box center [595, 398] width 805 height 545
click at [78, 71] on input "text" at bounding box center [108, 78] width 149 height 24
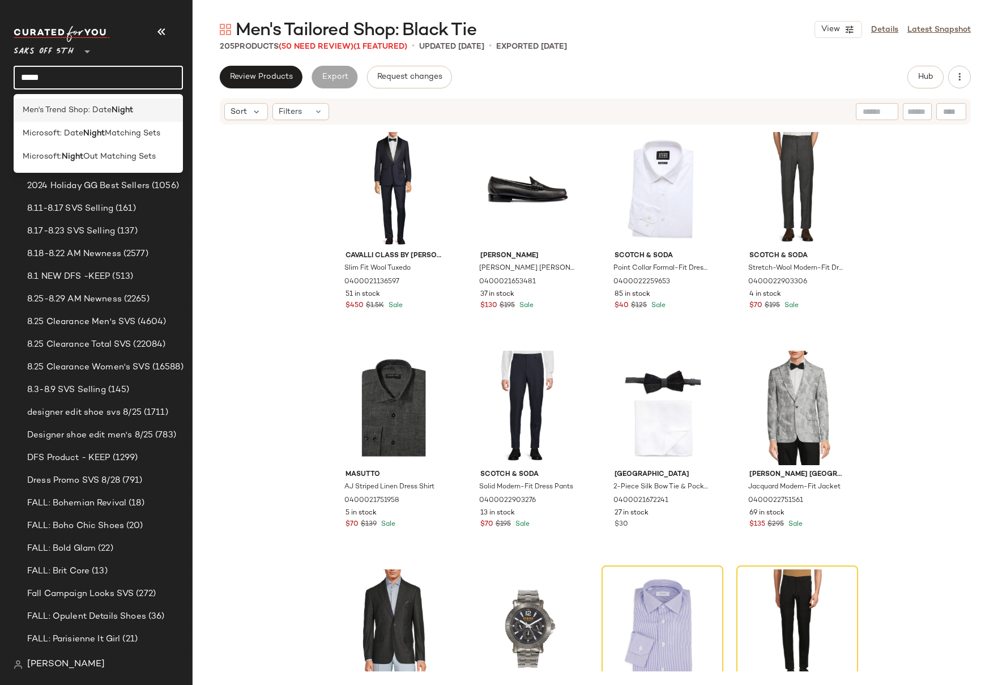
type input "*****"
click at [112, 105] on b "Night" at bounding box center [123, 110] width 22 height 12
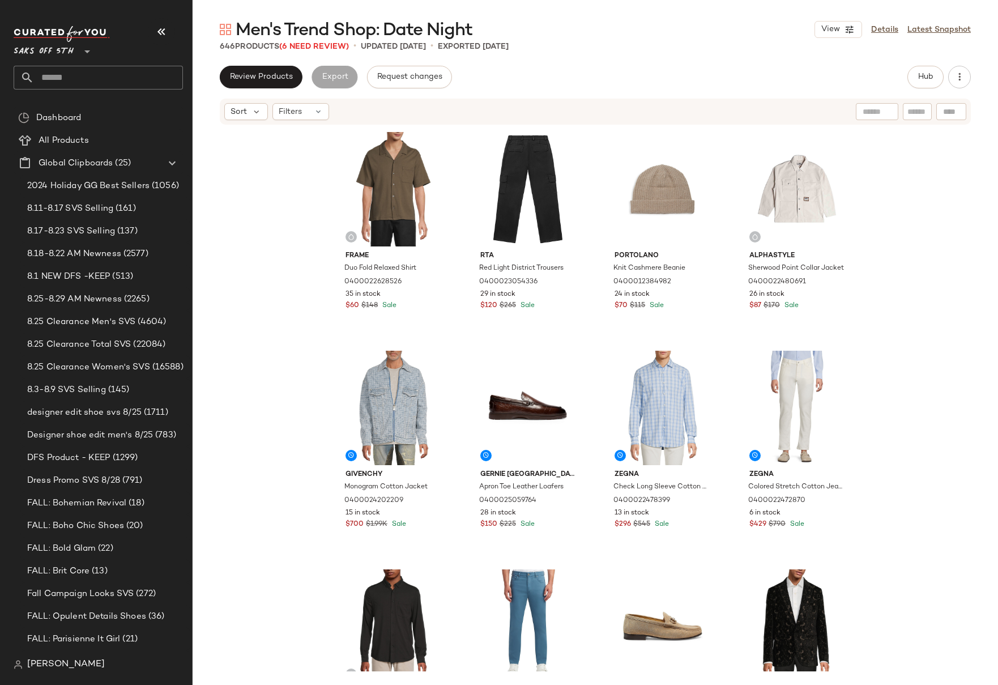
click at [901, 245] on div "Frame Duo Fold Relaxed Shirt 0400022628526 35 in stock $60 $148 Sale Rta Red Li…" at bounding box center [595, 398] width 805 height 545
click at [898, 301] on div "Frame Duo Fold Relaxed Shirt 0400022628526 35 in stock $60 $148 Sale Rta Red Li…" at bounding box center [595, 398] width 805 height 545
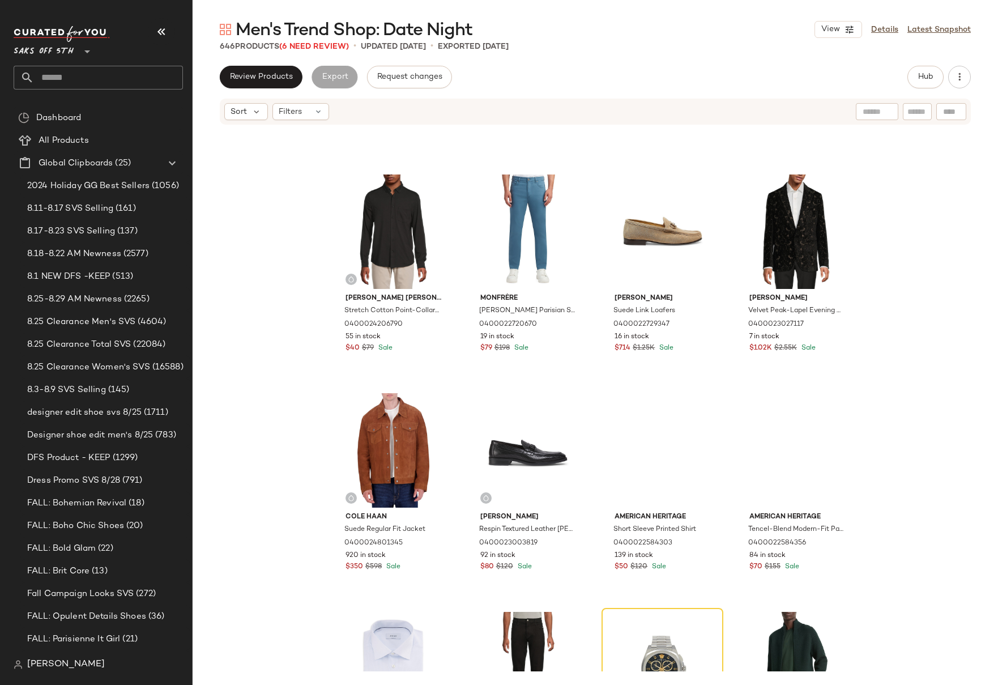
scroll to position [381, 0]
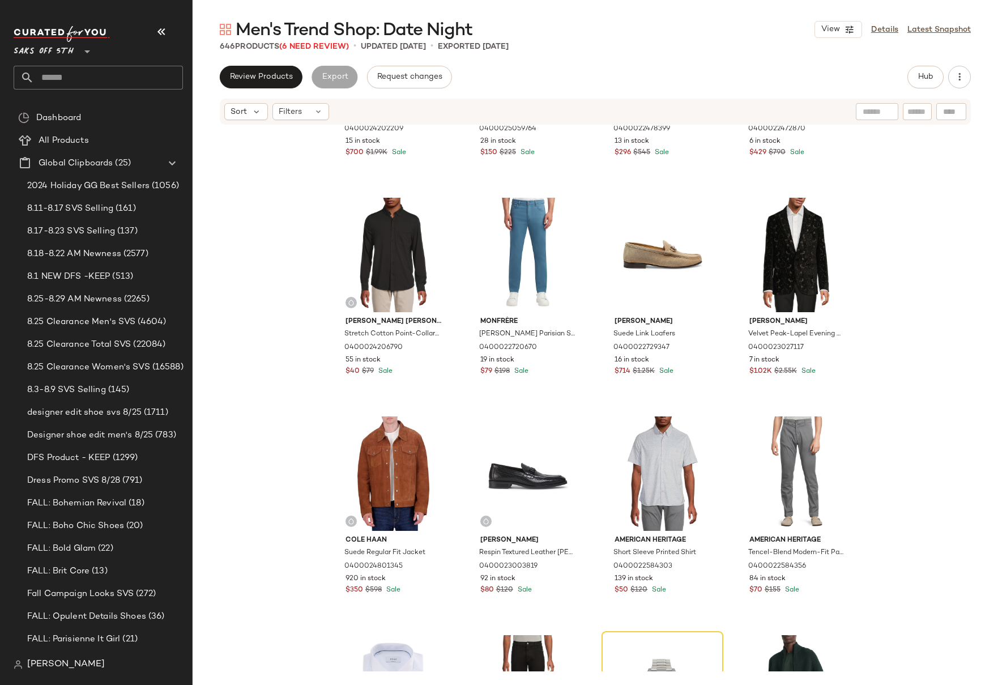
click at [901, 262] on div "Givenchy Monogram Cotton Jacket 0400024202209 15 in stock $700 $1.99K Sale Gern…" at bounding box center [595, 398] width 805 height 545
click at [921, 274] on div "Givenchy Monogram Cotton Jacket 0400024202209 15 in stock $700 $1.99K Sale Gern…" at bounding box center [595, 398] width 805 height 545
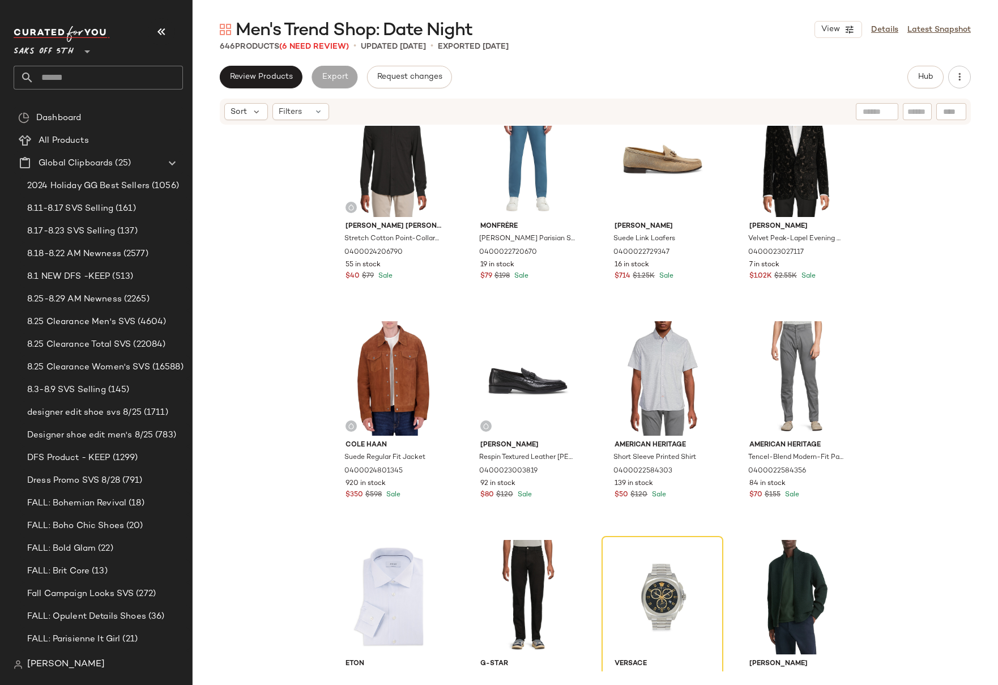
scroll to position [695, 0]
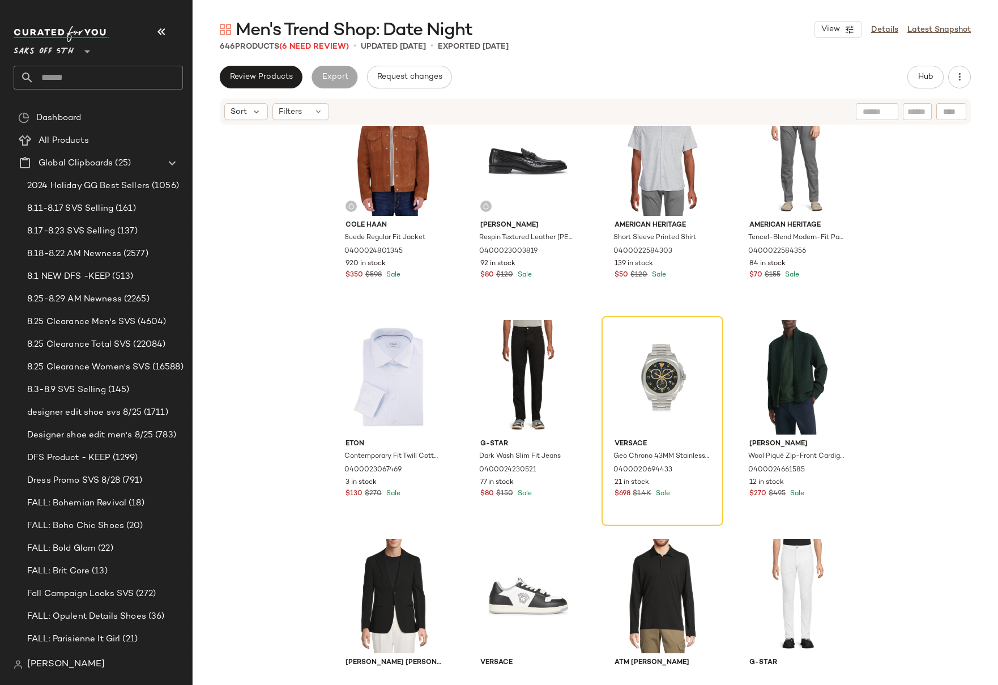
click at [283, 346] on div "Kenneth Cole Stretch Cotton Point-Collar Woven Shirt 0400024206790 55 in stock …" at bounding box center [595, 398] width 805 height 545
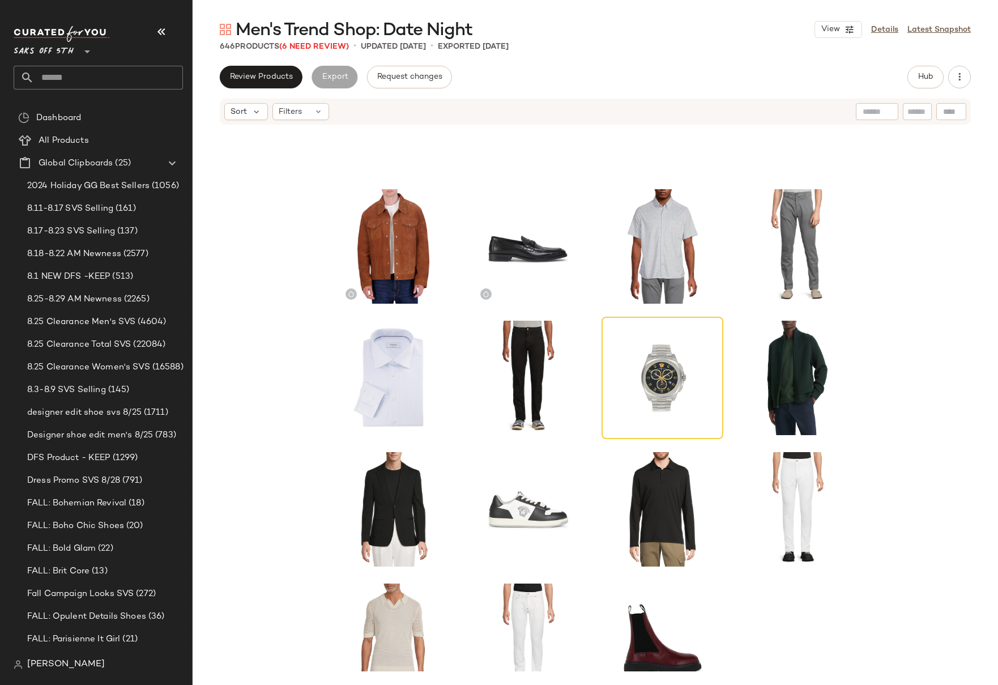
scroll to position [532, 0]
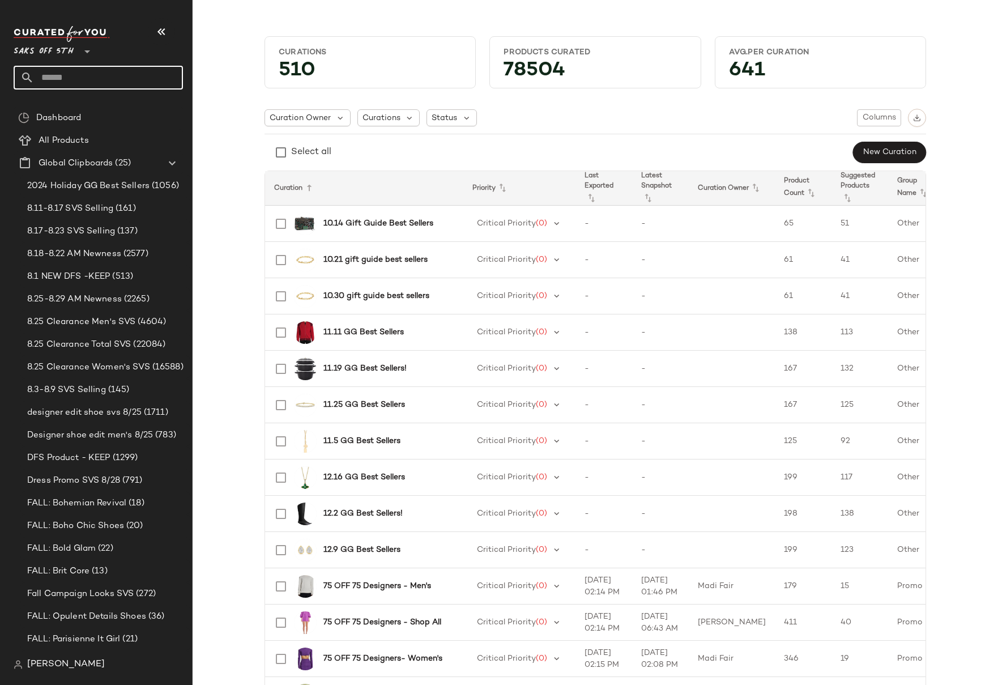
click at [42, 80] on input "text" at bounding box center [108, 78] width 149 height 24
click at [25, 79] on input "******" at bounding box center [98, 78] width 169 height 24
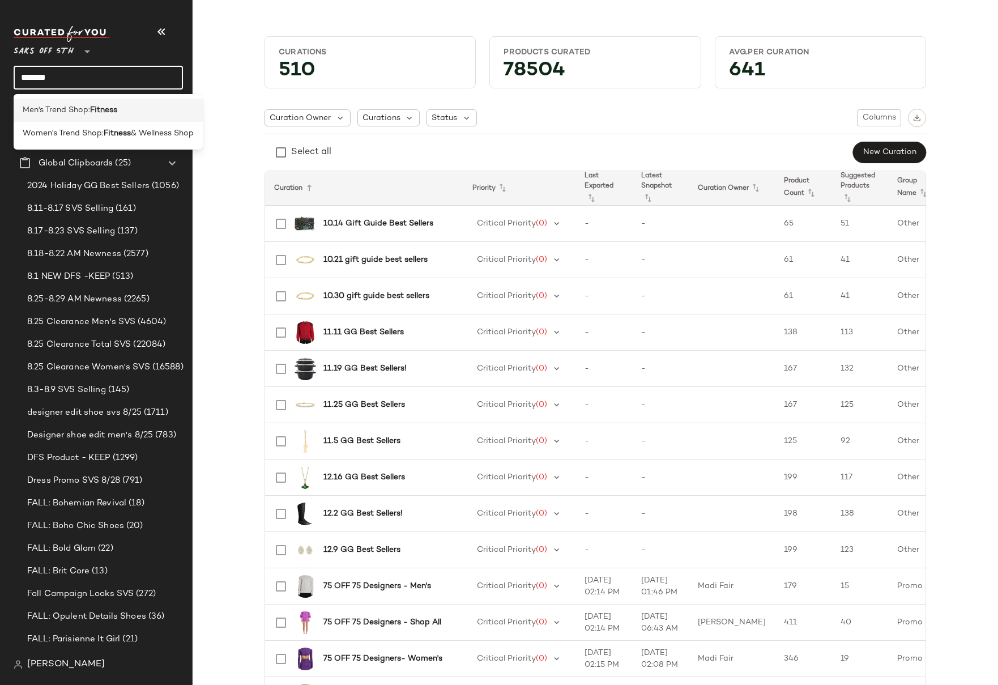
type input "*******"
click at [79, 109] on span "Men's Trend Shop:" at bounding box center [56, 110] width 67 height 12
